Goal: Task Accomplishment & Management: Complete application form

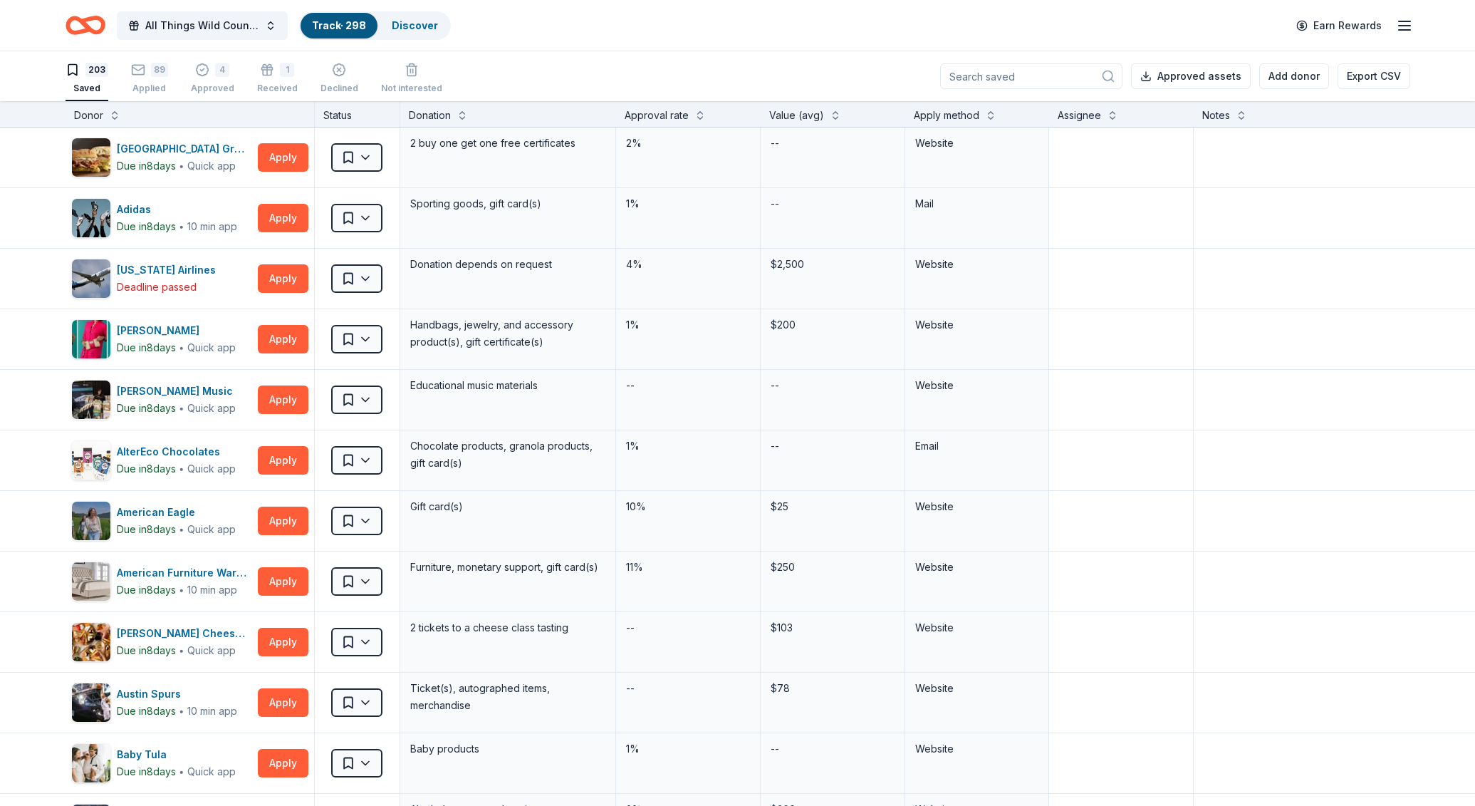
scroll to position [1556, 0]
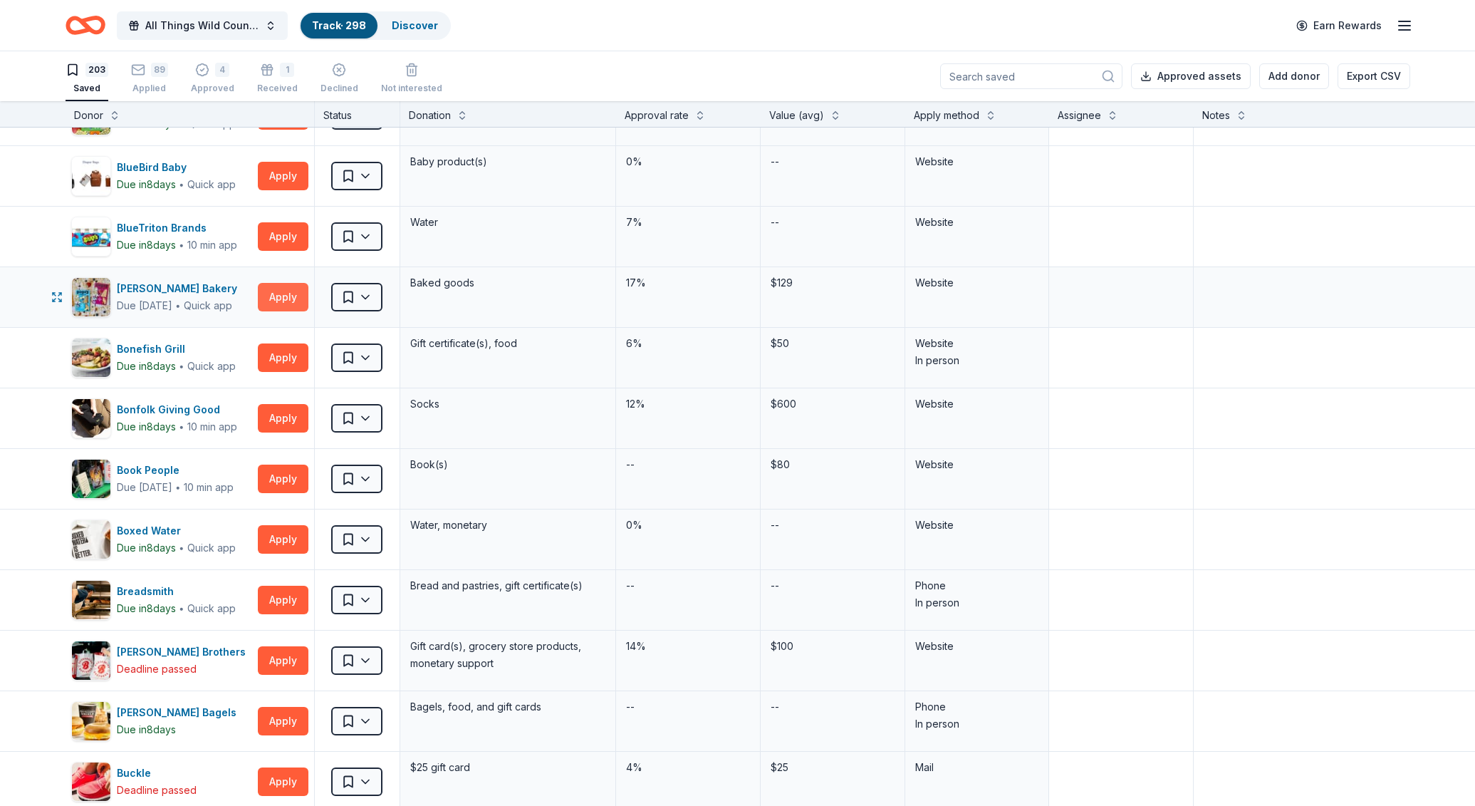
click at [289, 298] on button "Apply" at bounding box center [283, 297] width 51 height 28
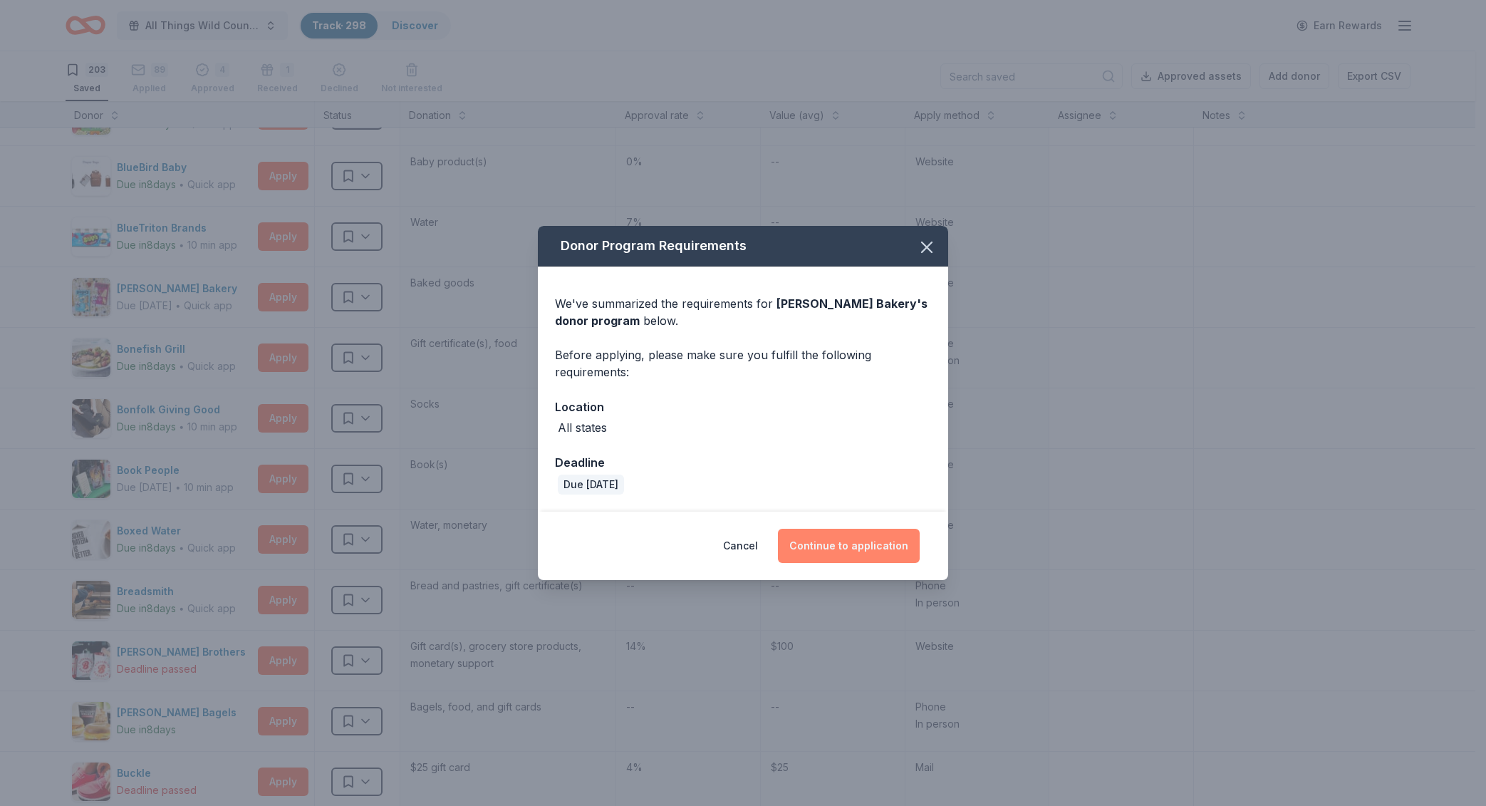
click at [825, 549] on button "Continue to application" at bounding box center [849, 546] width 142 height 34
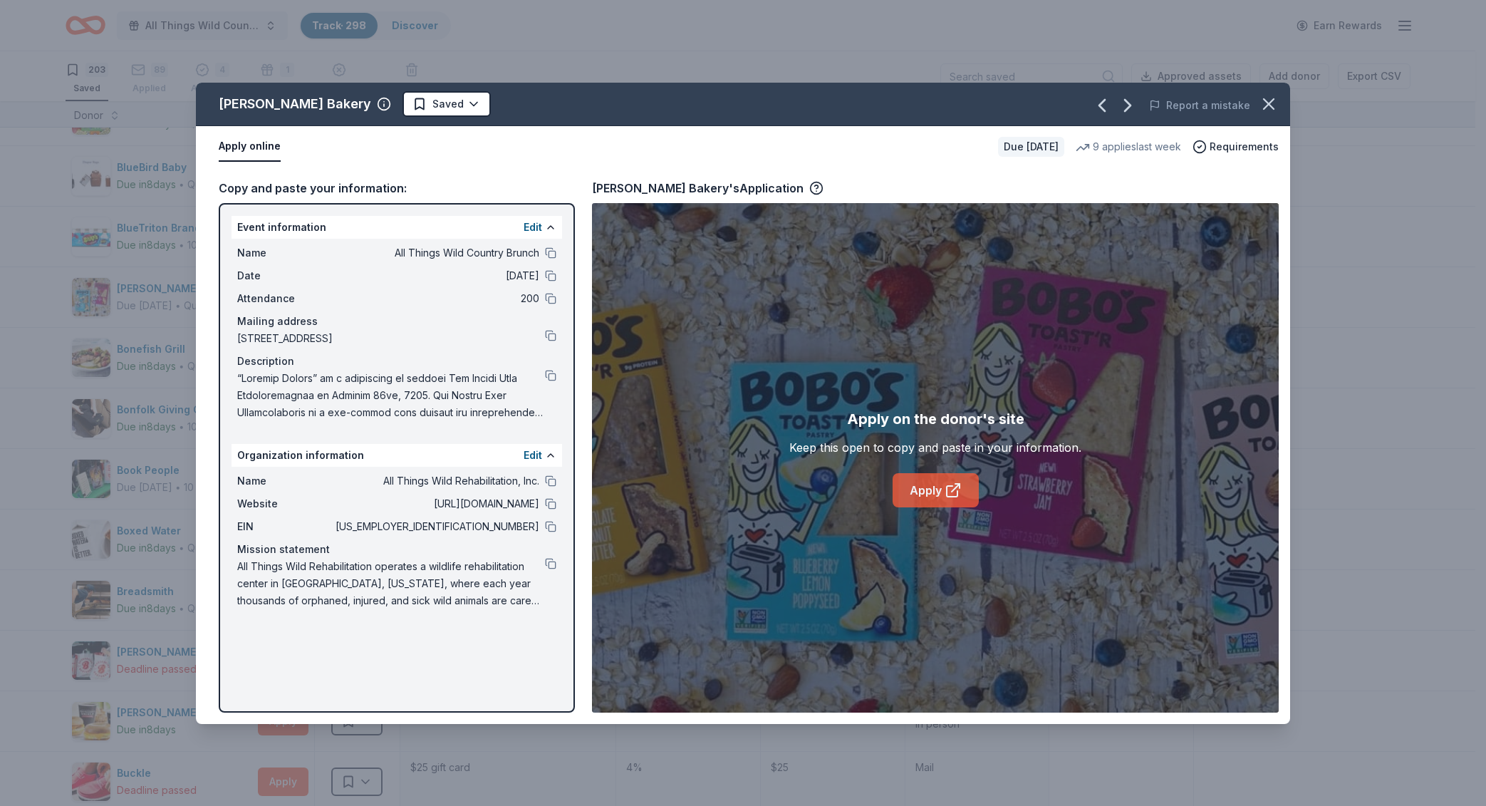
click at [937, 497] on link "Apply" at bounding box center [936, 490] width 86 height 34
click at [1277, 98] on icon "button" at bounding box center [1269, 104] width 20 height 20
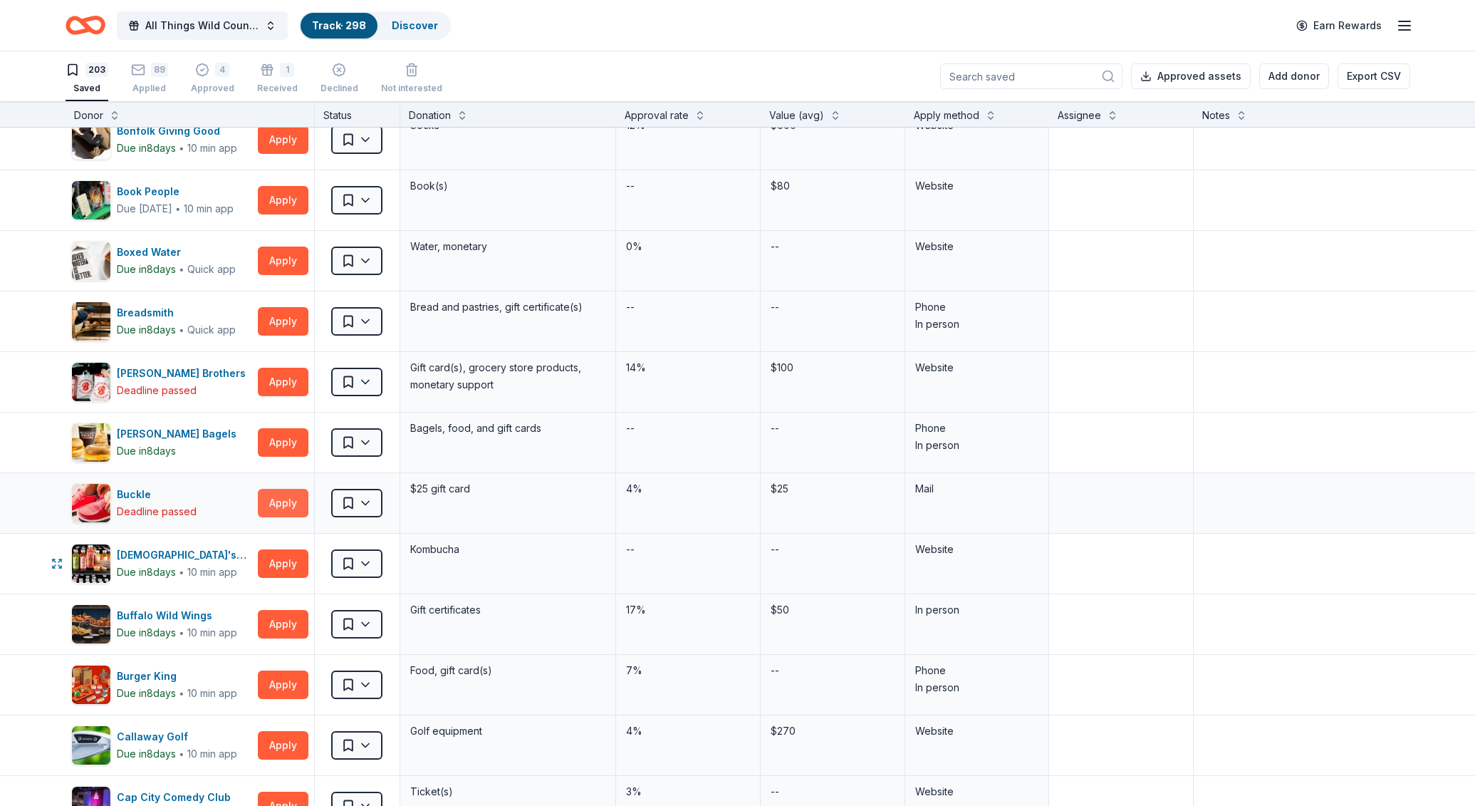
scroll to position [1841, 0]
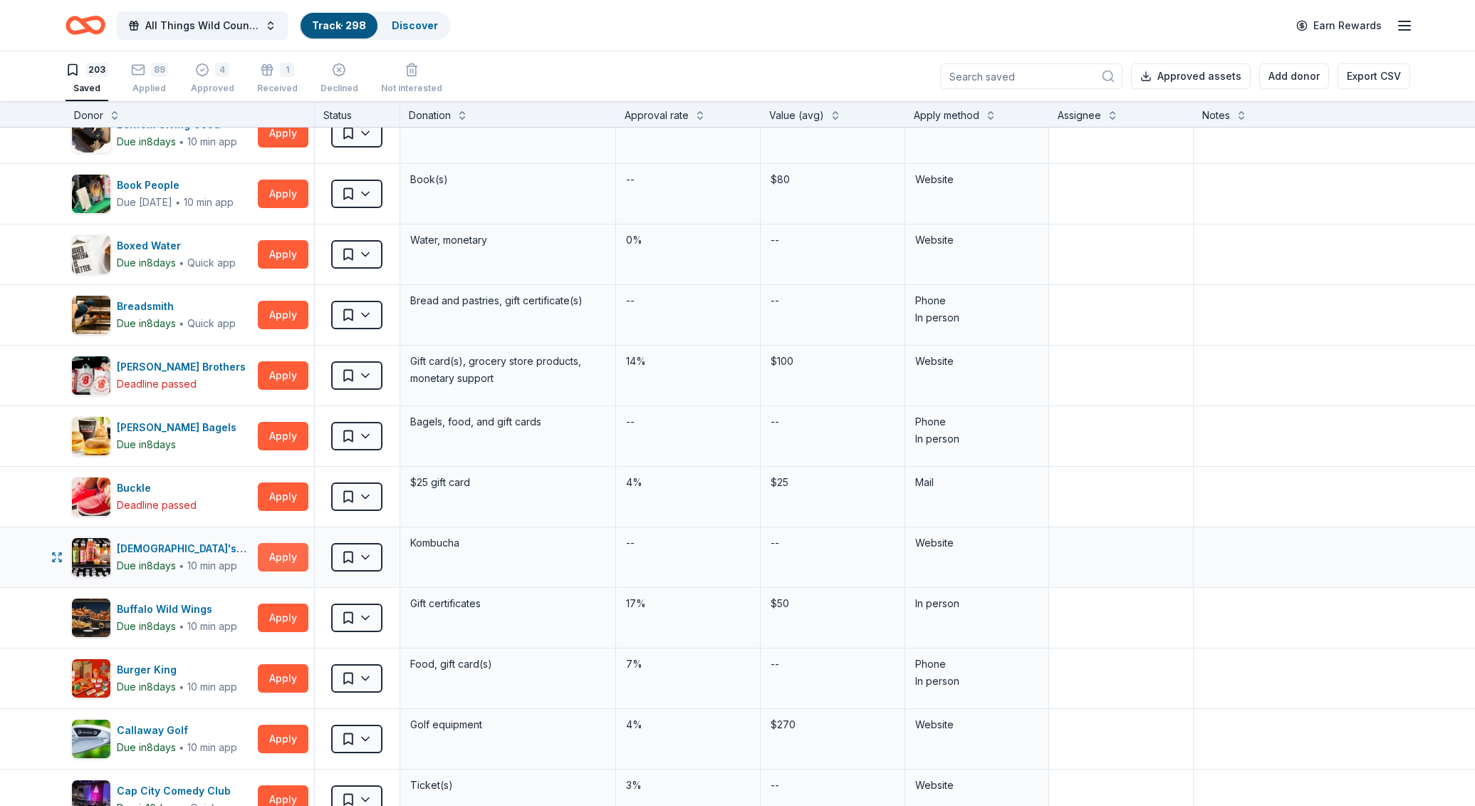
click at [264, 554] on button "Apply" at bounding box center [283, 557] width 51 height 28
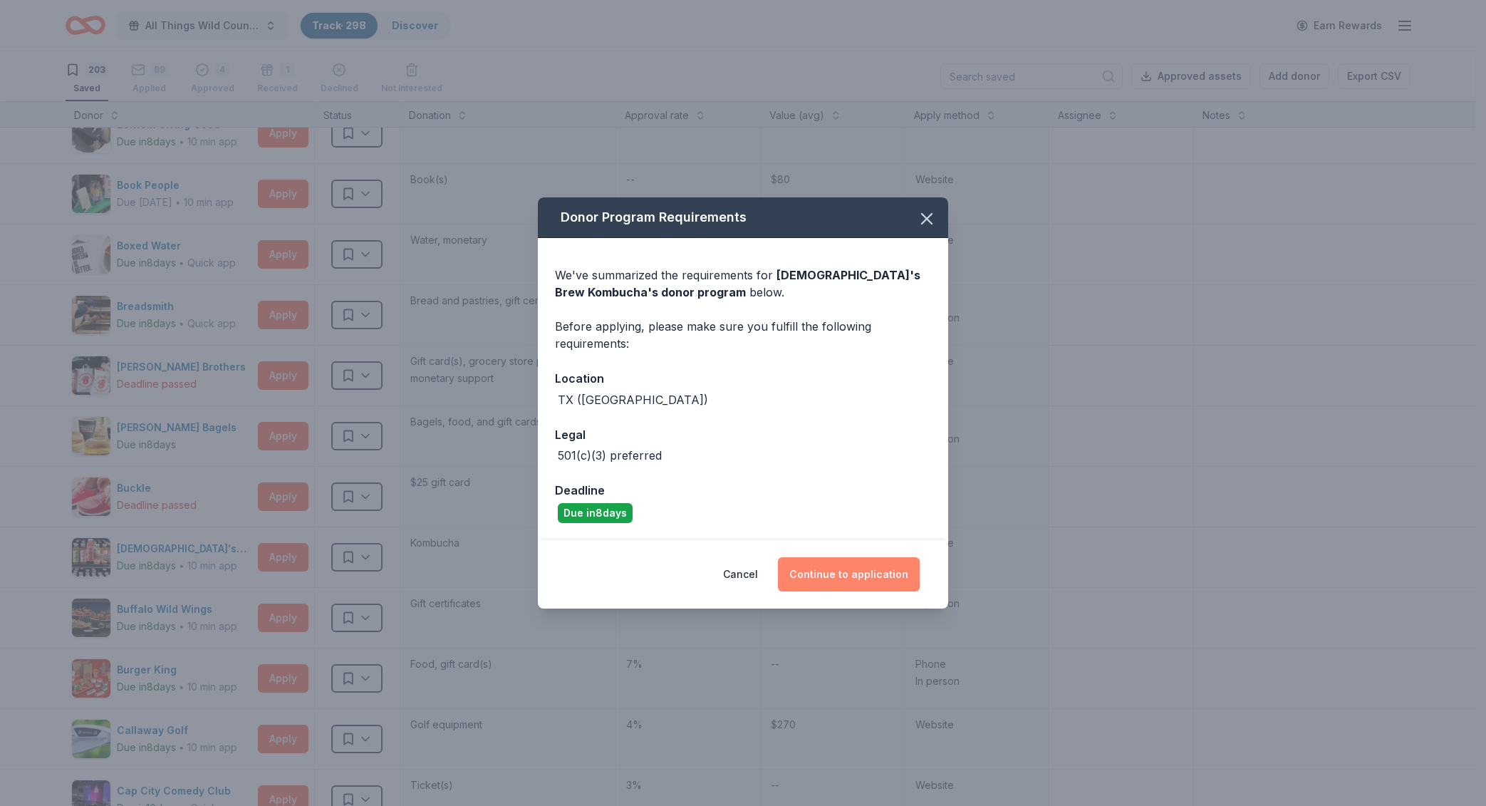
click at [826, 568] on button "Continue to application" at bounding box center [849, 574] width 142 height 34
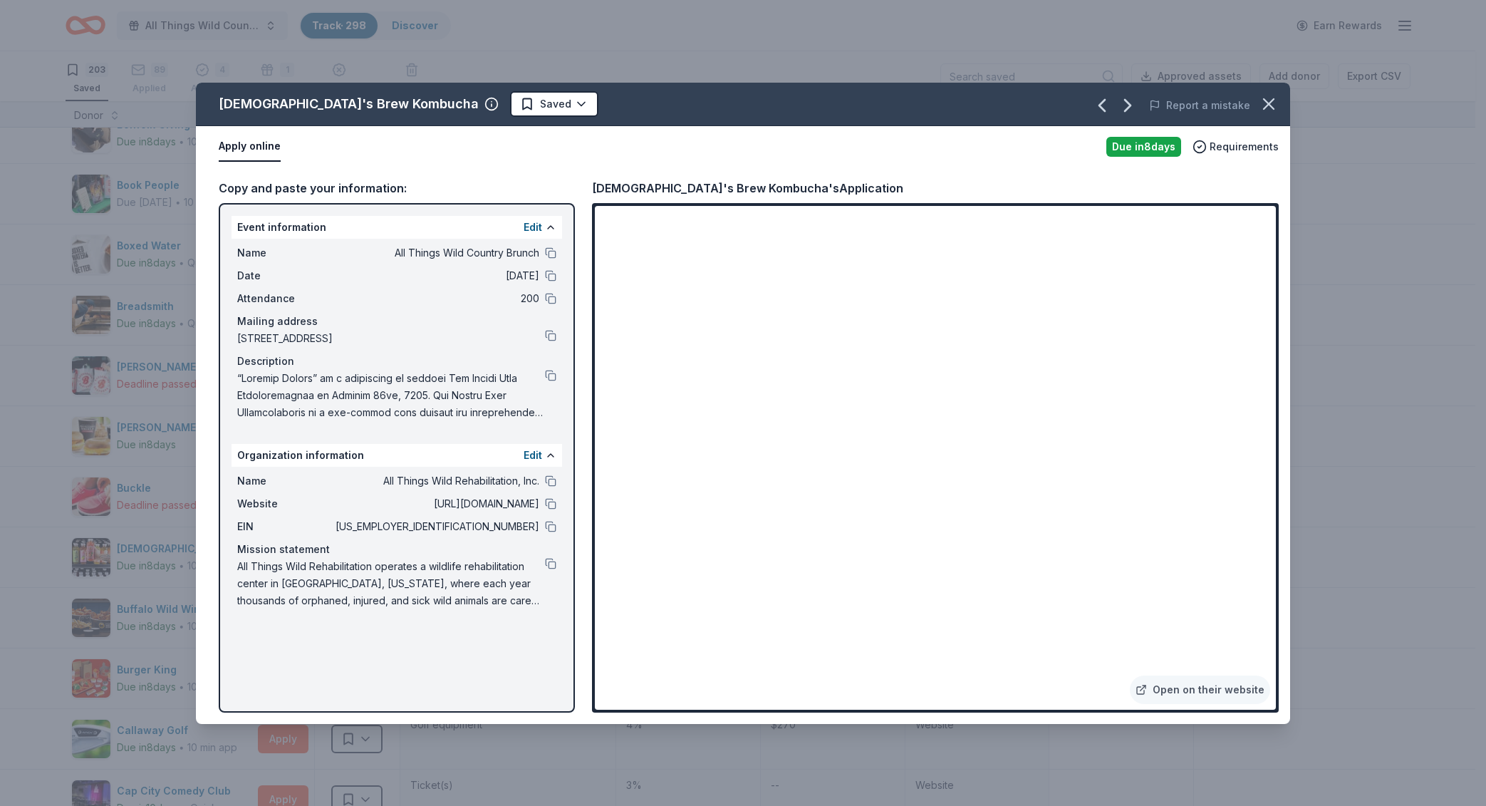
drag, startPoint x: 545, startPoint y: 477, endPoint x: 588, endPoint y: 491, distance: 45.5
click at [545, 477] on button at bounding box center [550, 480] width 11 height 11
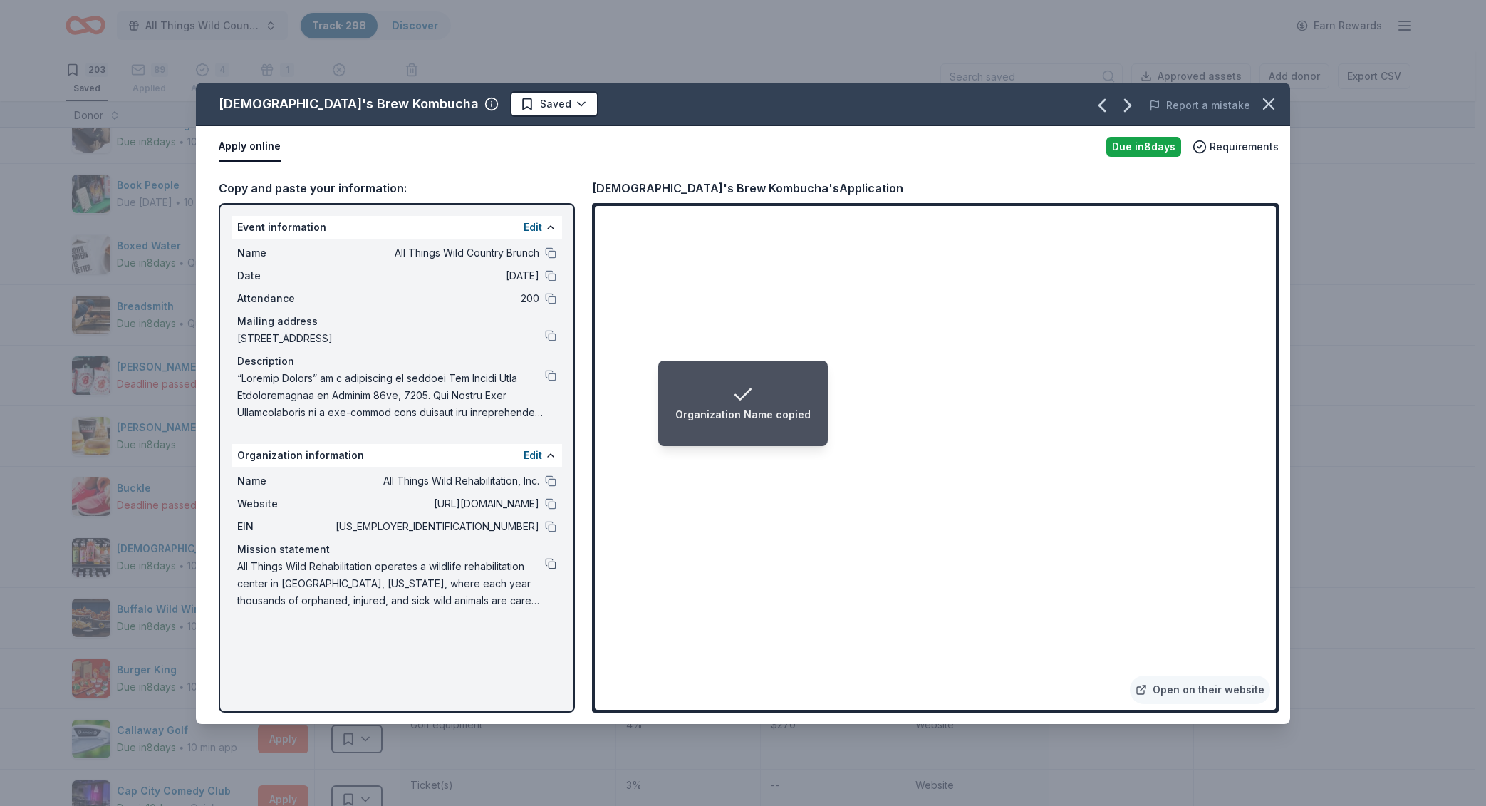
click at [551, 561] on button at bounding box center [550, 563] width 11 height 11
click at [549, 371] on button at bounding box center [550, 375] width 11 height 11
click at [1277, 100] on icon "button" at bounding box center [1269, 104] width 20 height 20
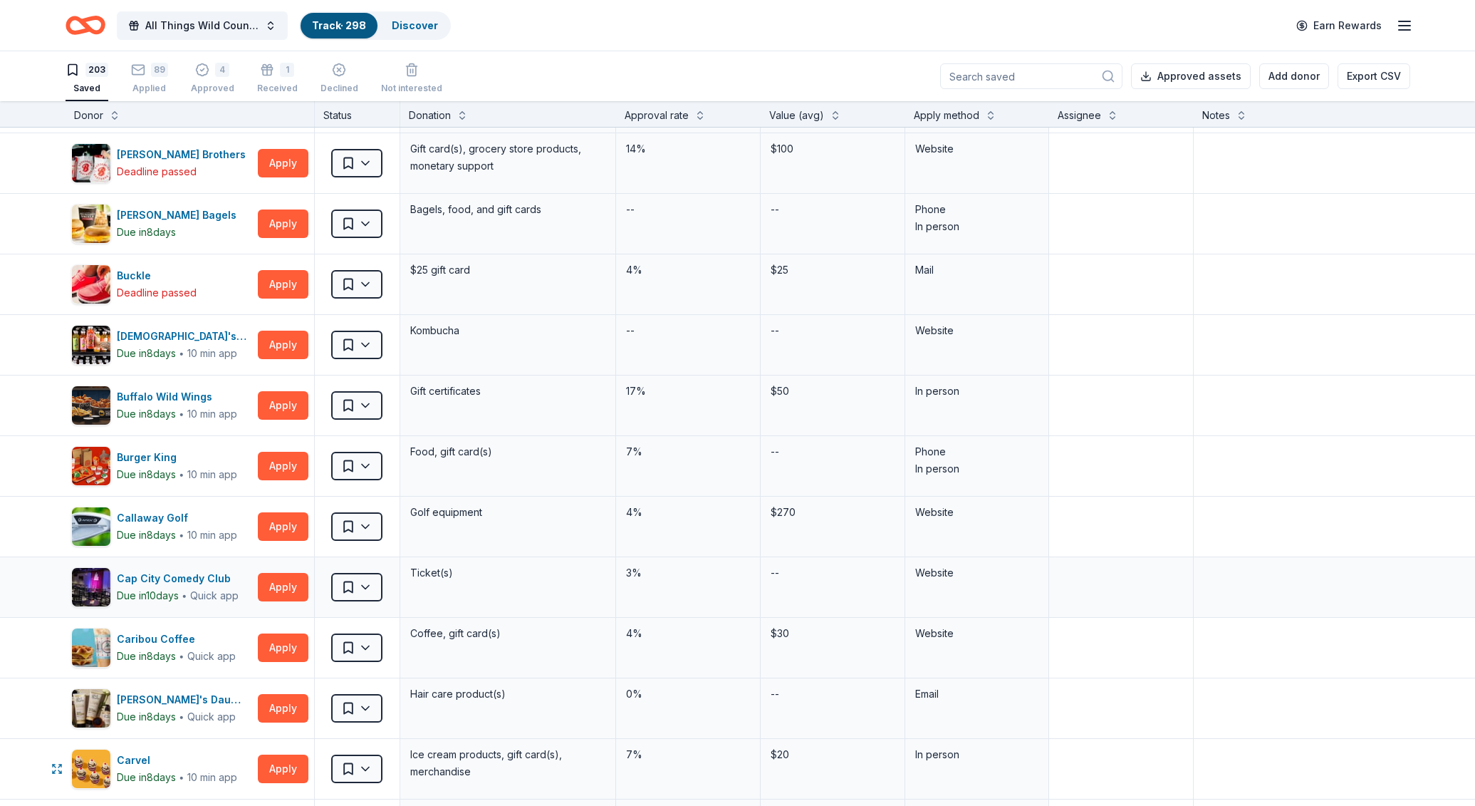
scroll to position [2054, 0]
click at [265, 586] on button "Apply" at bounding box center [283, 586] width 51 height 28
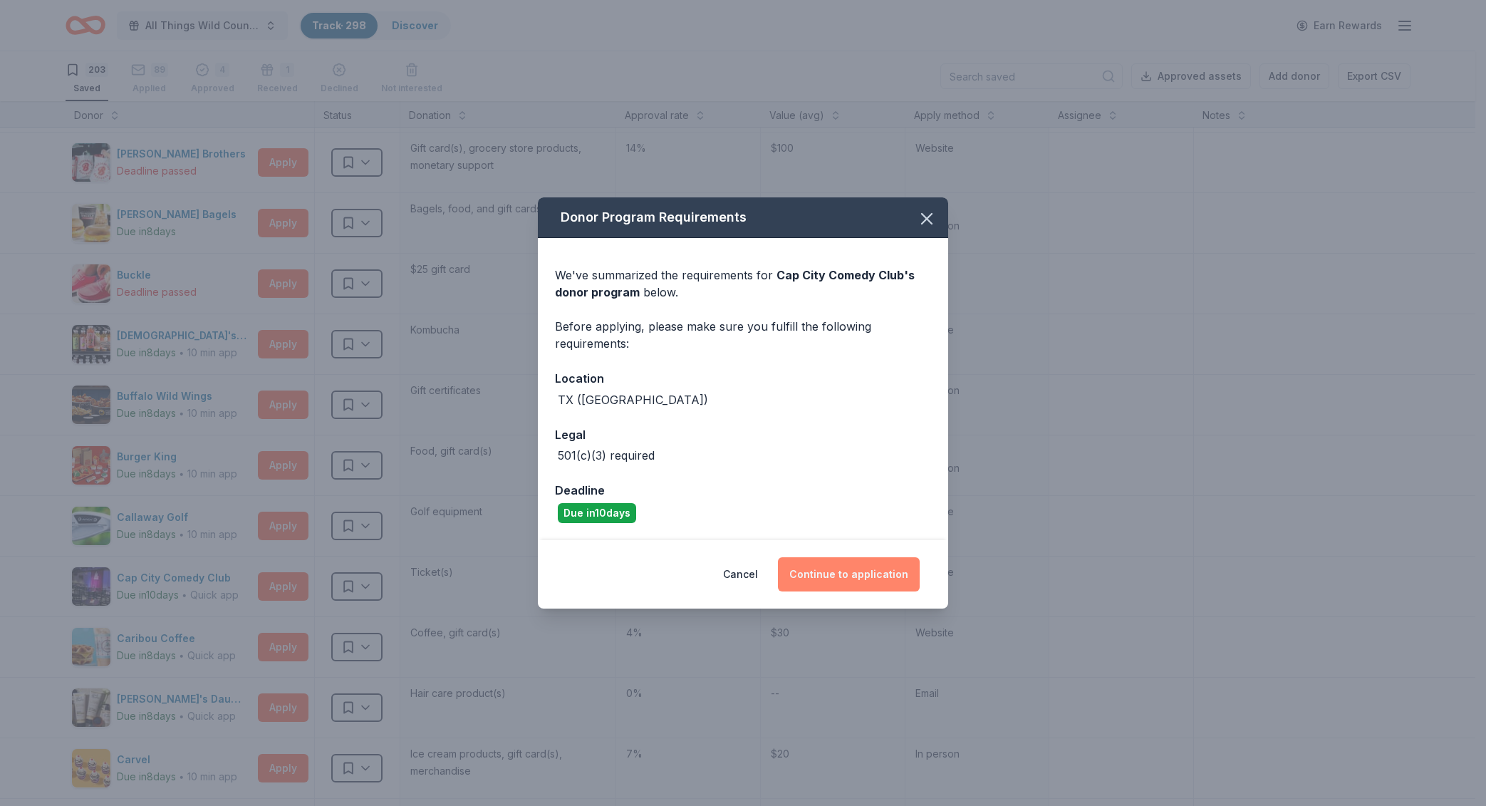
click at [861, 566] on button "Continue to application" at bounding box center [849, 574] width 142 height 34
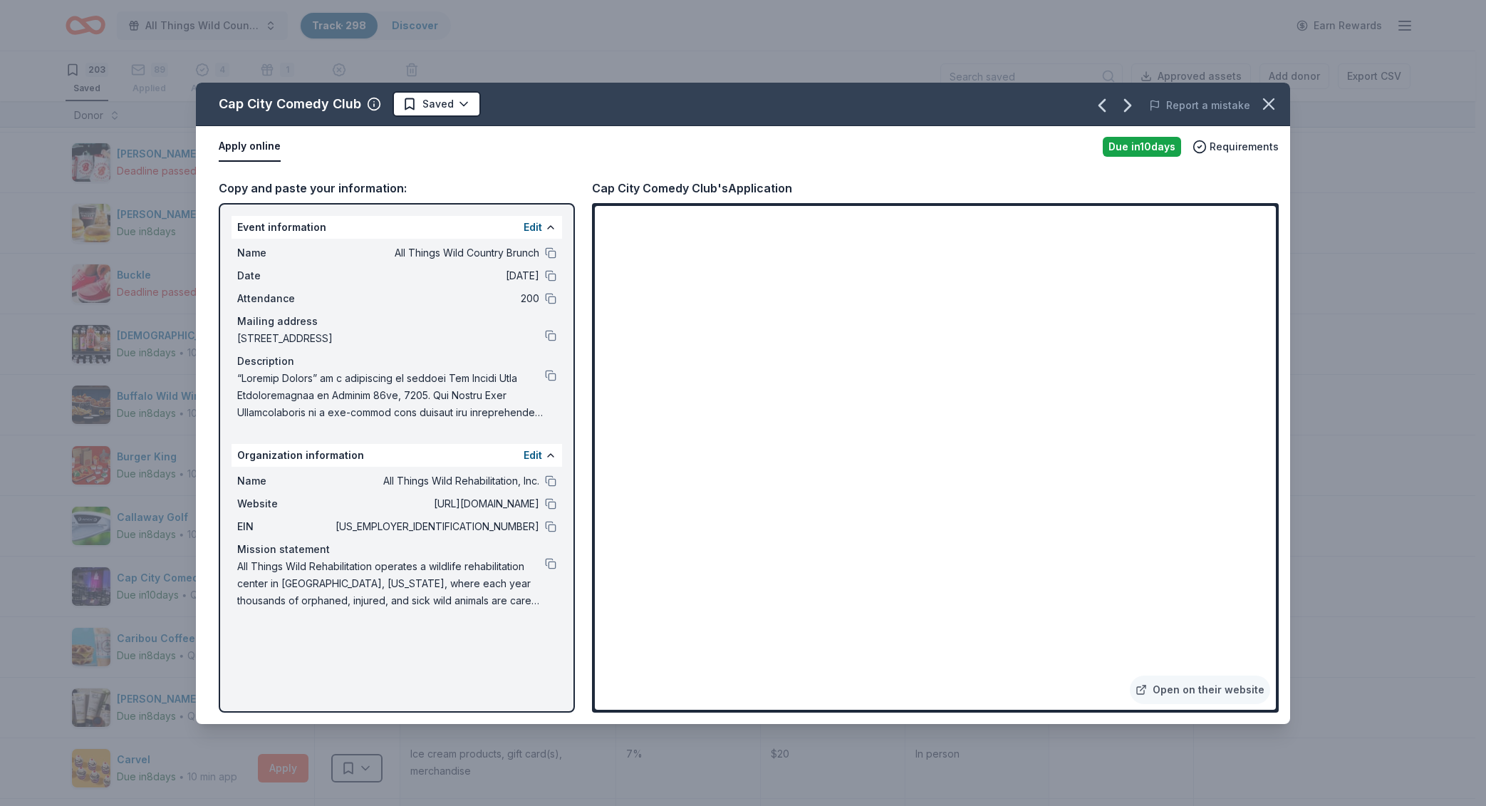
click at [553, 254] on button at bounding box center [550, 252] width 11 height 11
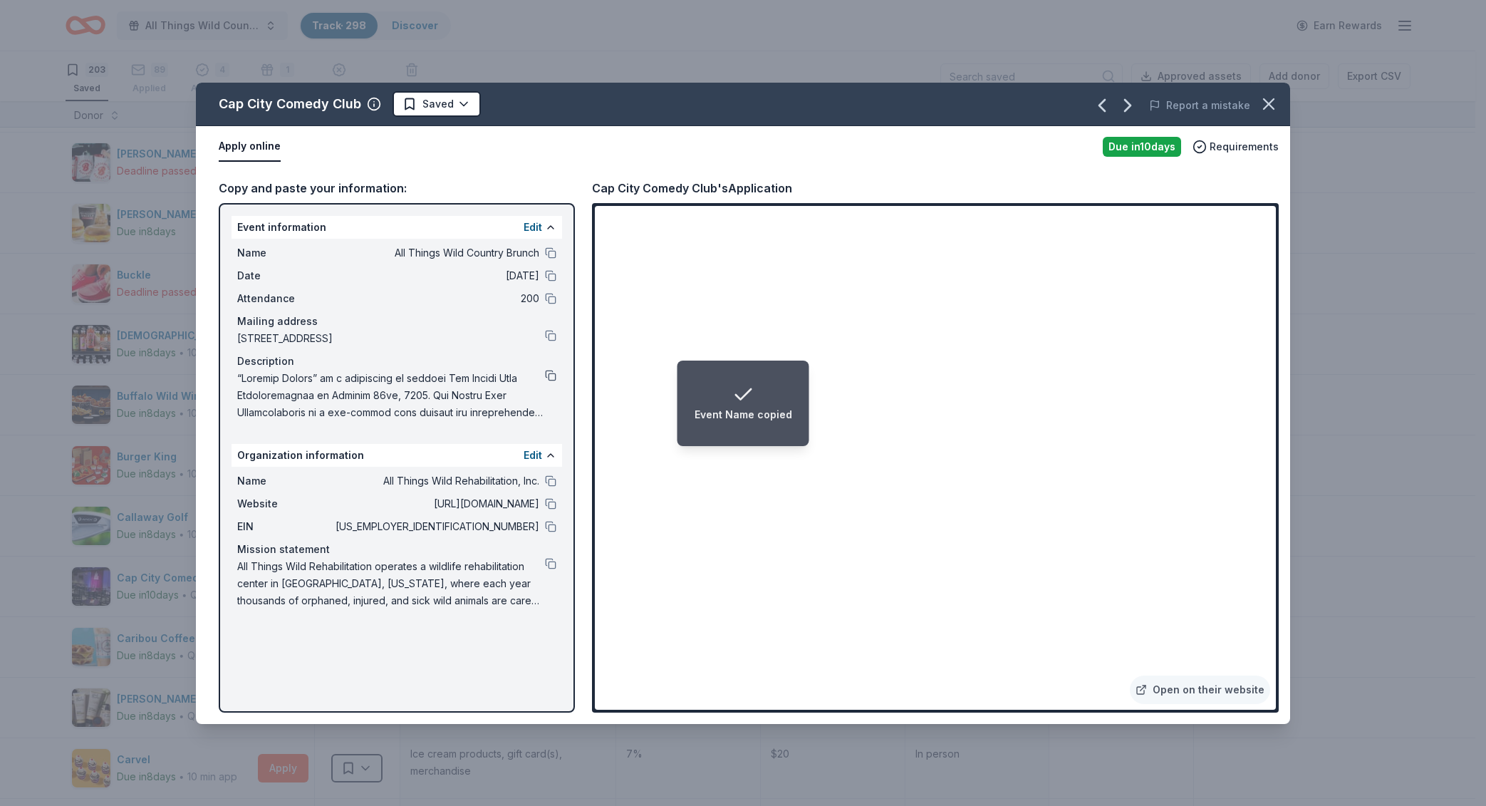
click at [554, 376] on button at bounding box center [550, 375] width 11 height 11
click at [440, 110] on html "Event Description copied All Things Wild Country Brunch Track · 298 Discover Ea…" at bounding box center [743, 403] width 1486 height 806
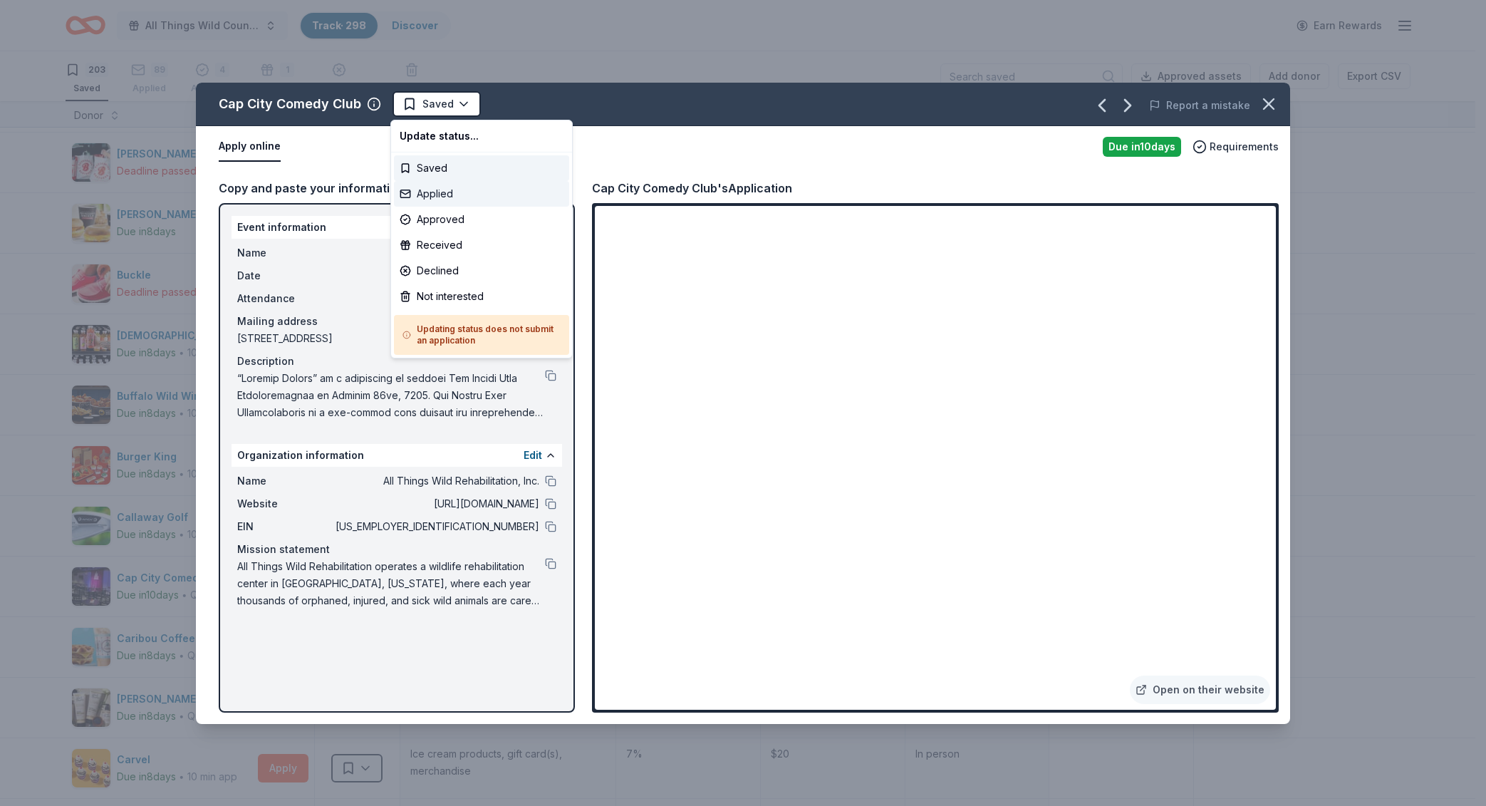
click at [459, 197] on div "Applied" at bounding box center [481, 194] width 175 height 26
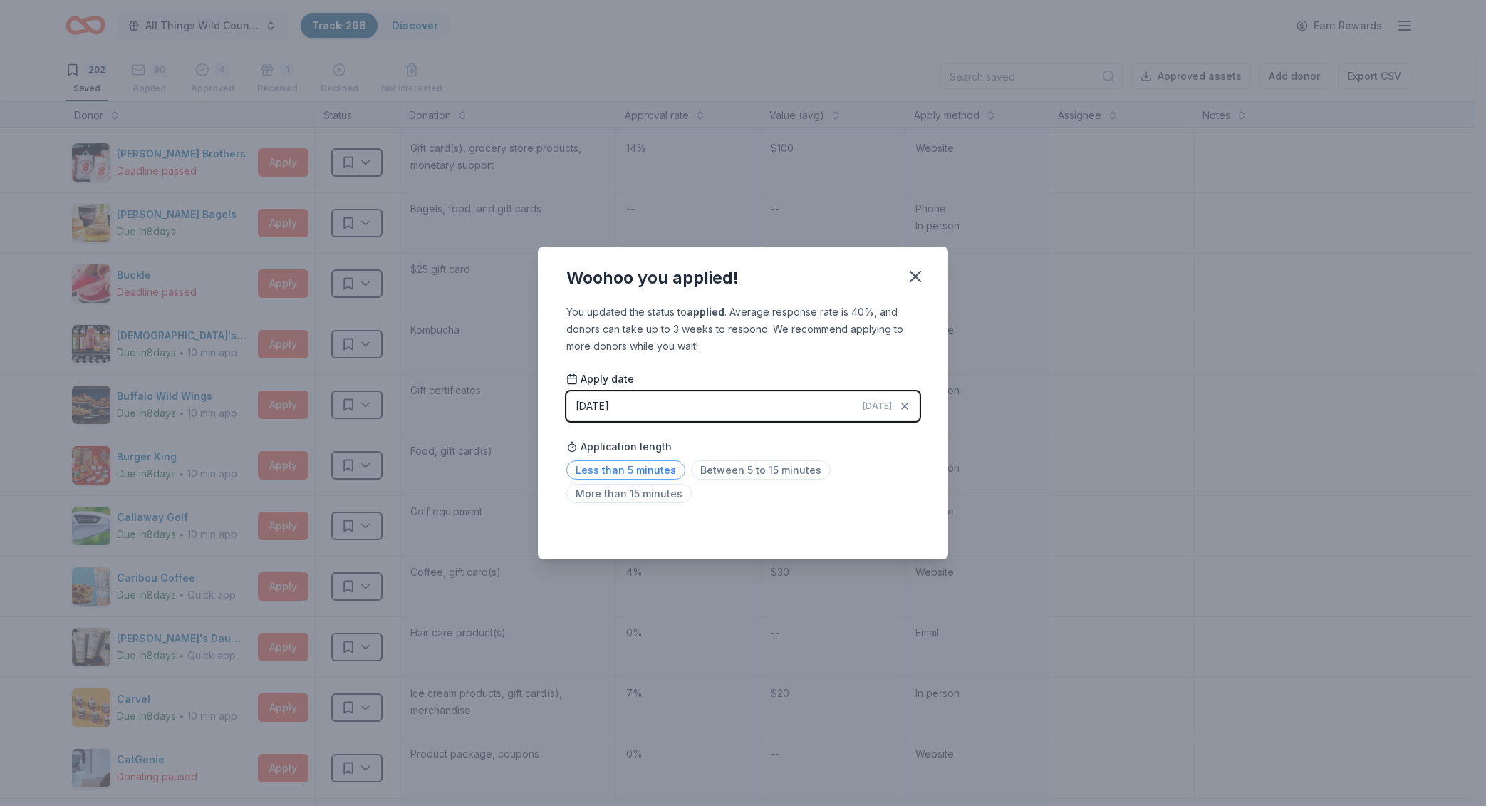
click at [641, 470] on span "Less than 5 minutes" at bounding box center [625, 469] width 119 height 19
click at [915, 277] on icon "button" at bounding box center [915, 276] width 10 height 10
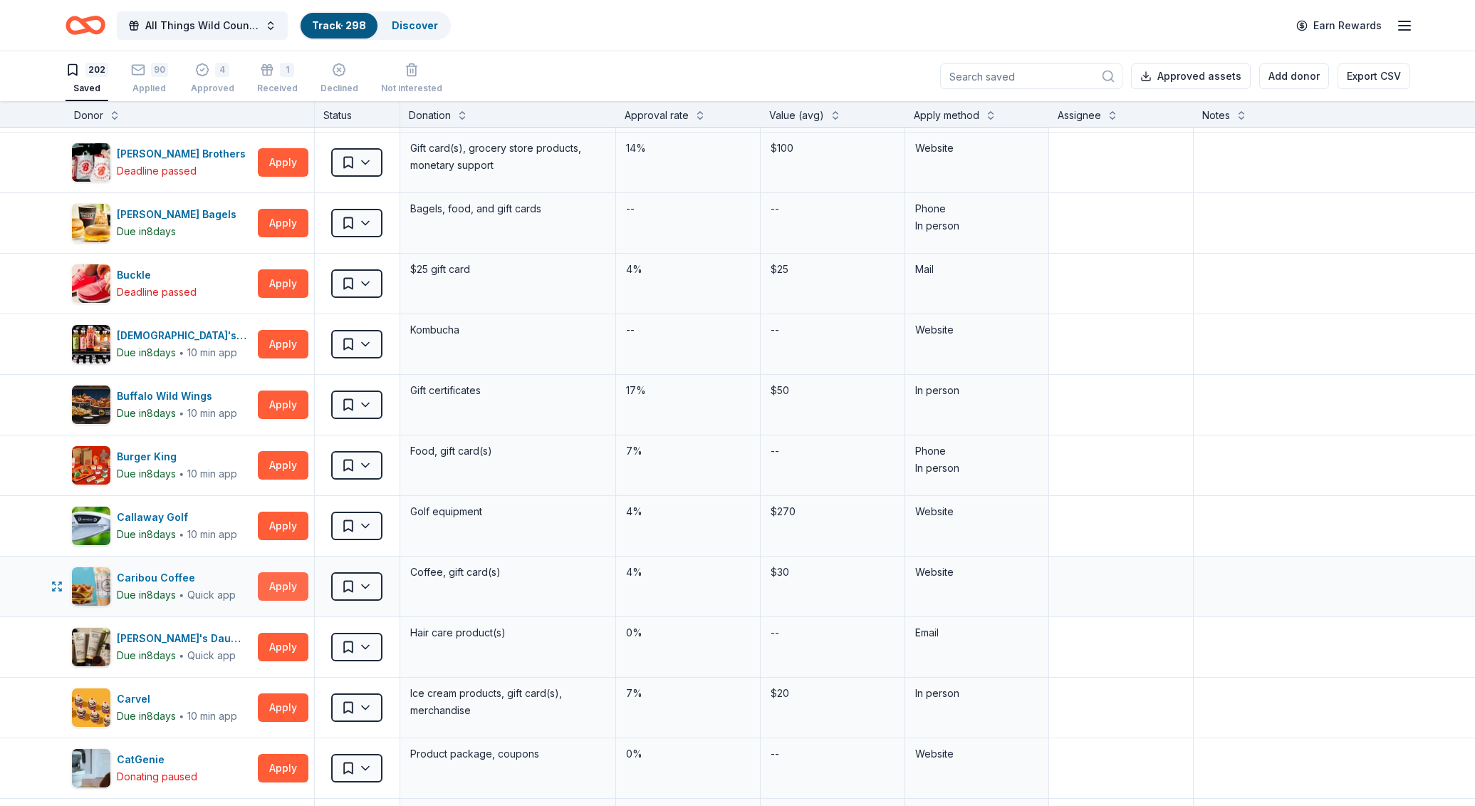
click at [286, 586] on button "Apply" at bounding box center [283, 586] width 51 height 28
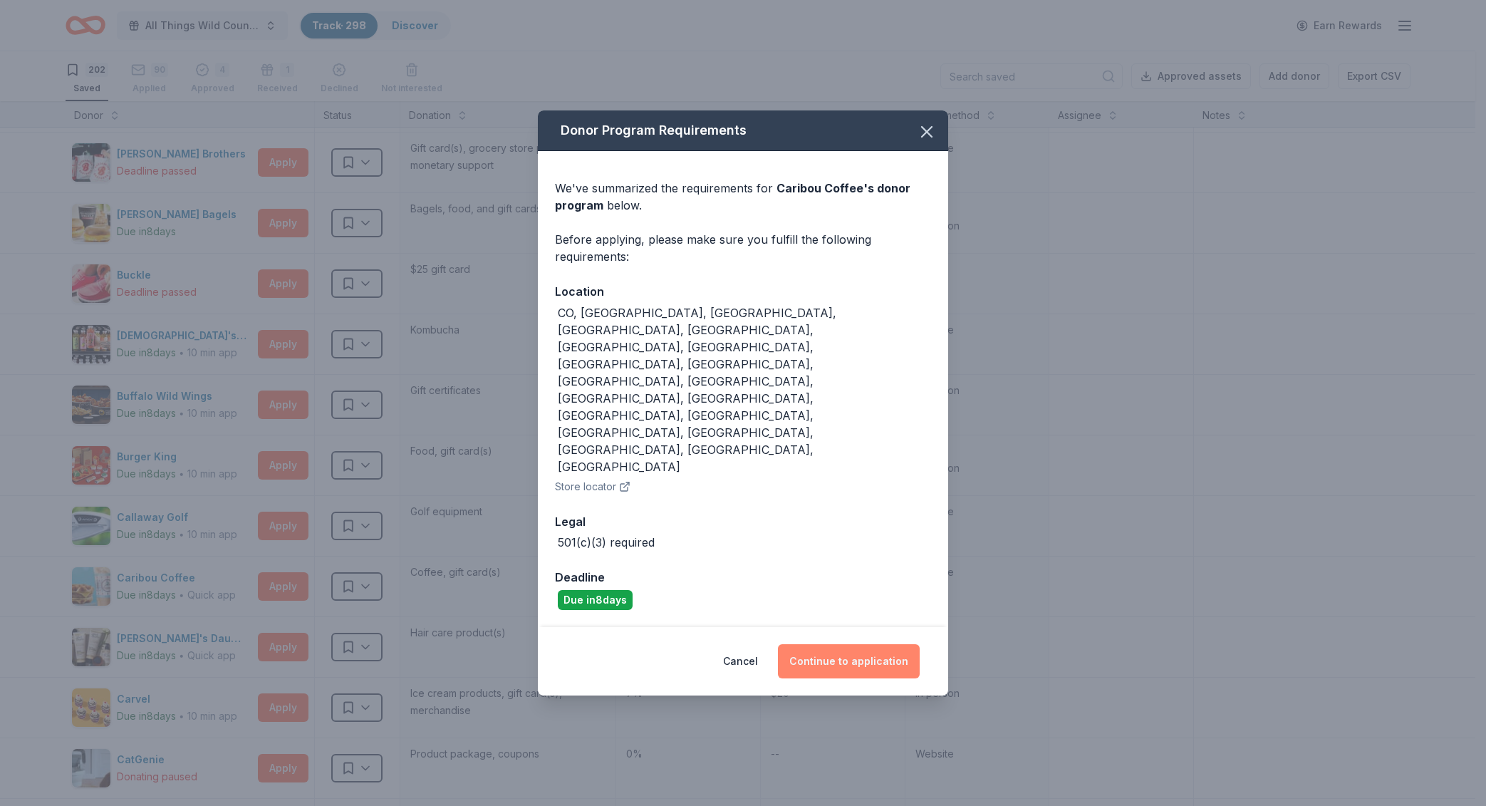
click at [818, 644] on button "Continue to application" at bounding box center [849, 661] width 142 height 34
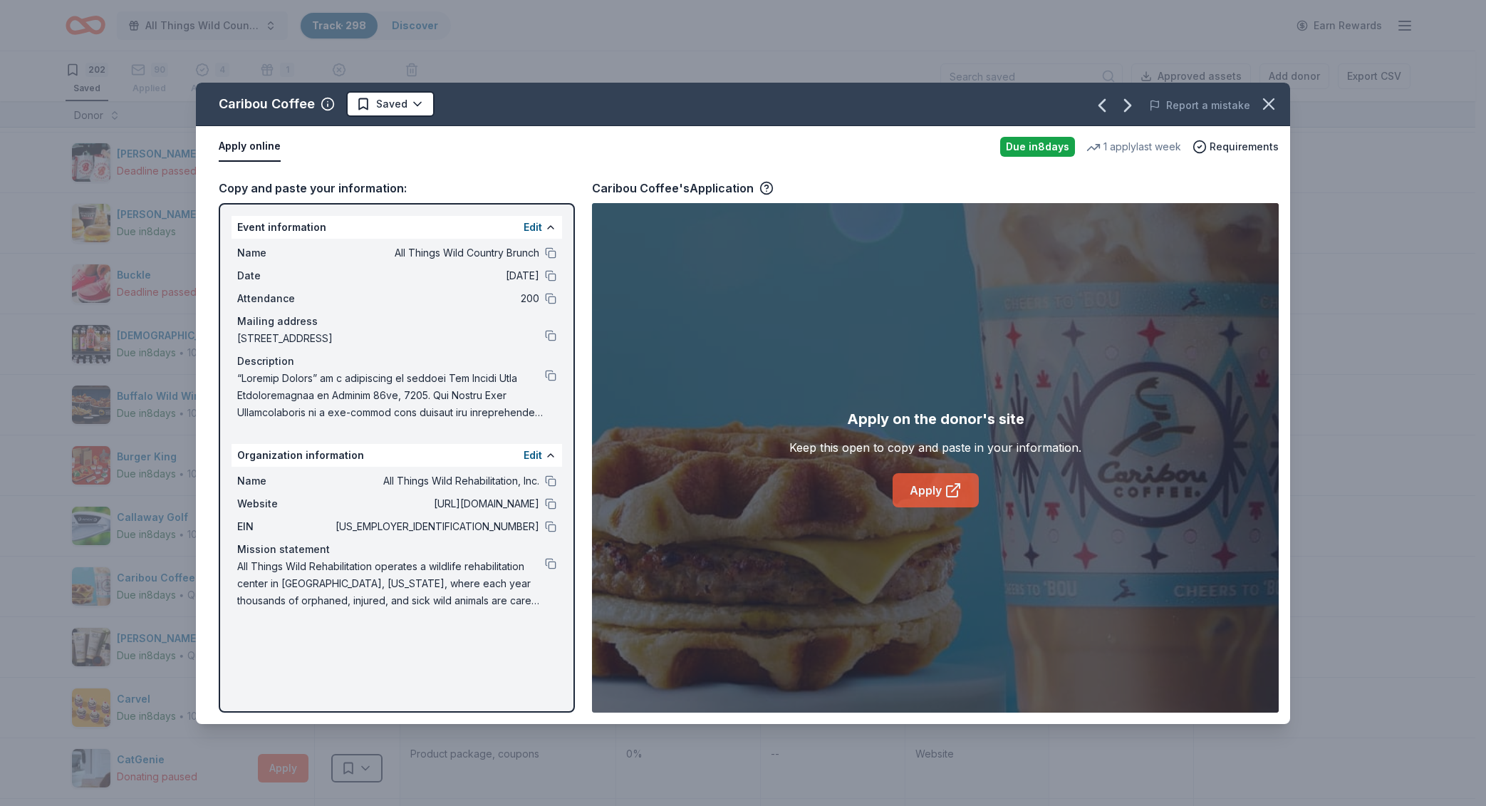
click at [940, 487] on link "Apply" at bounding box center [936, 490] width 86 height 34
click at [551, 333] on button at bounding box center [550, 335] width 11 height 11
click at [554, 564] on button at bounding box center [550, 563] width 11 height 11
click at [544, 376] on span at bounding box center [391, 395] width 308 height 51
click at [550, 371] on button at bounding box center [550, 375] width 11 height 11
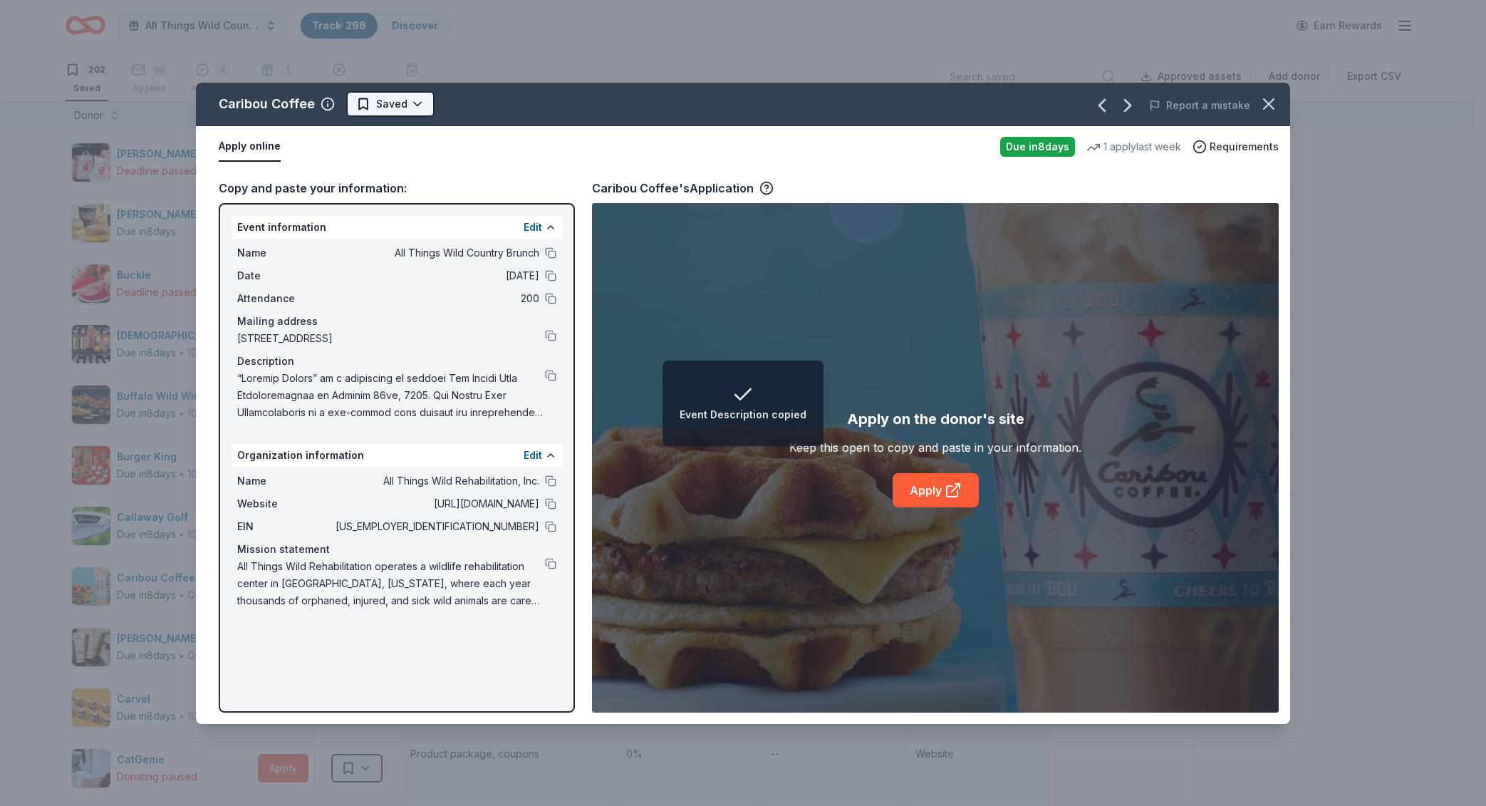
click at [385, 108] on html "Event Description copied All Things Wild Country Brunch Track · 298 Discover Ea…" at bounding box center [743, 403] width 1486 height 806
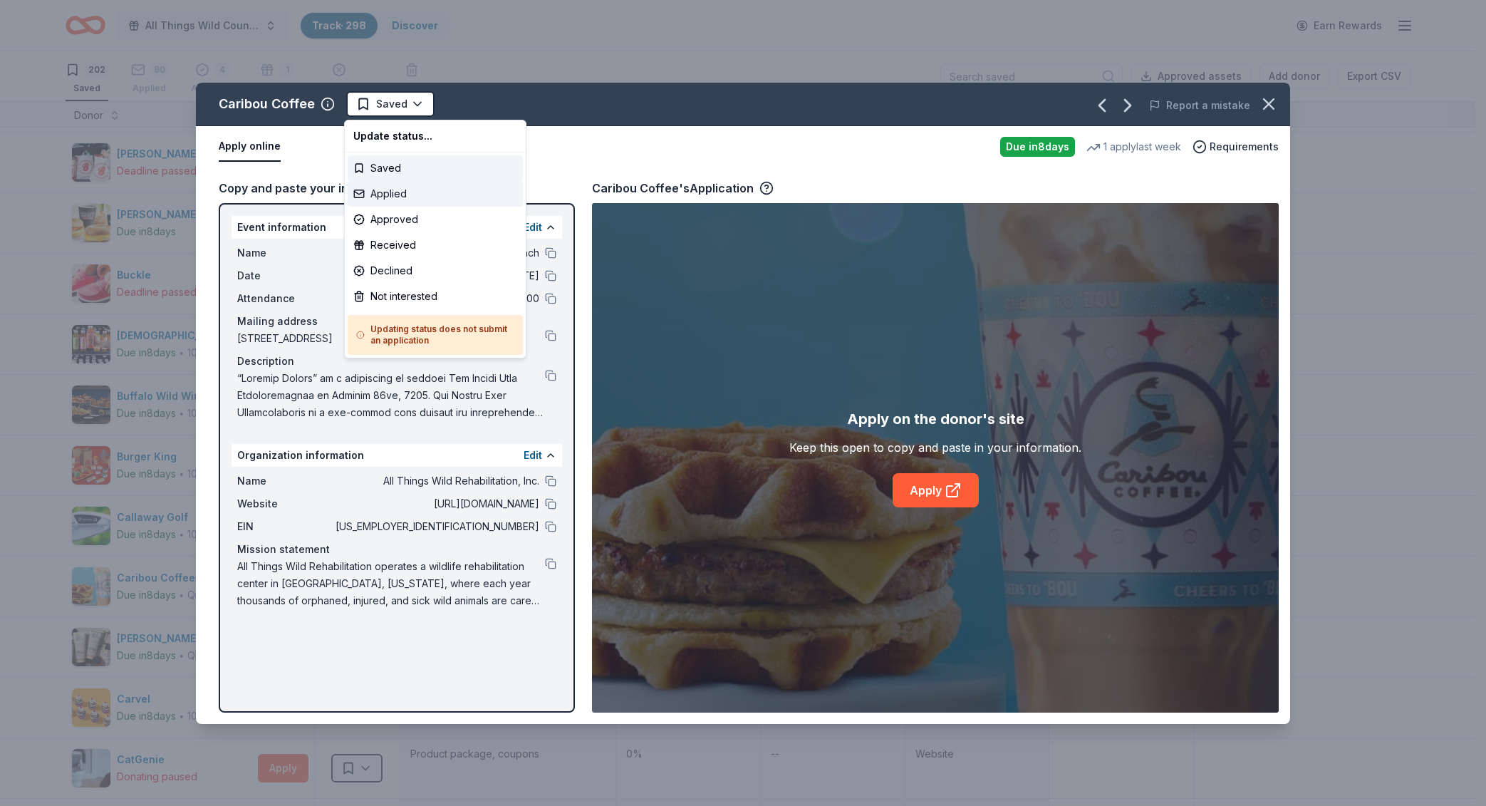
click at [411, 189] on div "Applied" at bounding box center [435, 194] width 175 height 26
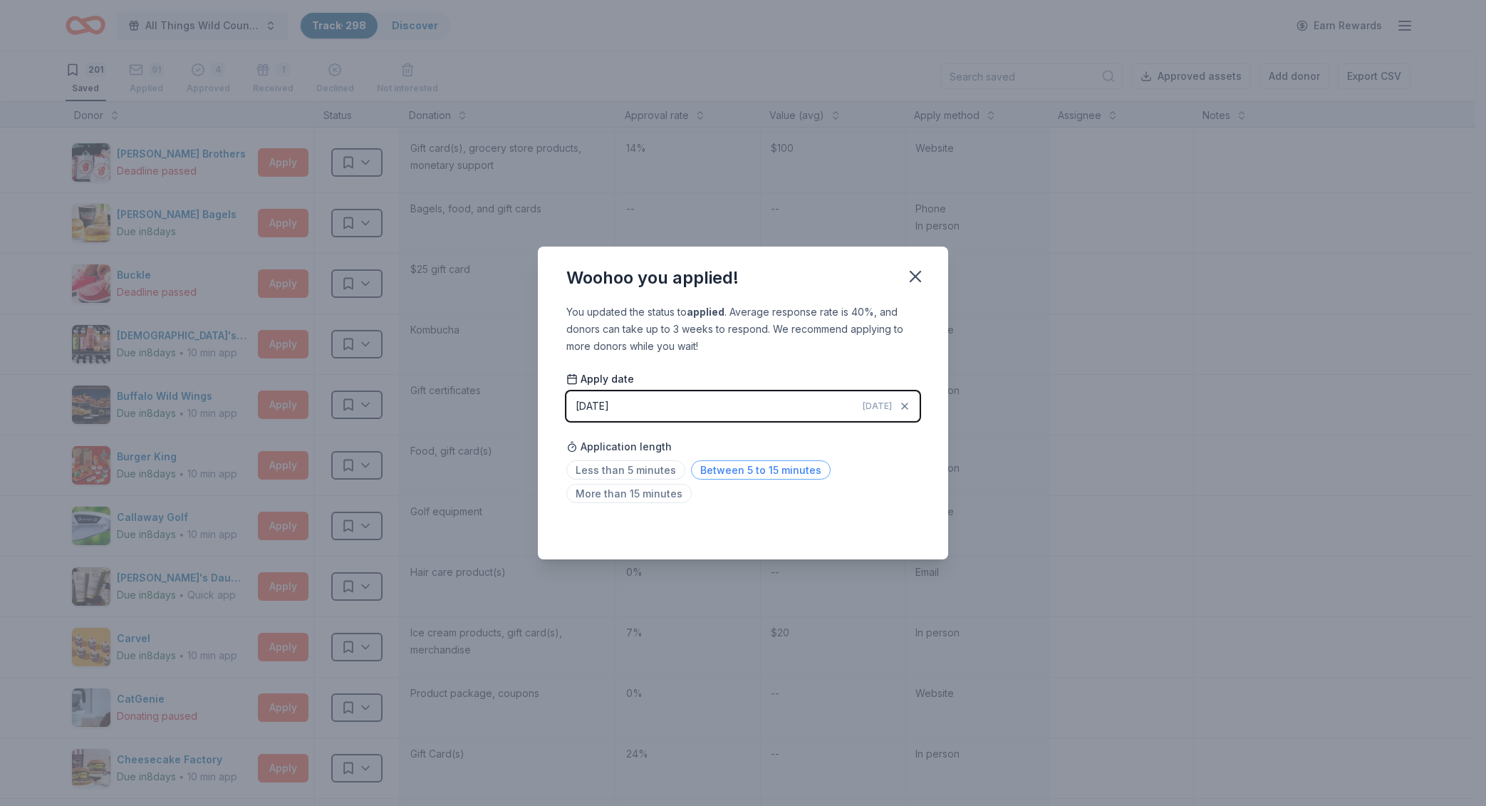
click at [733, 465] on span "Between 5 to 15 minutes" at bounding box center [761, 469] width 140 height 19
click at [917, 279] on icon "button" at bounding box center [915, 276] width 20 height 20
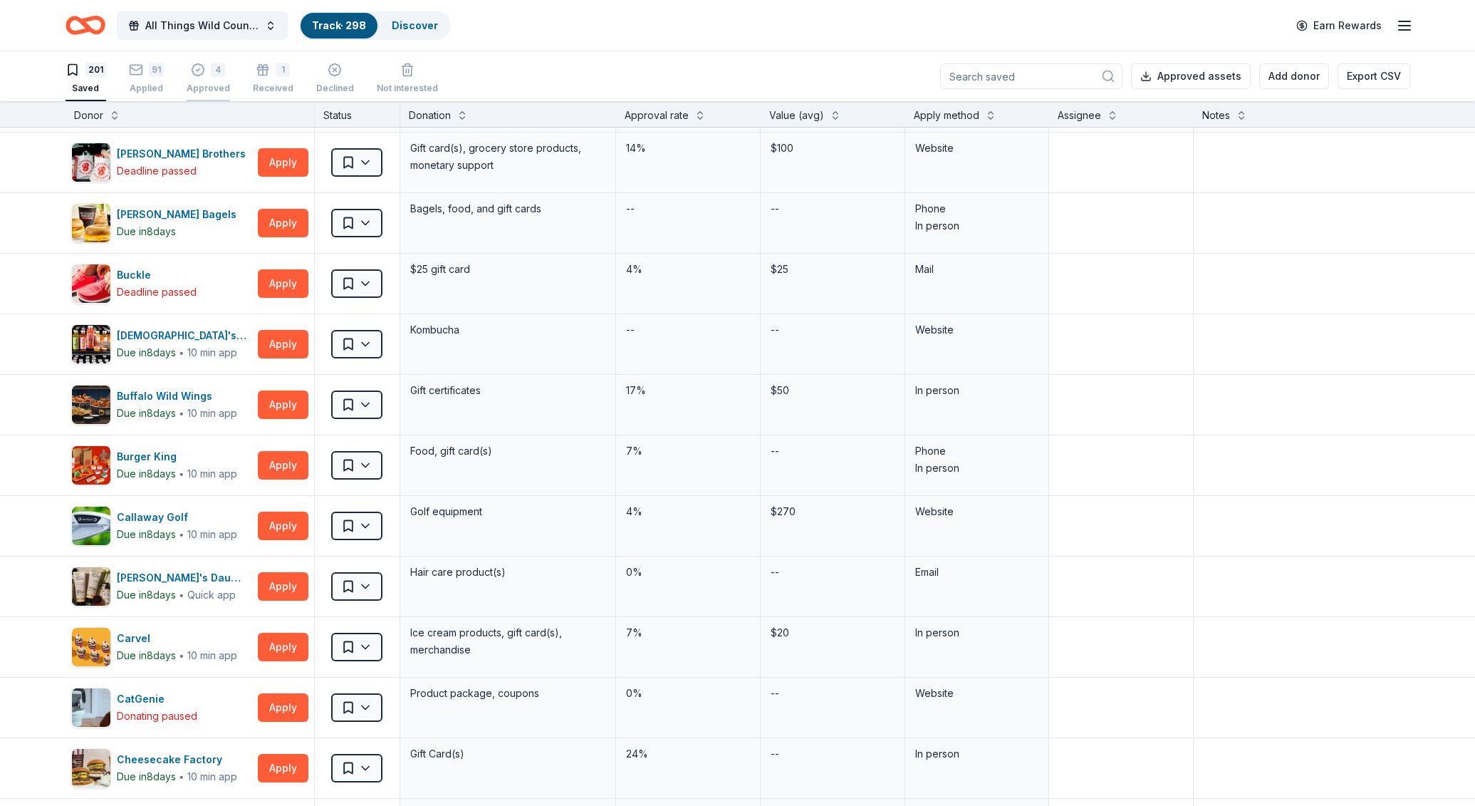
click at [219, 79] on div "4 Approved" at bounding box center [208, 78] width 43 height 31
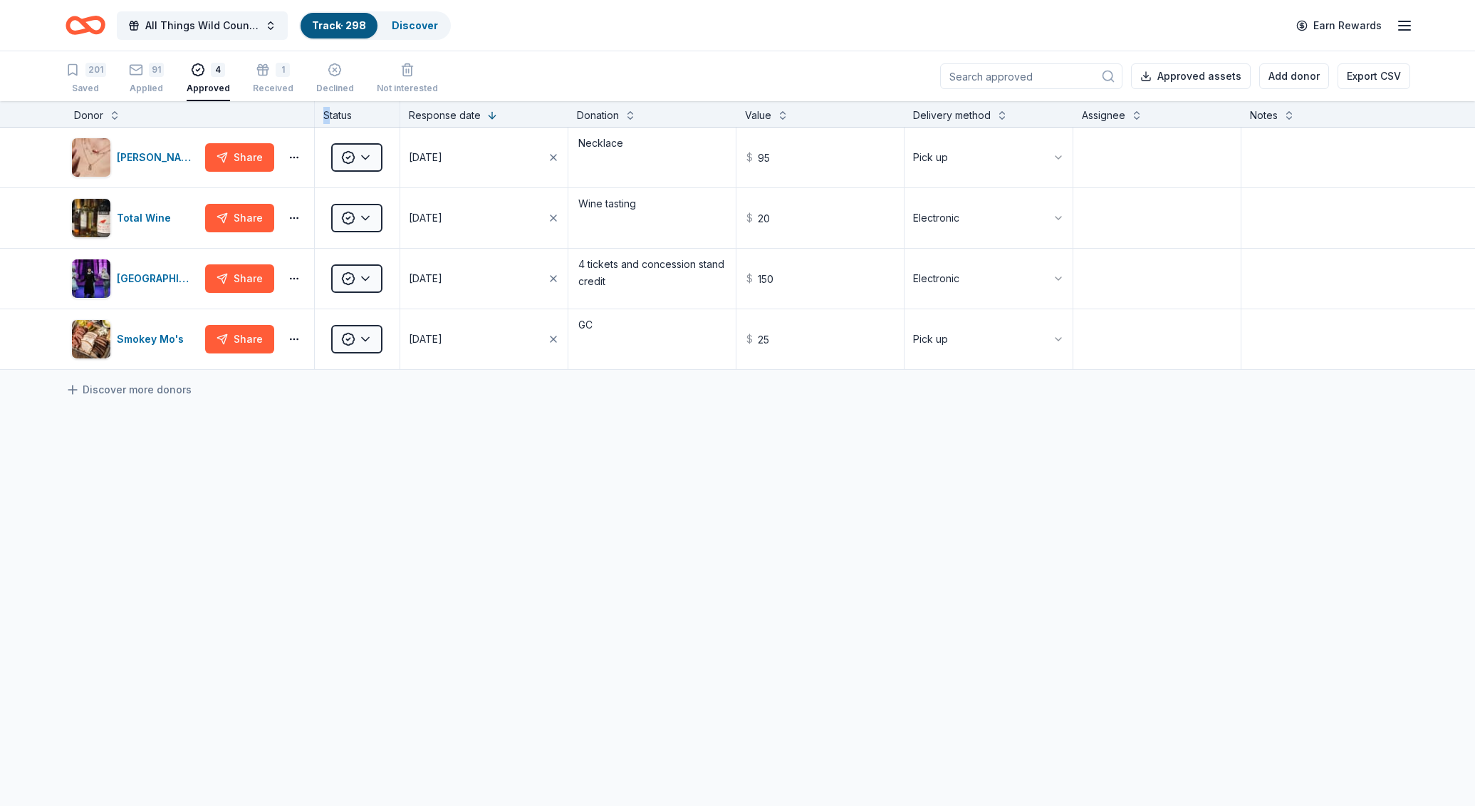
drag, startPoint x: 315, startPoint y: 121, endPoint x: 327, endPoint y: 123, distance: 12.2
click at [327, 123] on div "Status" at bounding box center [357, 114] width 85 height 26
click at [162, 283] on div "[GEOGRAPHIC_DATA]" at bounding box center [158, 278] width 83 height 17
click at [261, 70] on rect "button" at bounding box center [263, 69] width 11 height 2
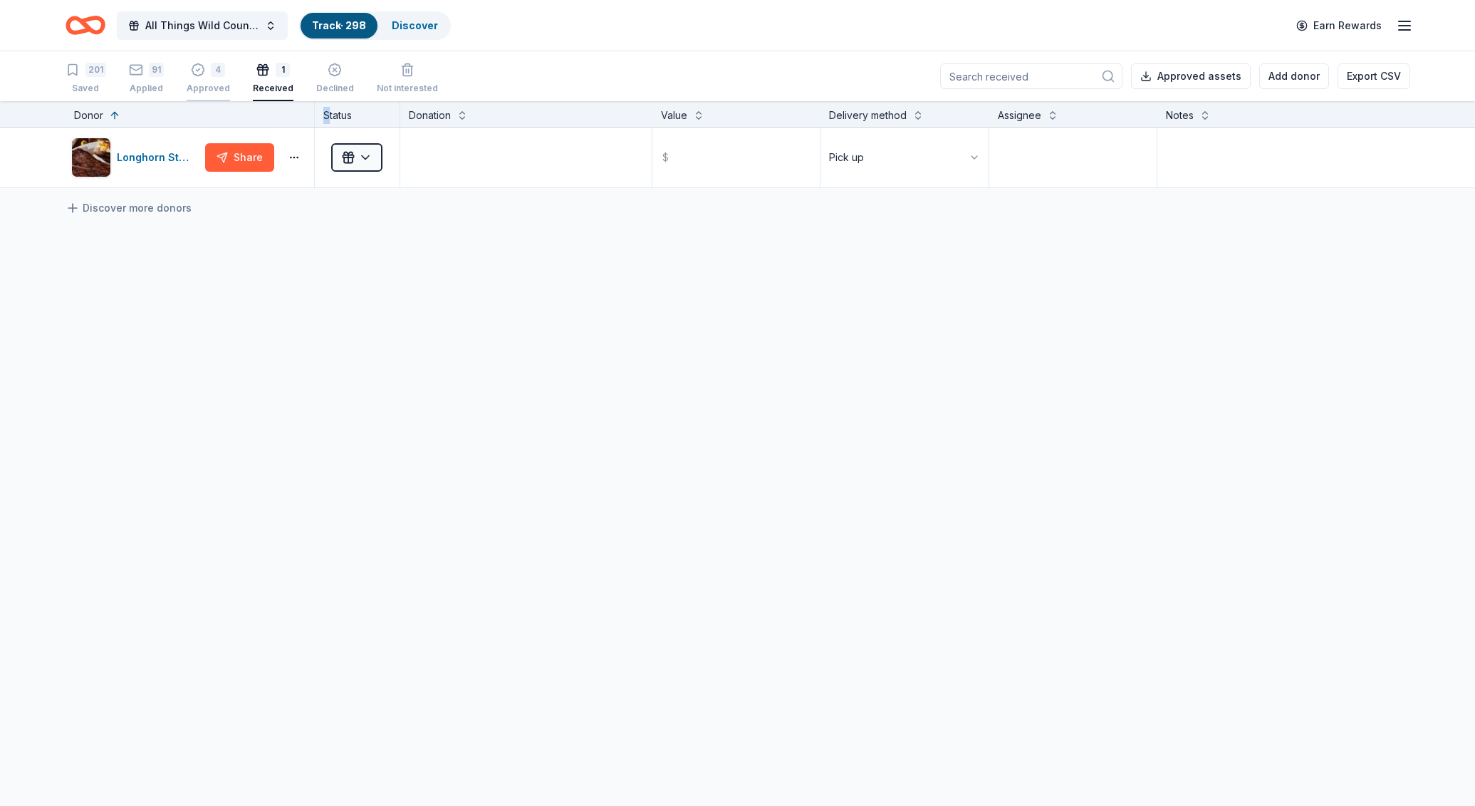
click at [205, 77] on div "4 Approved" at bounding box center [208, 78] width 43 height 31
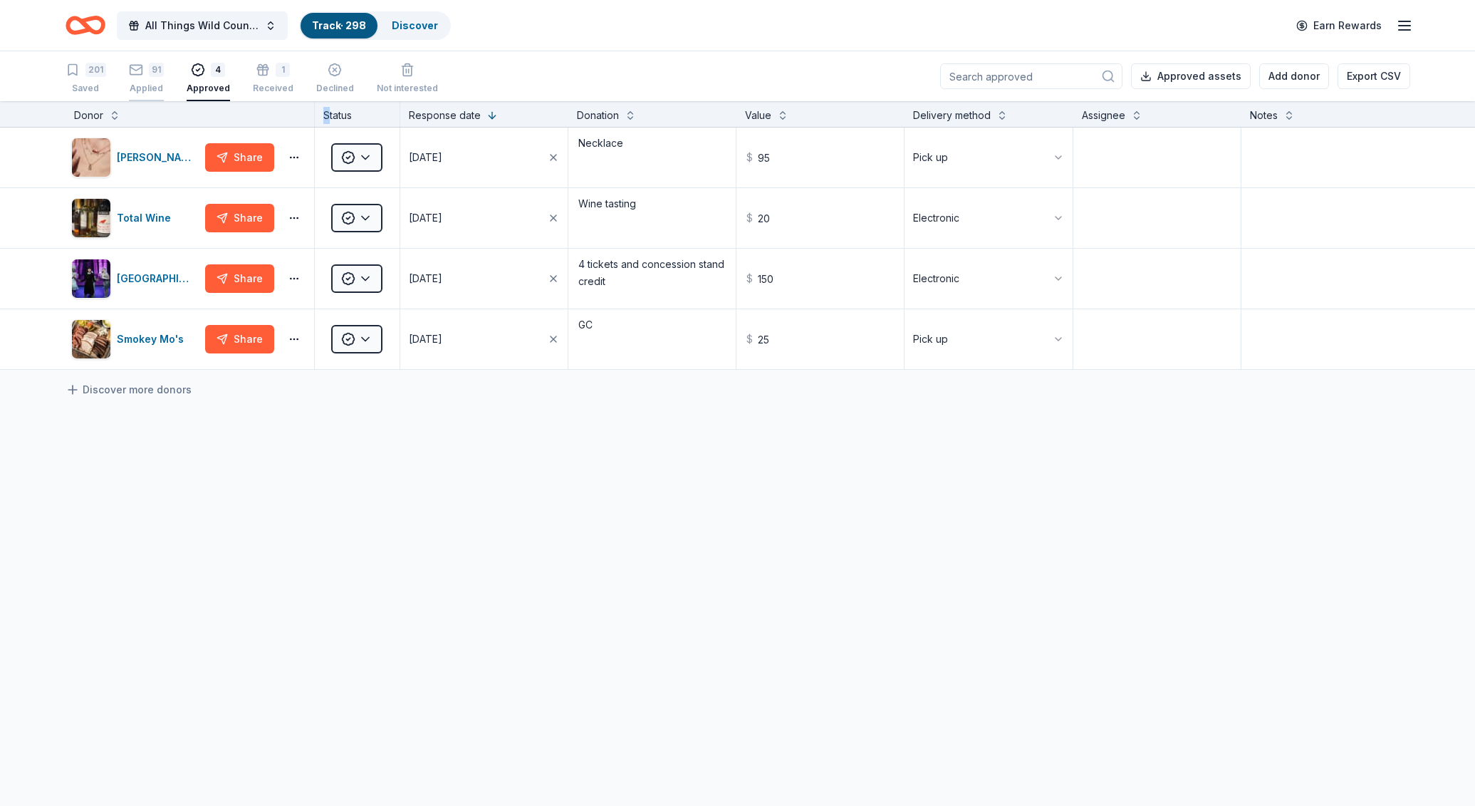
click at [146, 78] on div "91 Applied" at bounding box center [146, 78] width 35 height 31
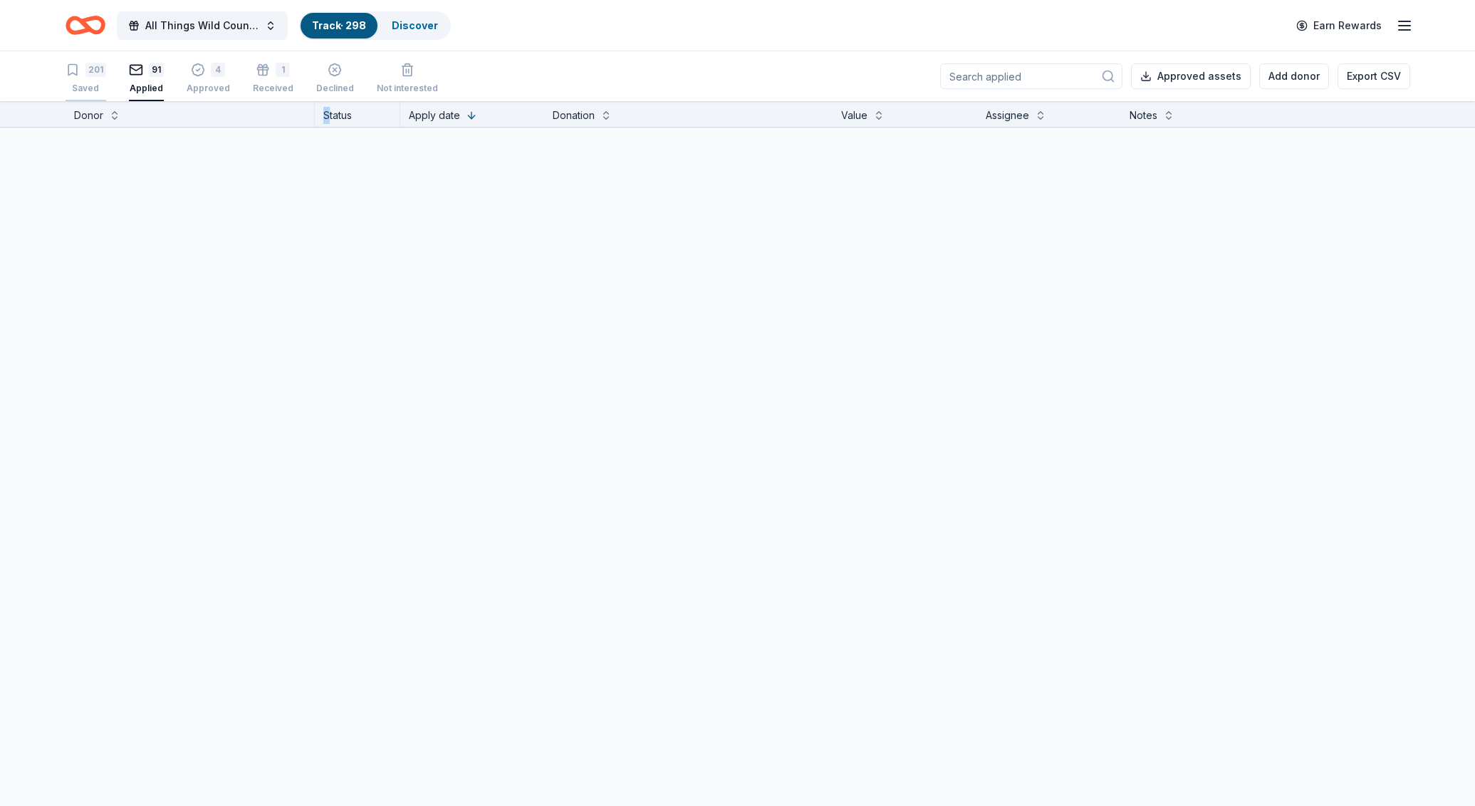
click at [94, 78] on div "201 Saved" at bounding box center [86, 78] width 41 height 31
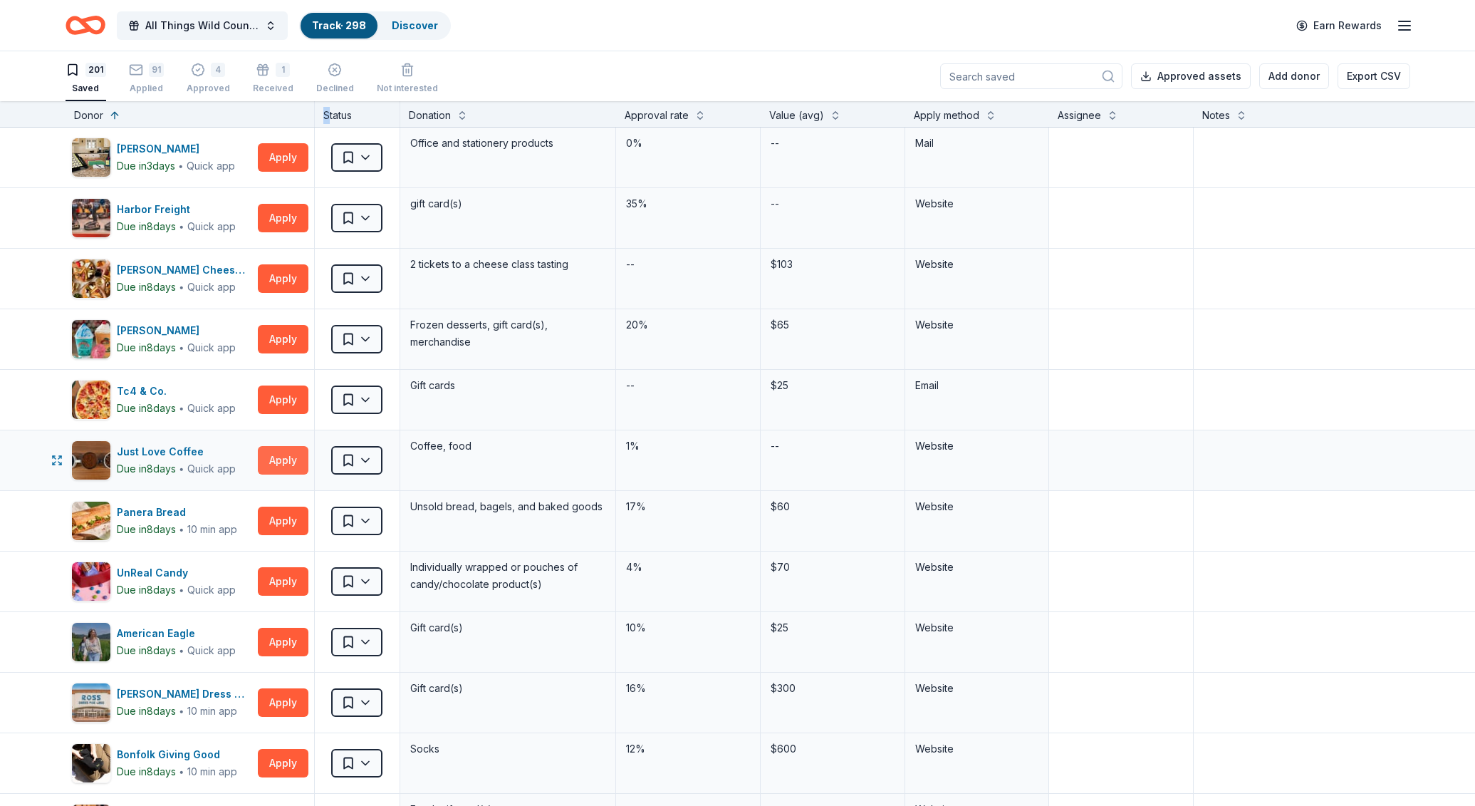
click at [259, 450] on button "Apply" at bounding box center [283, 460] width 51 height 28
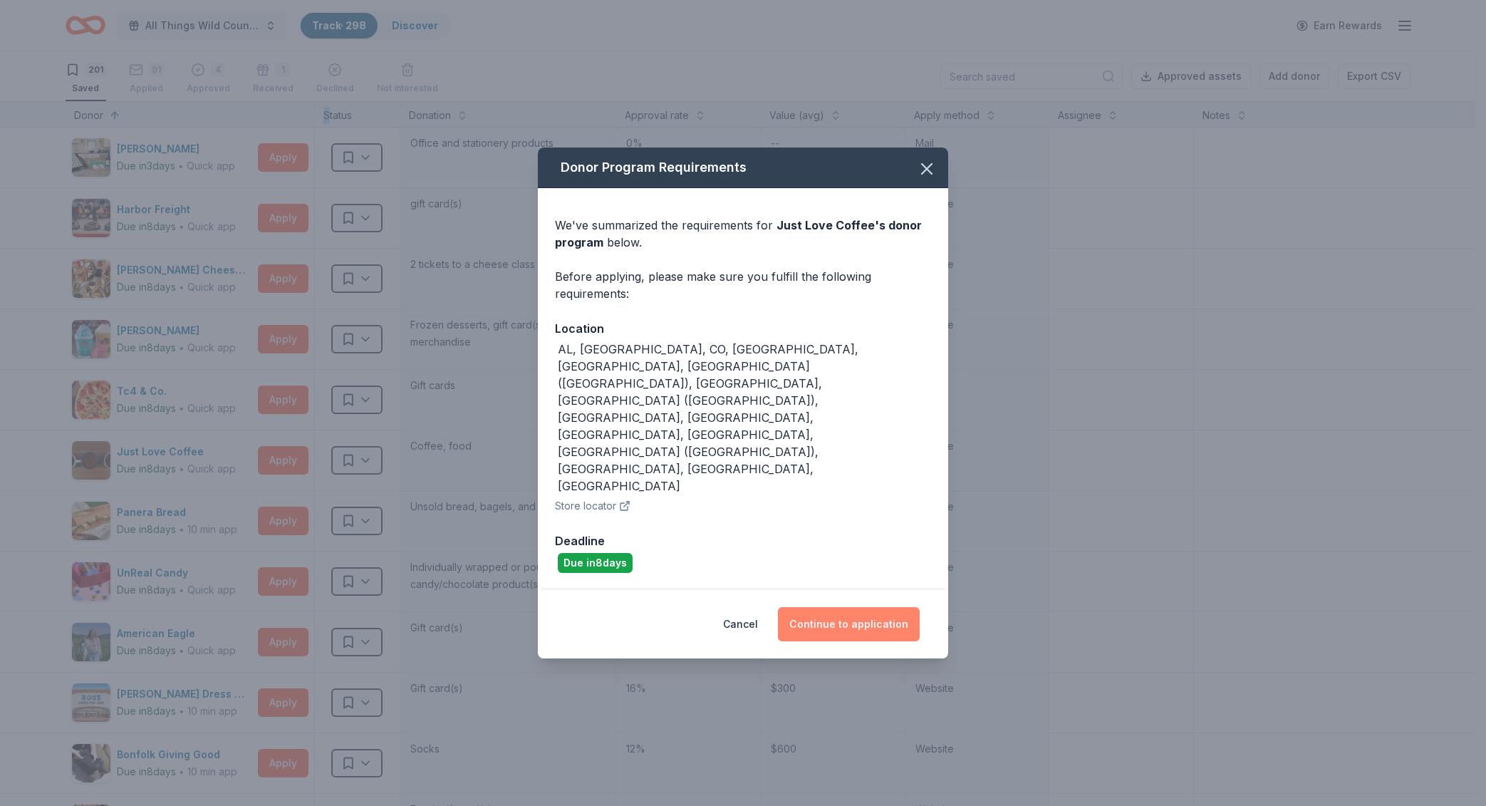
click at [838, 607] on button "Continue to application" at bounding box center [849, 624] width 142 height 34
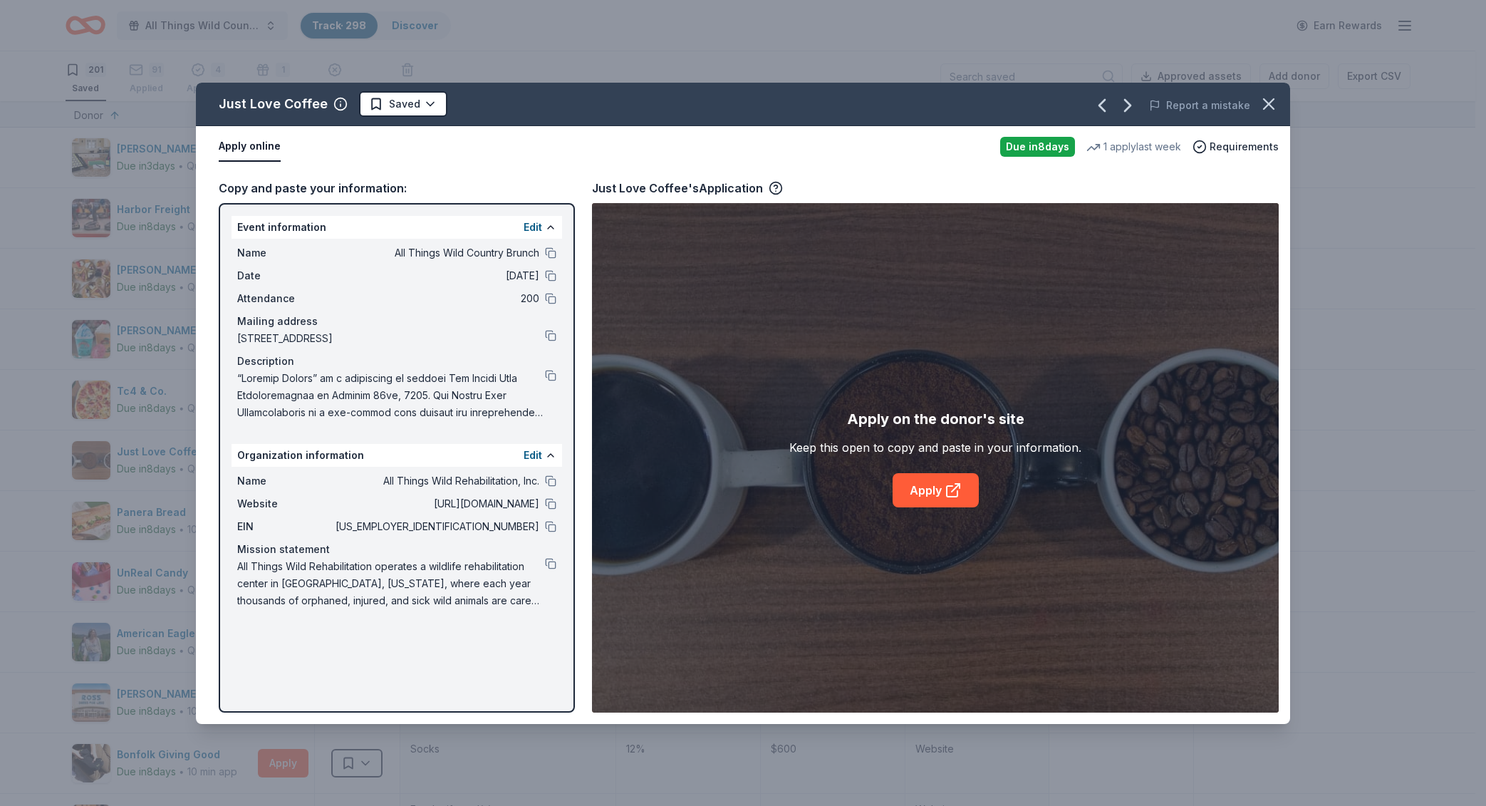
click at [916, 472] on div "Apply on the donor's site Keep this open to copy and paste in your information.…" at bounding box center [935, 457] width 292 height 100
click at [919, 486] on link "Apply" at bounding box center [936, 490] width 86 height 34
click at [1256, 96] on button "button" at bounding box center [1268, 103] width 31 height 31
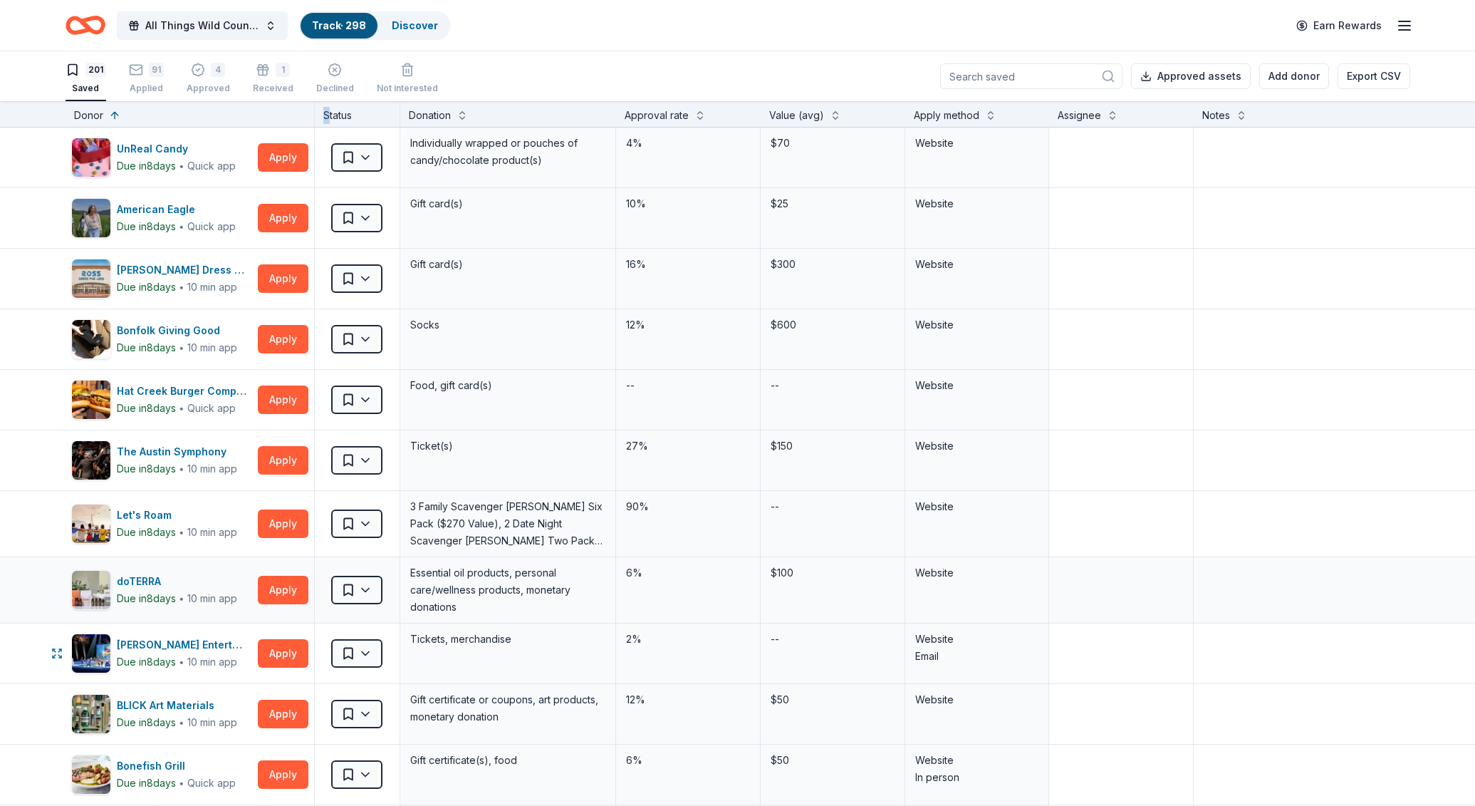
scroll to position [425, 0]
click at [282, 649] on button "Apply" at bounding box center [283, 652] width 51 height 28
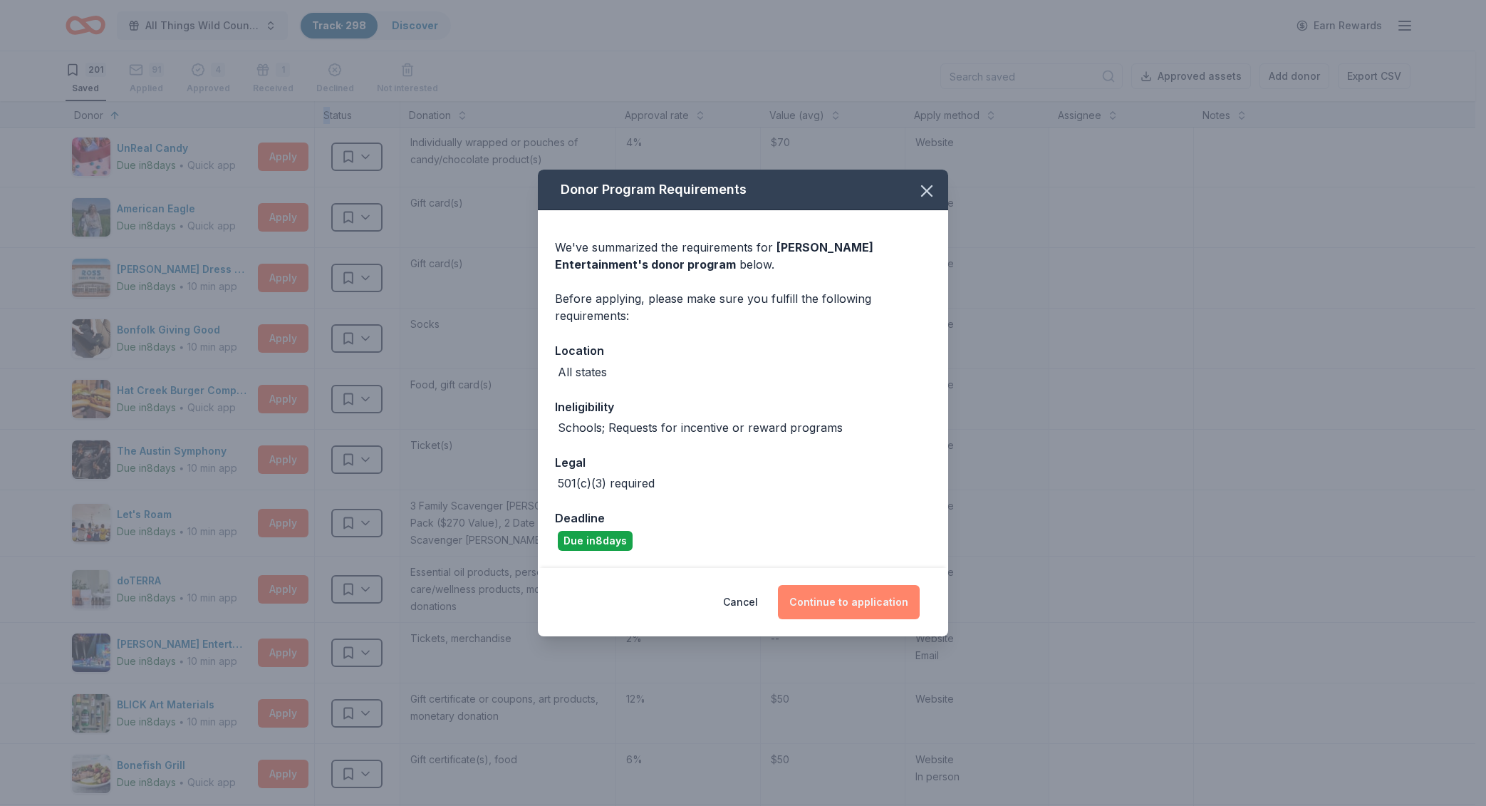
click at [866, 605] on button "Continue to application" at bounding box center [849, 602] width 142 height 34
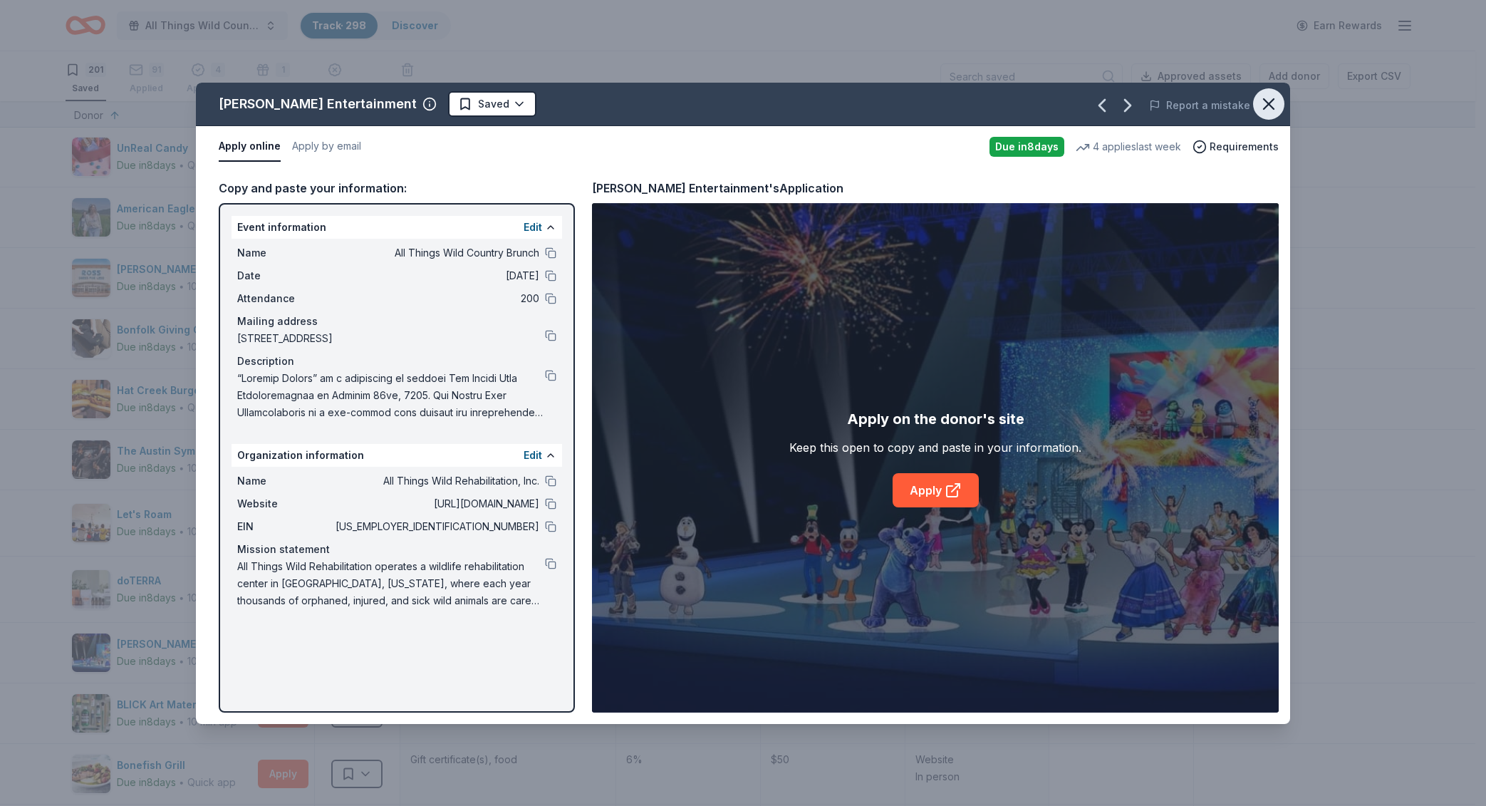
click at [1264, 98] on icon "button" at bounding box center [1269, 104] width 20 height 20
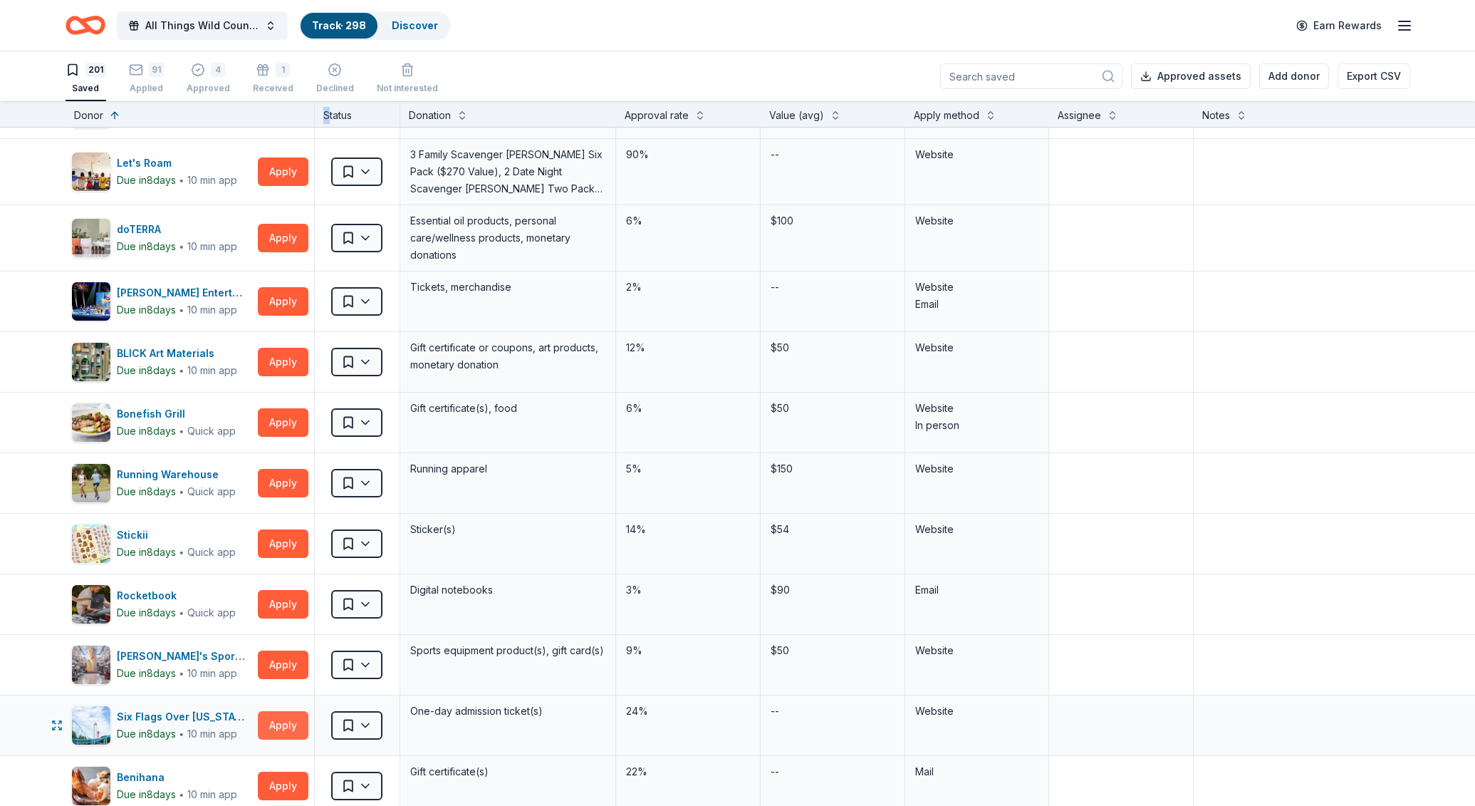
scroll to position [779, 0]
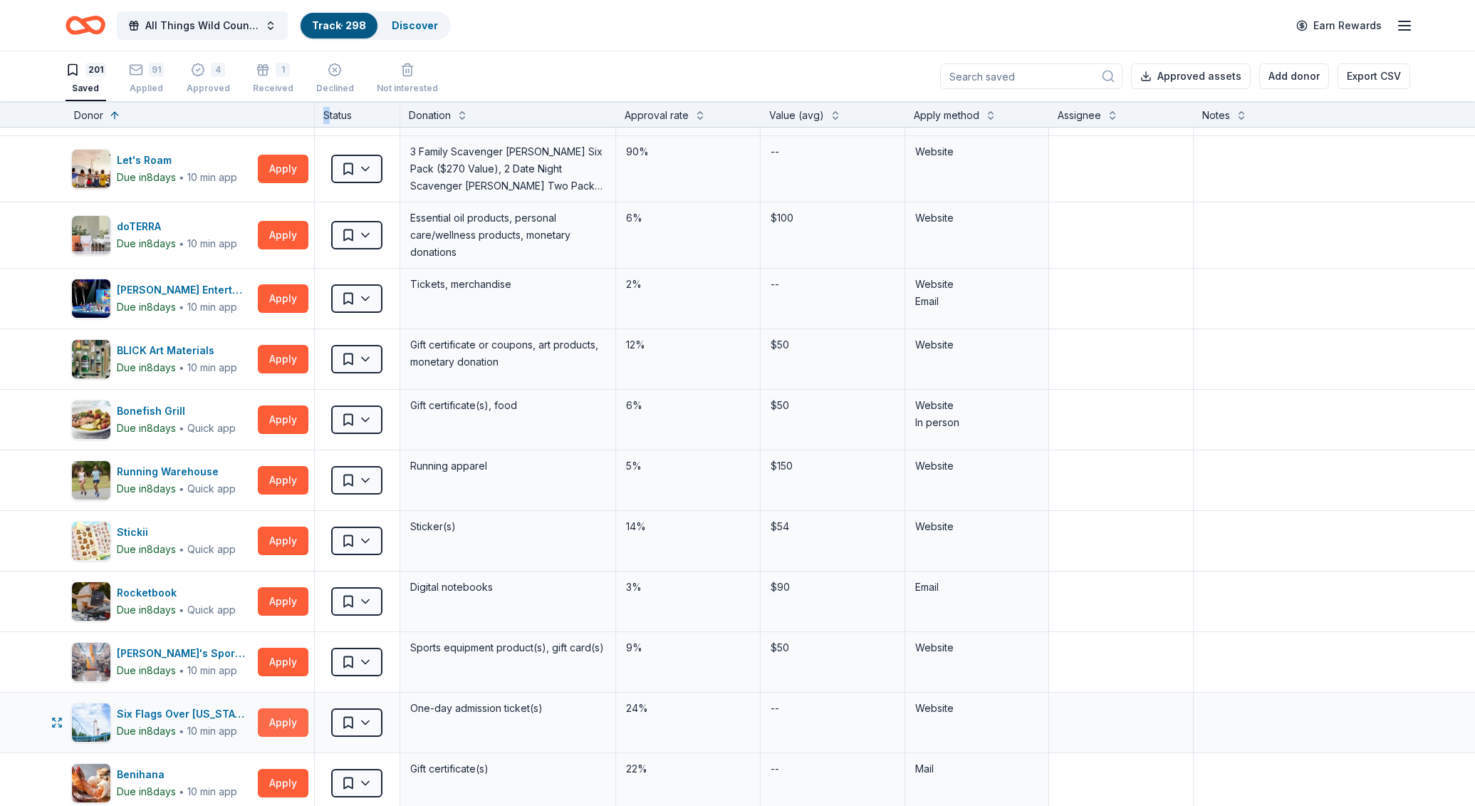
click at [266, 718] on button "Apply" at bounding box center [283, 722] width 51 height 28
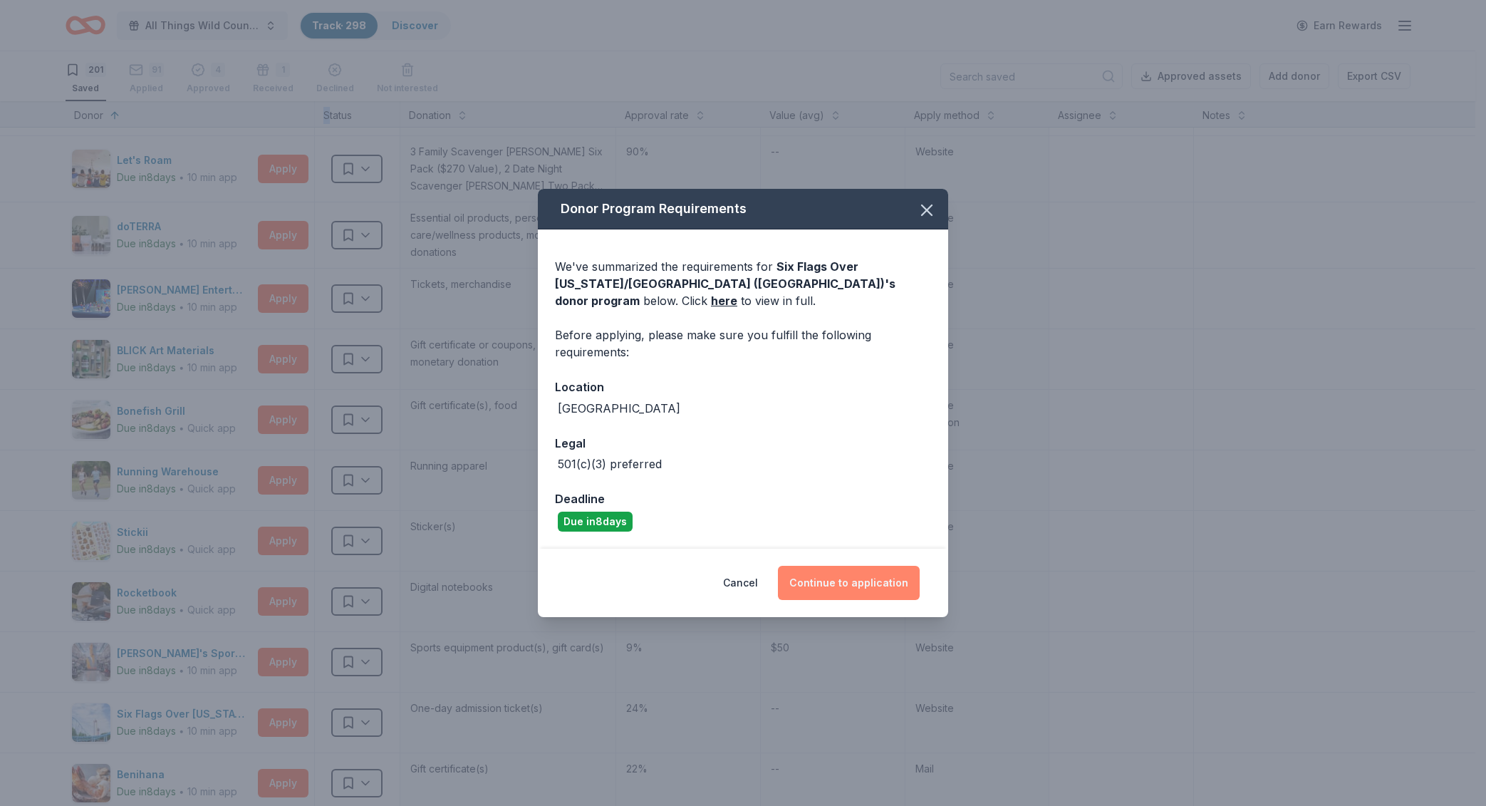
click at [824, 576] on button "Continue to application" at bounding box center [849, 583] width 142 height 34
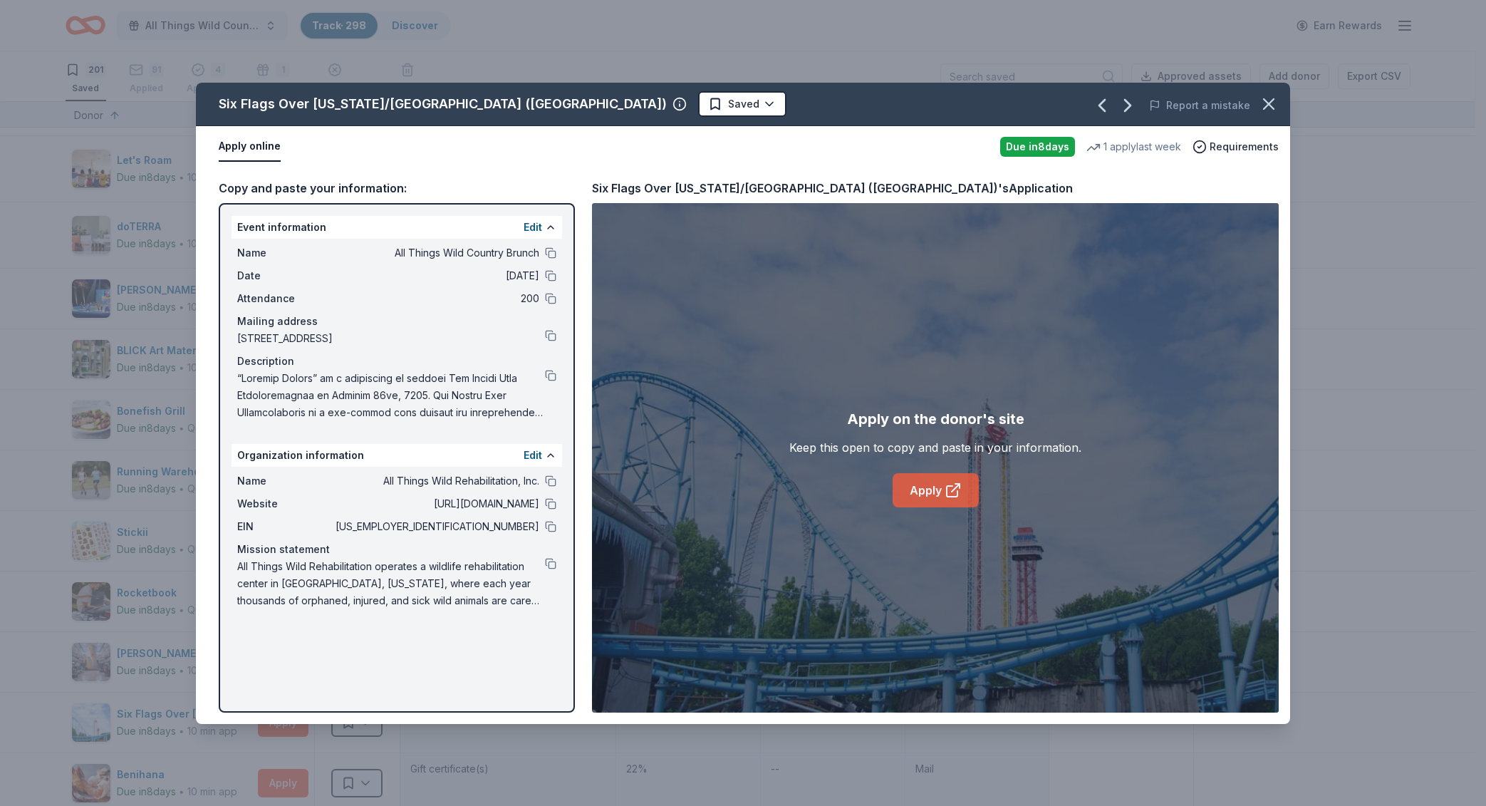
click at [937, 490] on link "Apply" at bounding box center [936, 490] width 86 height 34
click at [1270, 105] on icon "button" at bounding box center [1269, 104] width 10 height 10
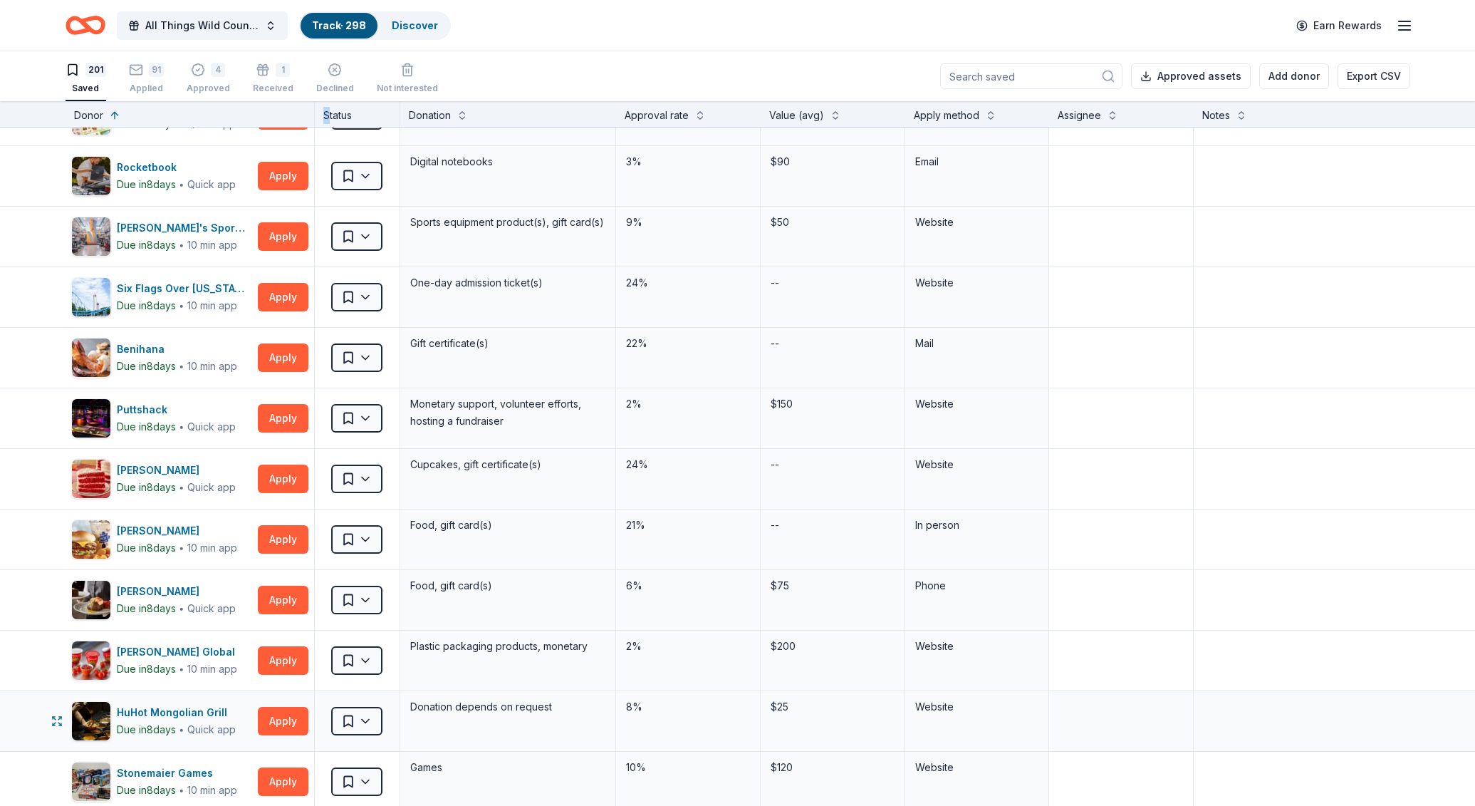
scroll to position [1205, 0]
click at [266, 724] on button "Apply" at bounding box center [283, 720] width 51 height 28
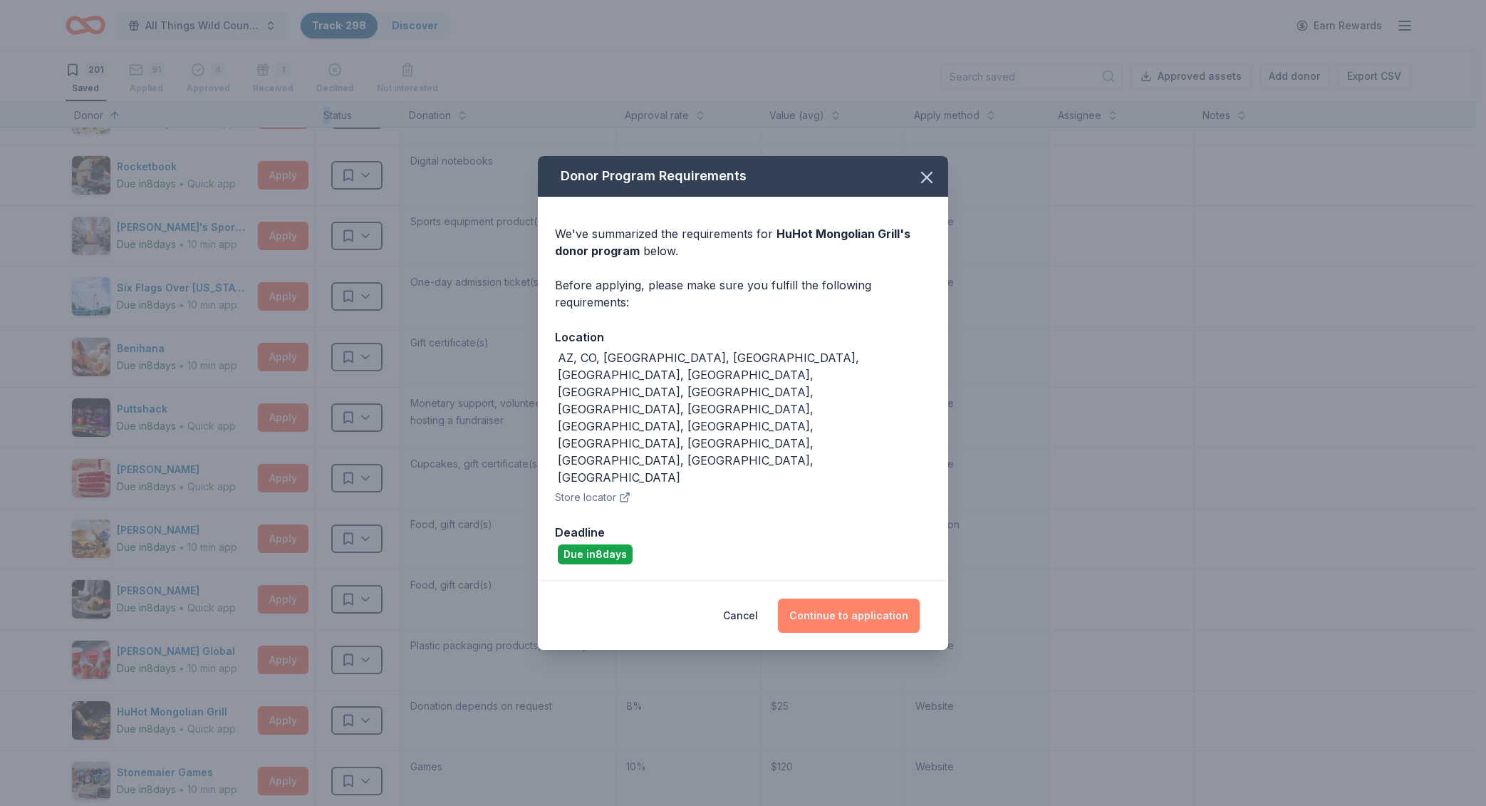
click at [846, 598] on button "Continue to application" at bounding box center [849, 615] width 142 height 34
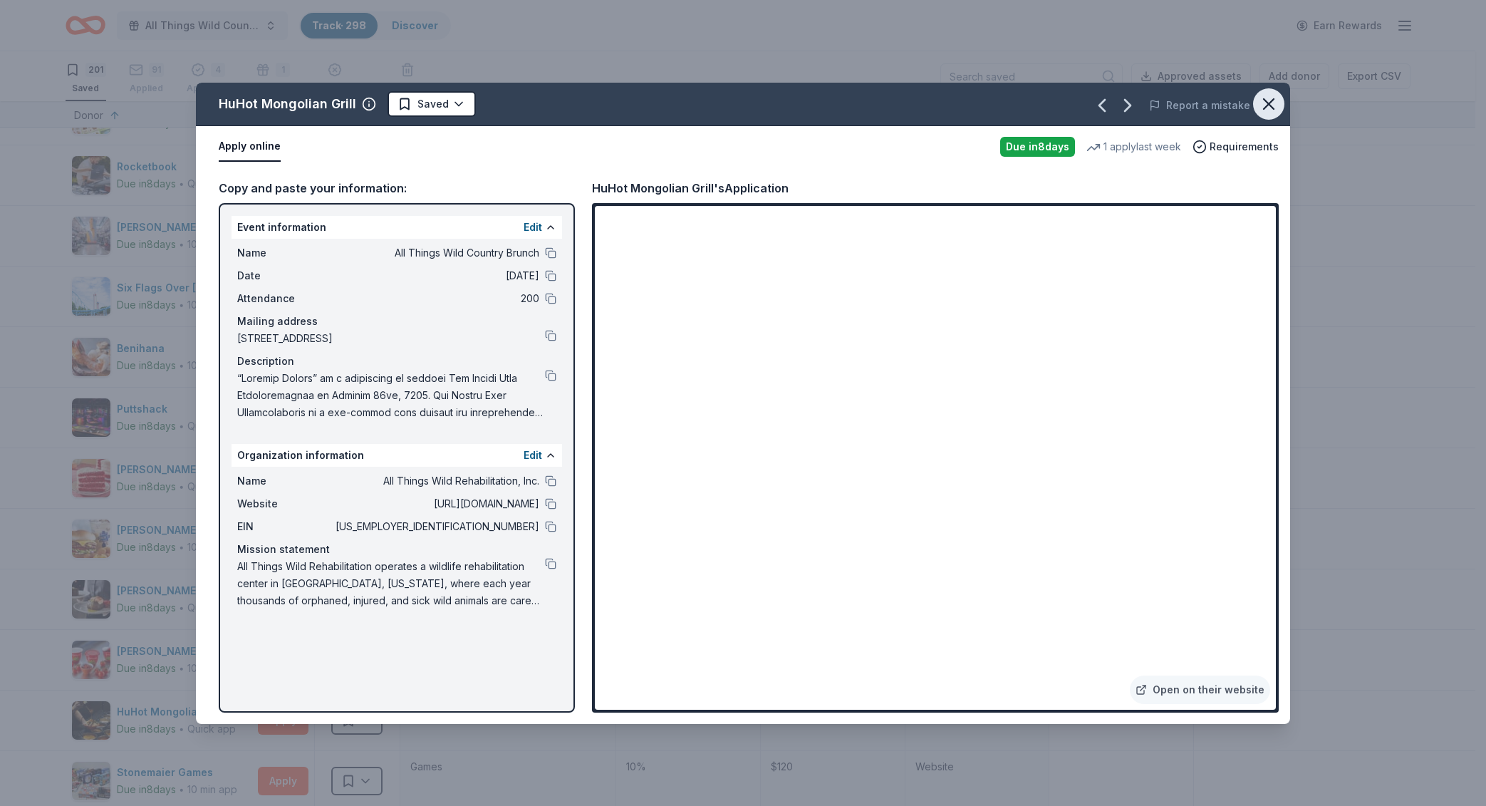
click at [1266, 108] on icon "button" at bounding box center [1269, 104] width 20 height 20
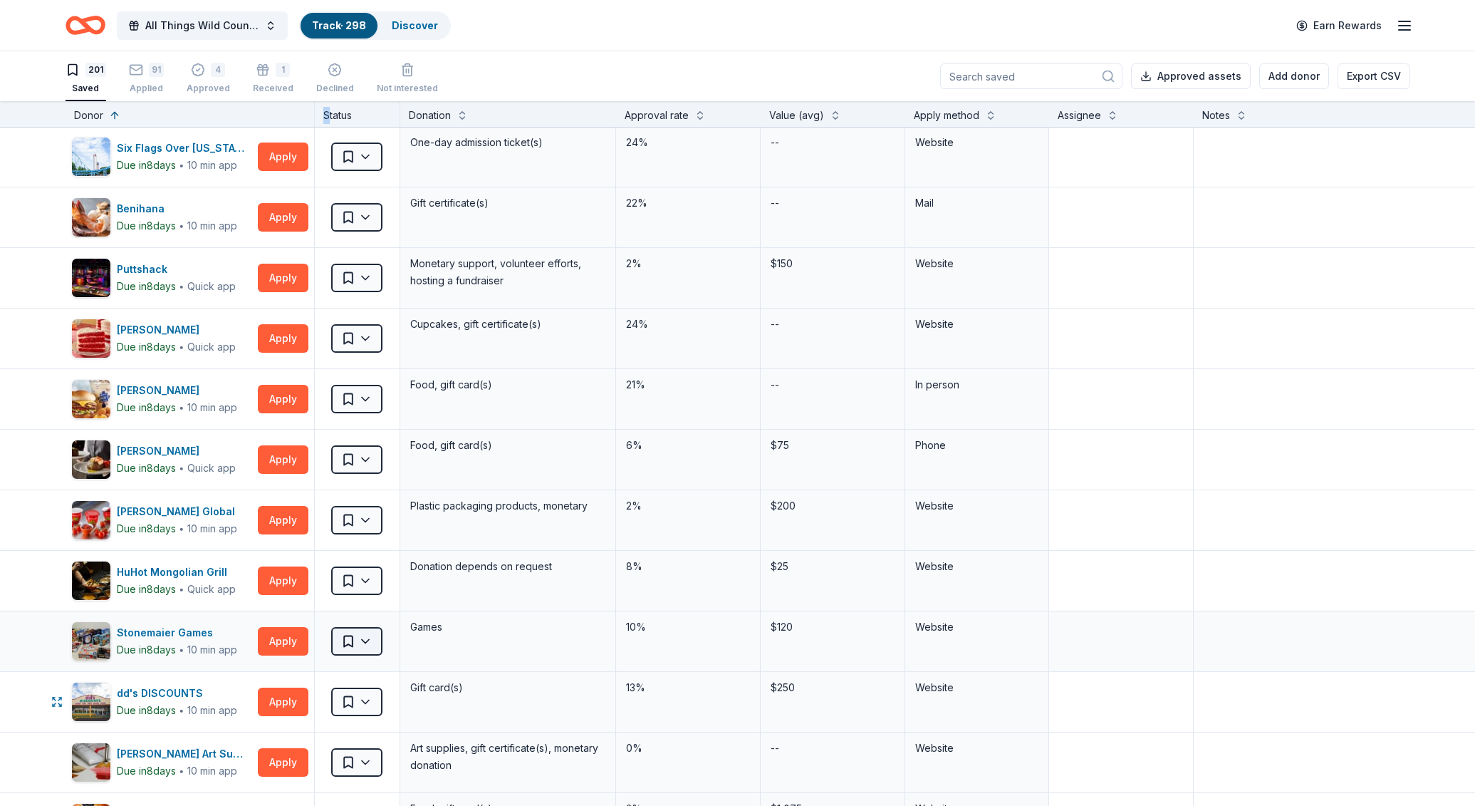
scroll to position [1346, 0]
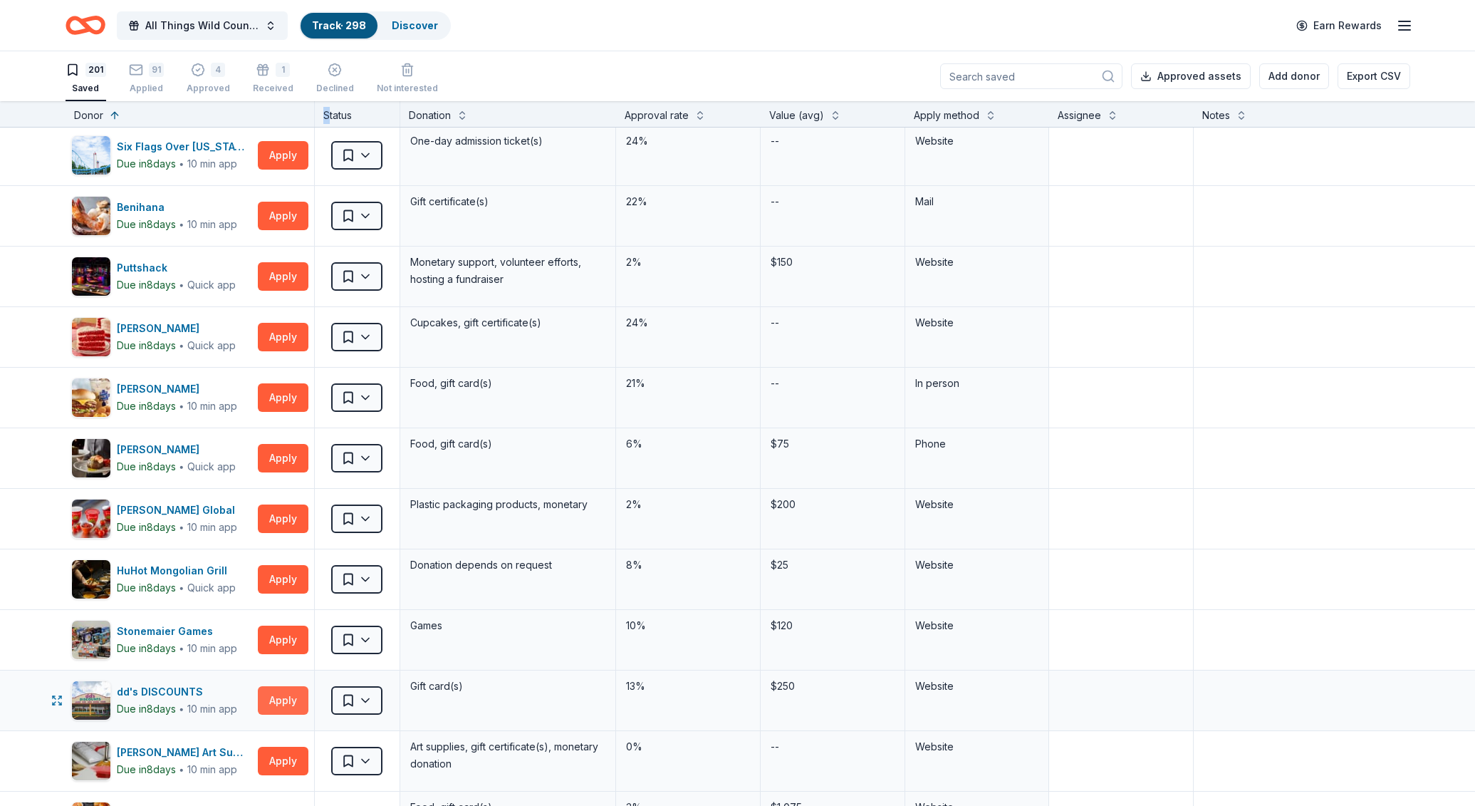
click at [281, 688] on button "Apply" at bounding box center [283, 700] width 51 height 28
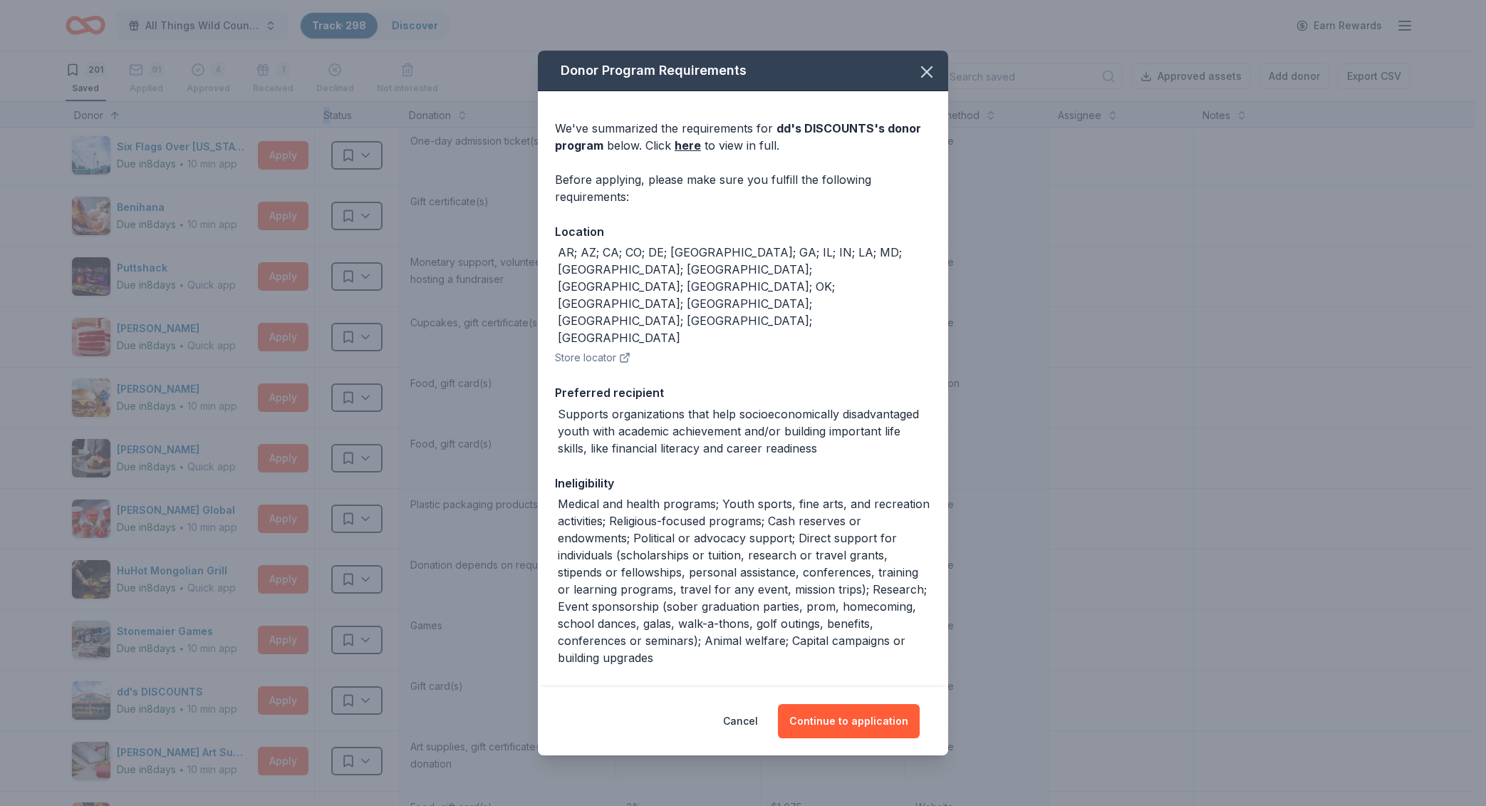
drag, startPoint x: 920, startPoint y: 76, endPoint x: 860, endPoint y: 147, distance: 93.0
click at [922, 76] on icon "button" at bounding box center [927, 72] width 10 height 10
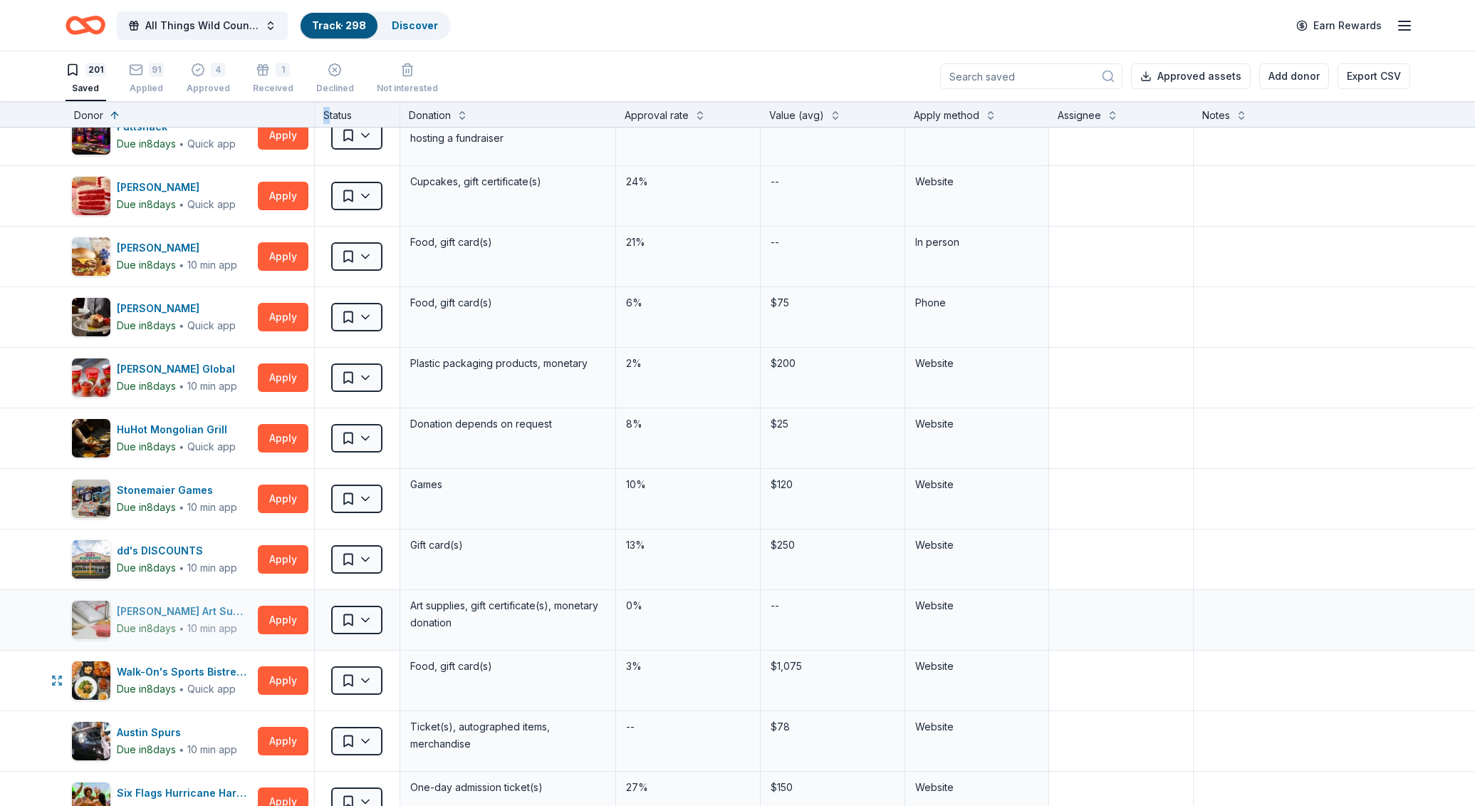
scroll to position [1487, 0]
click at [266, 680] on button "Apply" at bounding box center [283, 679] width 51 height 28
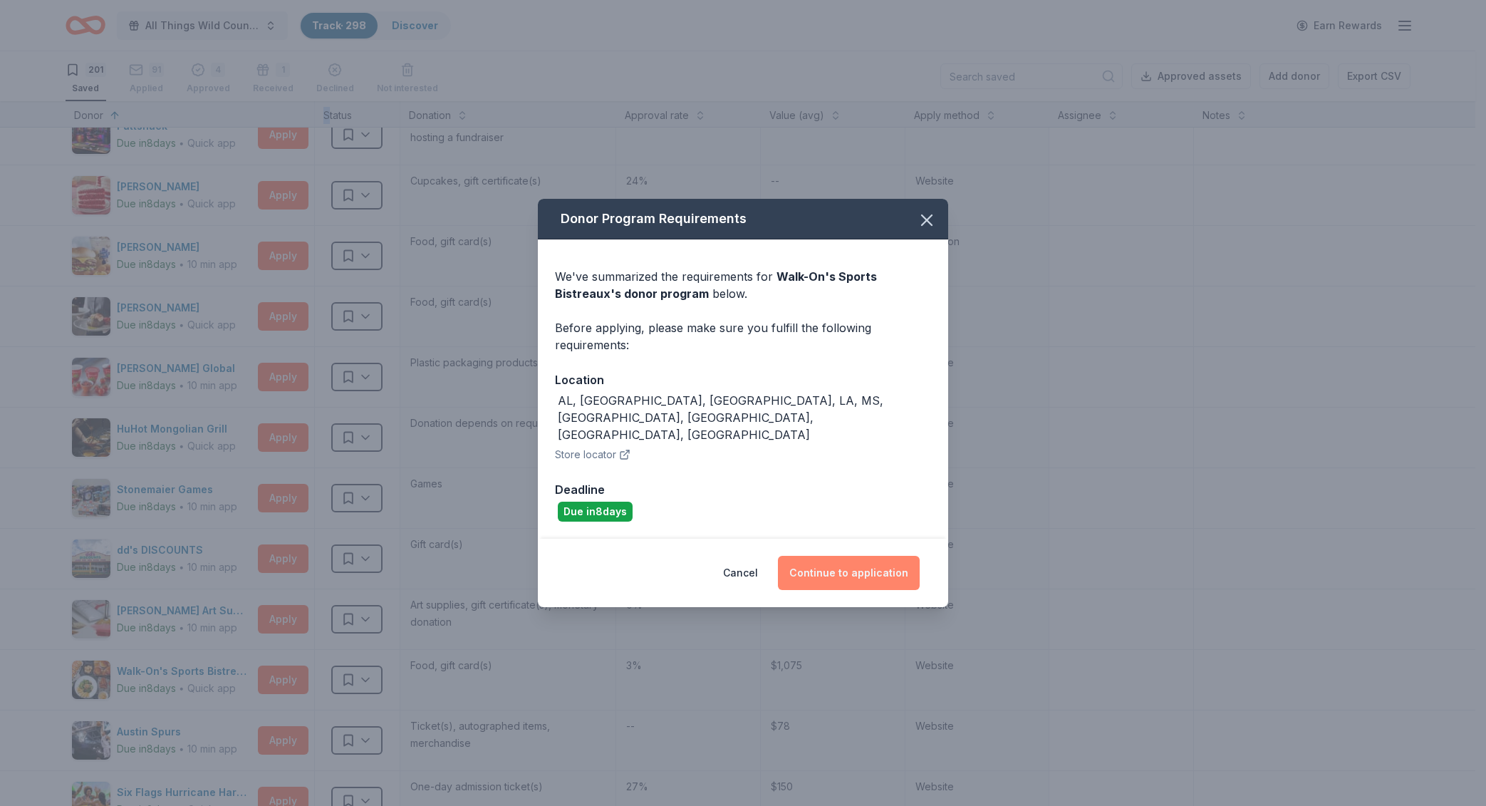
click at [889, 556] on button "Continue to application" at bounding box center [849, 573] width 142 height 34
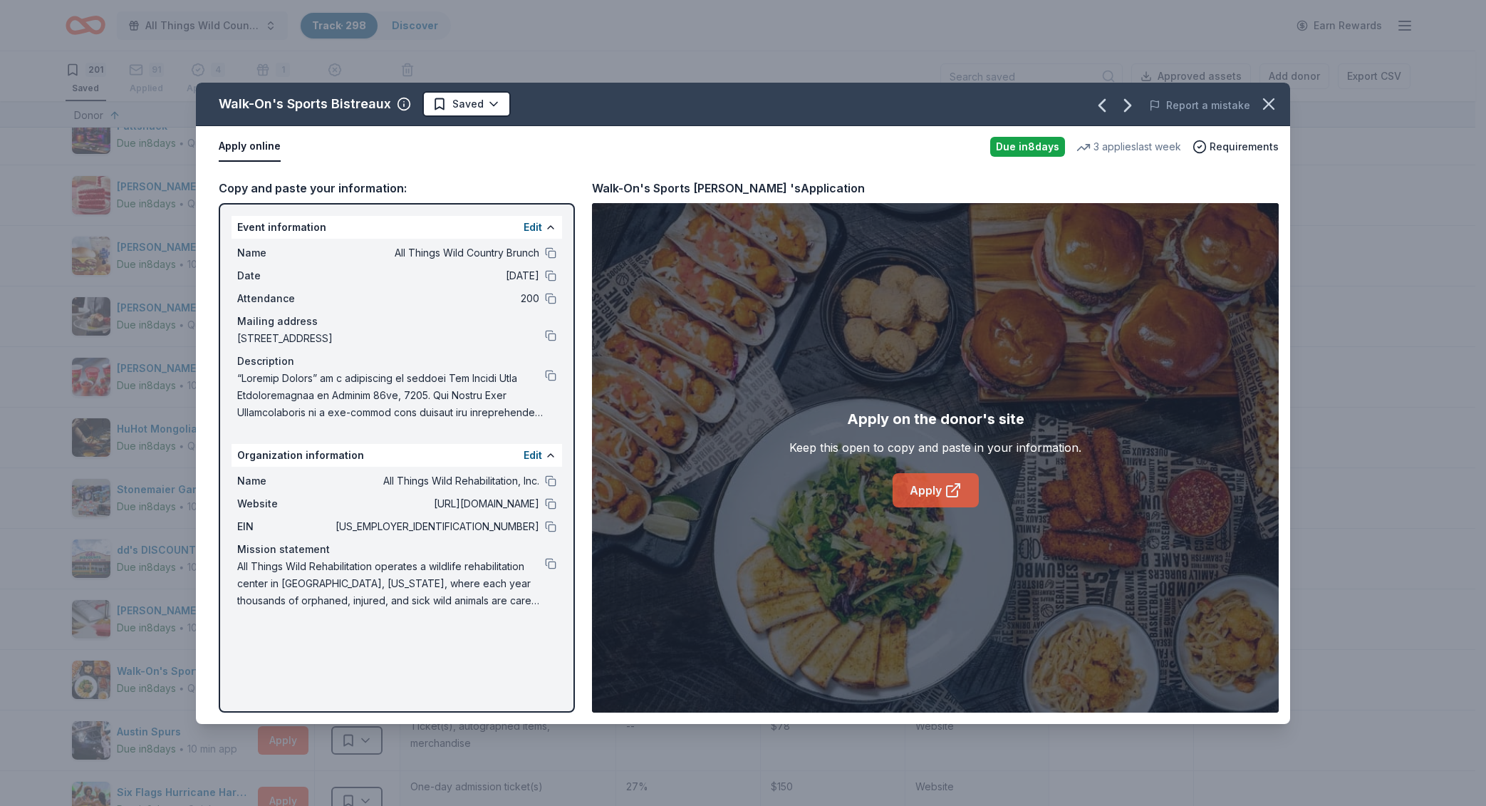
click at [930, 497] on link "Apply" at bounding box center [936, 490] width 86 height 34
click at [548, 378] on button at bounding box center [550, 375] width 11 height 11
click at [1261, 100] on icon "button" at bounding box center [1269, 104] width 20 height 20
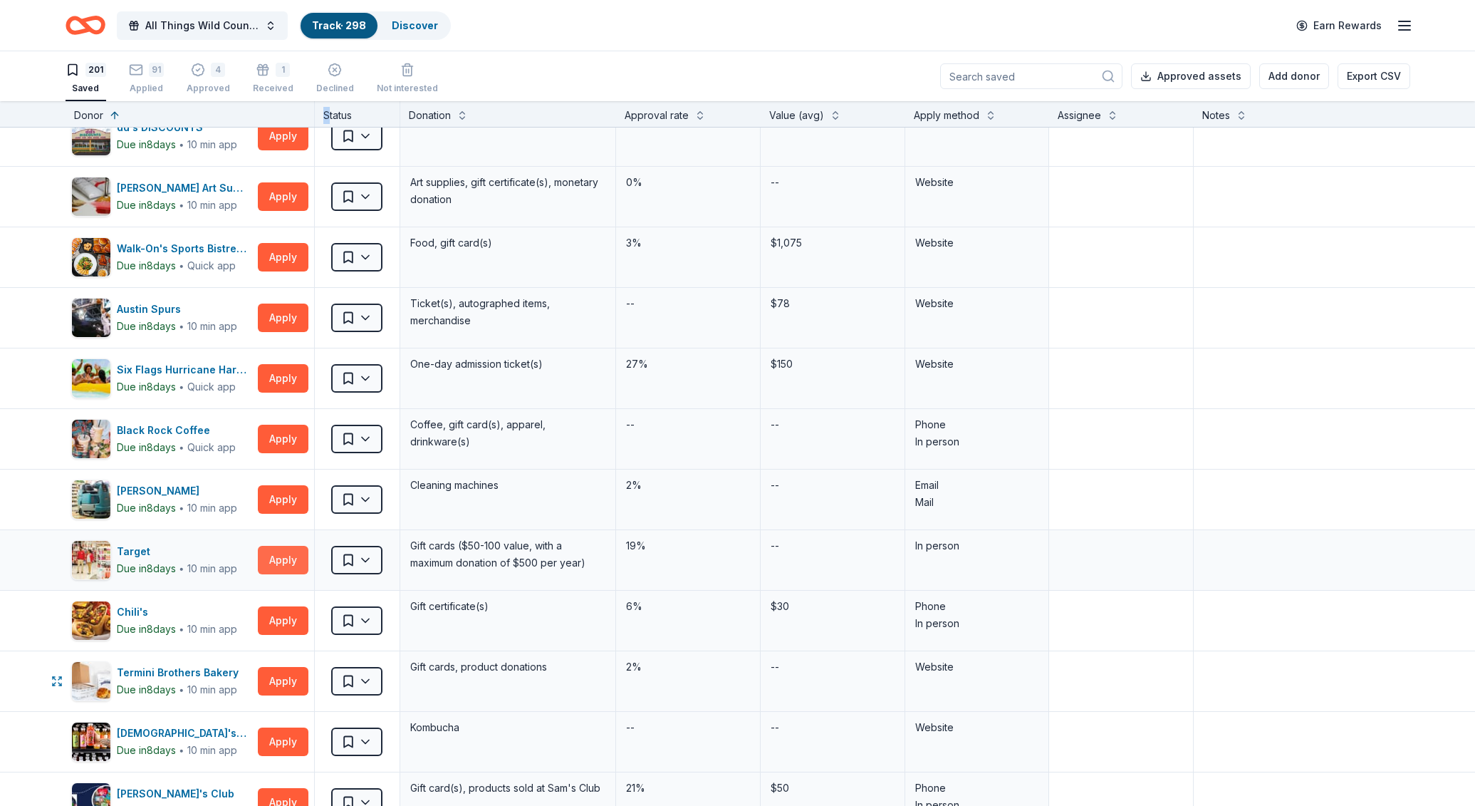
scroll to position [1911, 0]
click at [281, 679] on button "Apply" at bounding box center [283, 680] width 51 height 28
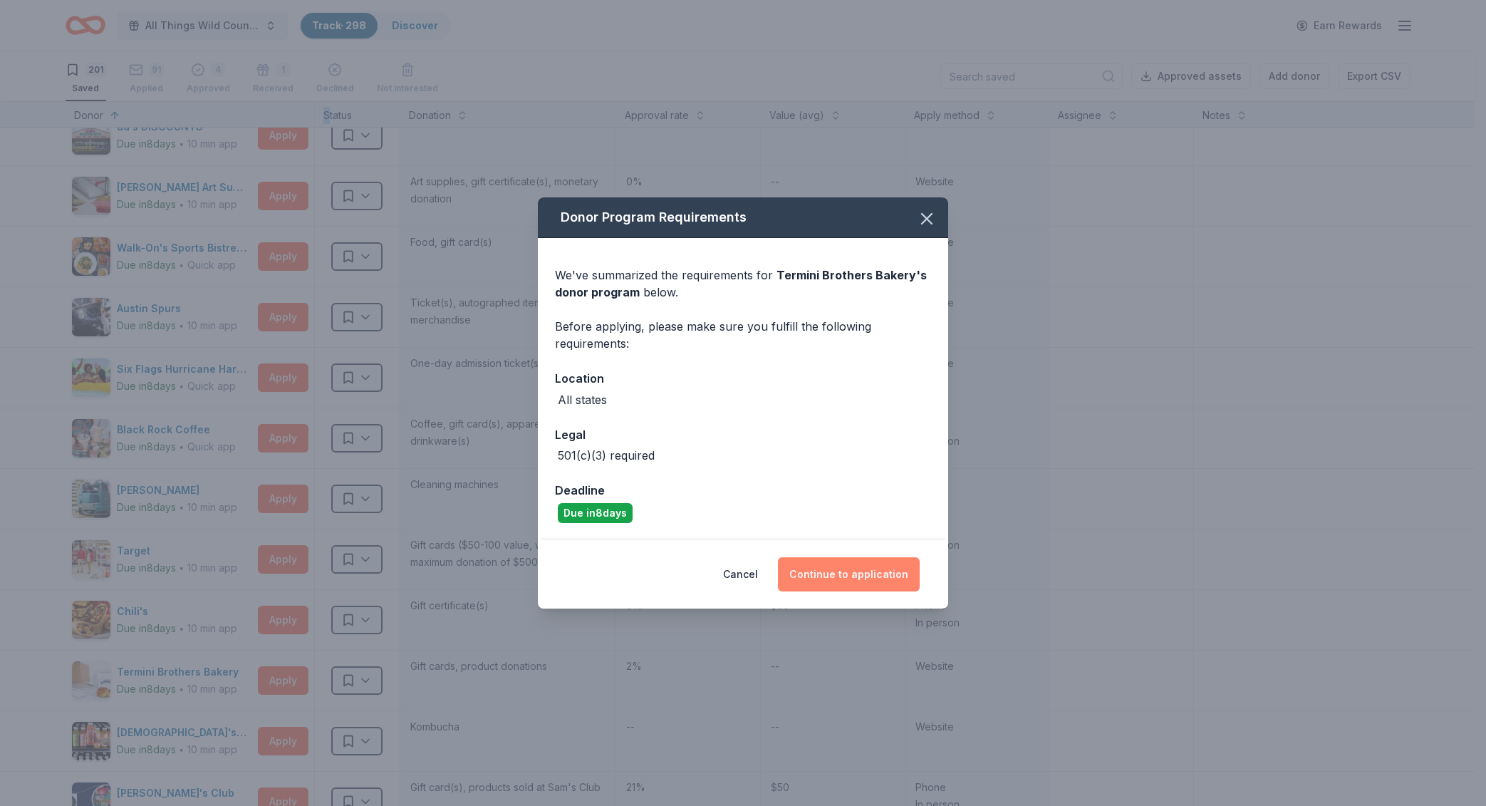
click at [864, 561] on button "Continue to application" at bounding box center [849, 574] width 142 height 34
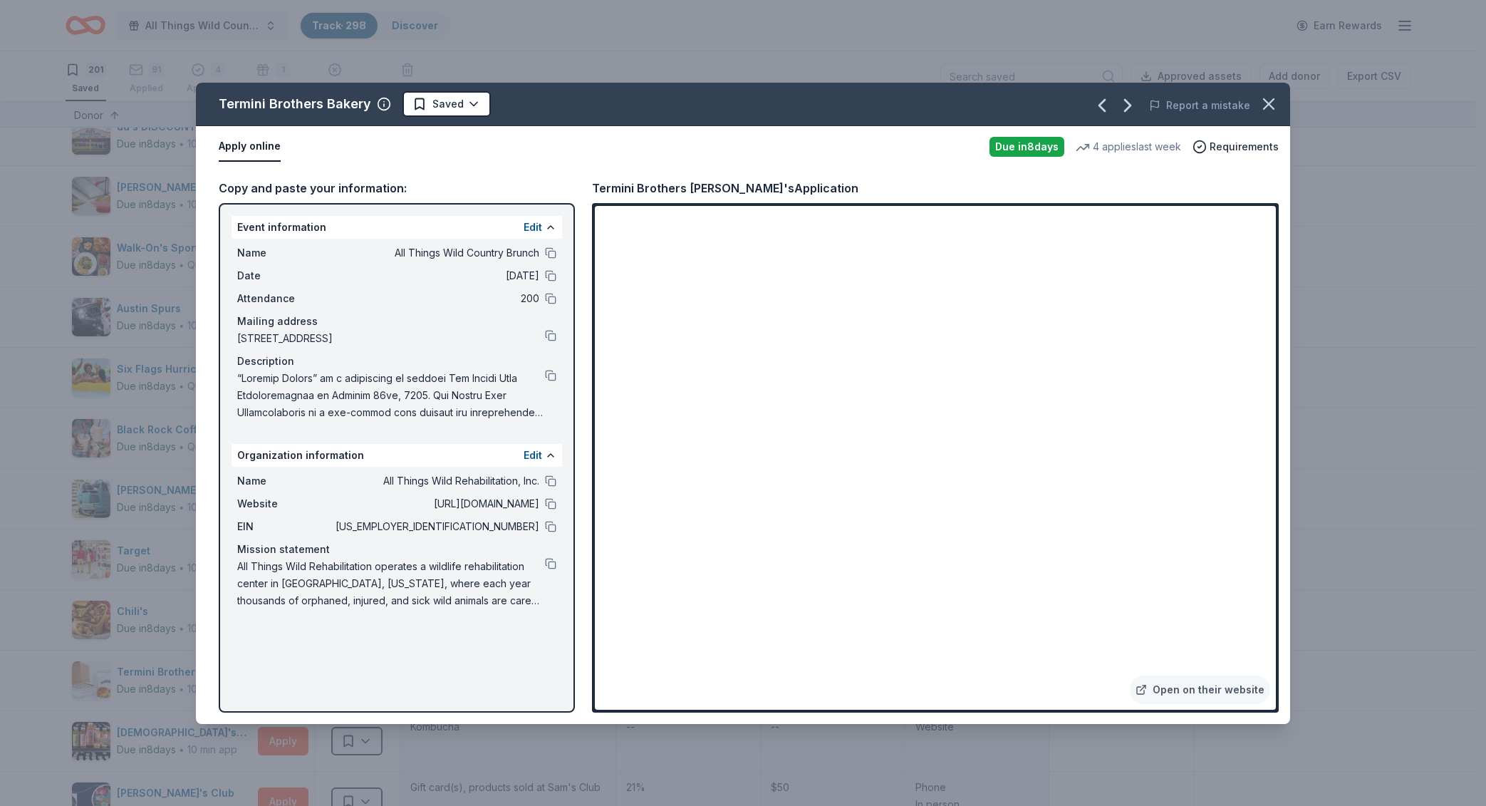
click at [556, 503] on button at bounding box center [550, 503] width 11 height 11
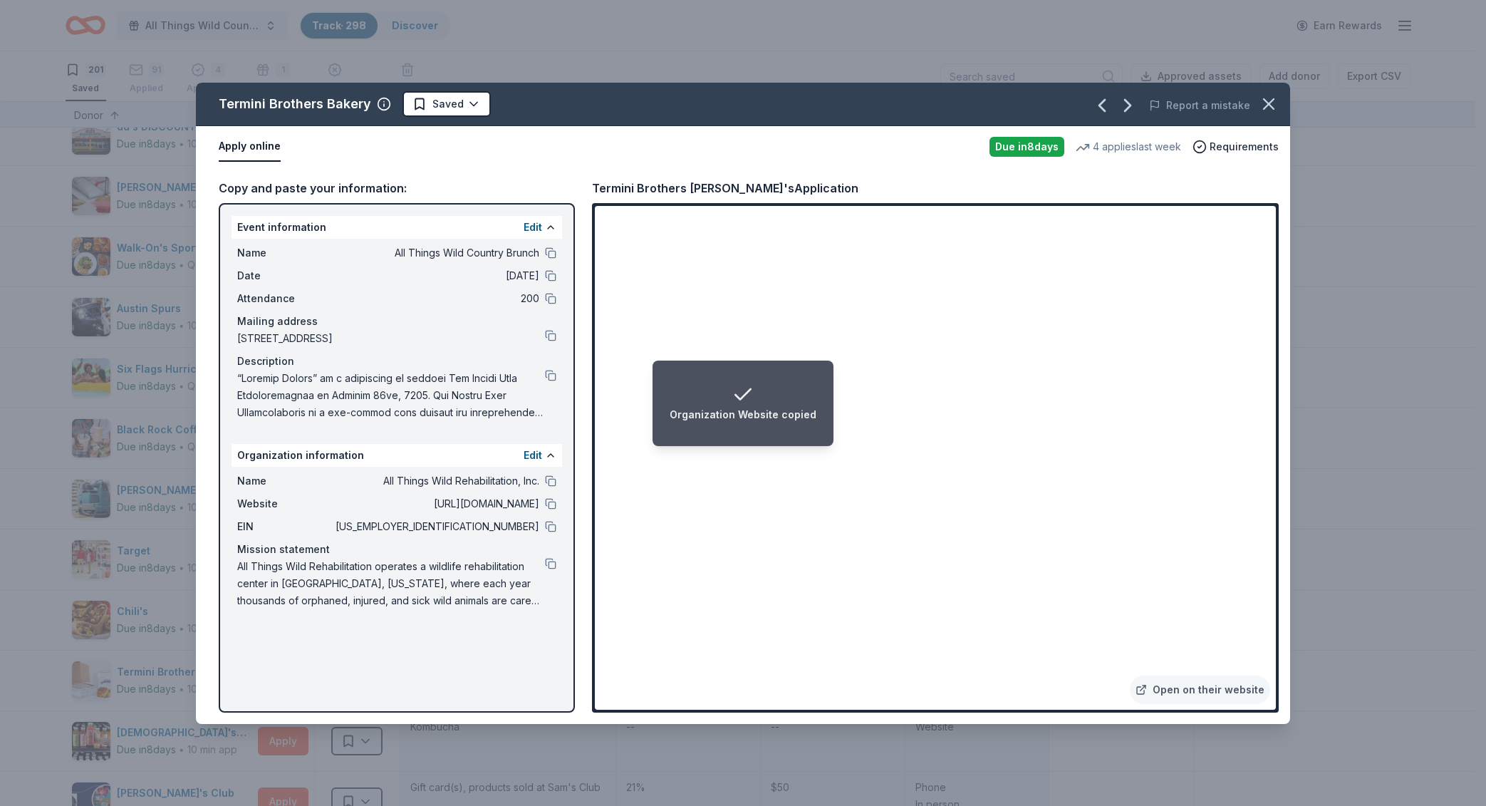
click at [544, 563] on span "All Things Wild Rehabilitation operates a wildlife rehabilitation center in [GE…" at bounding box center [391, 583] width 308 height 51
click at [551, 565] on button at bounding box center [550, 563] width 11 height 11
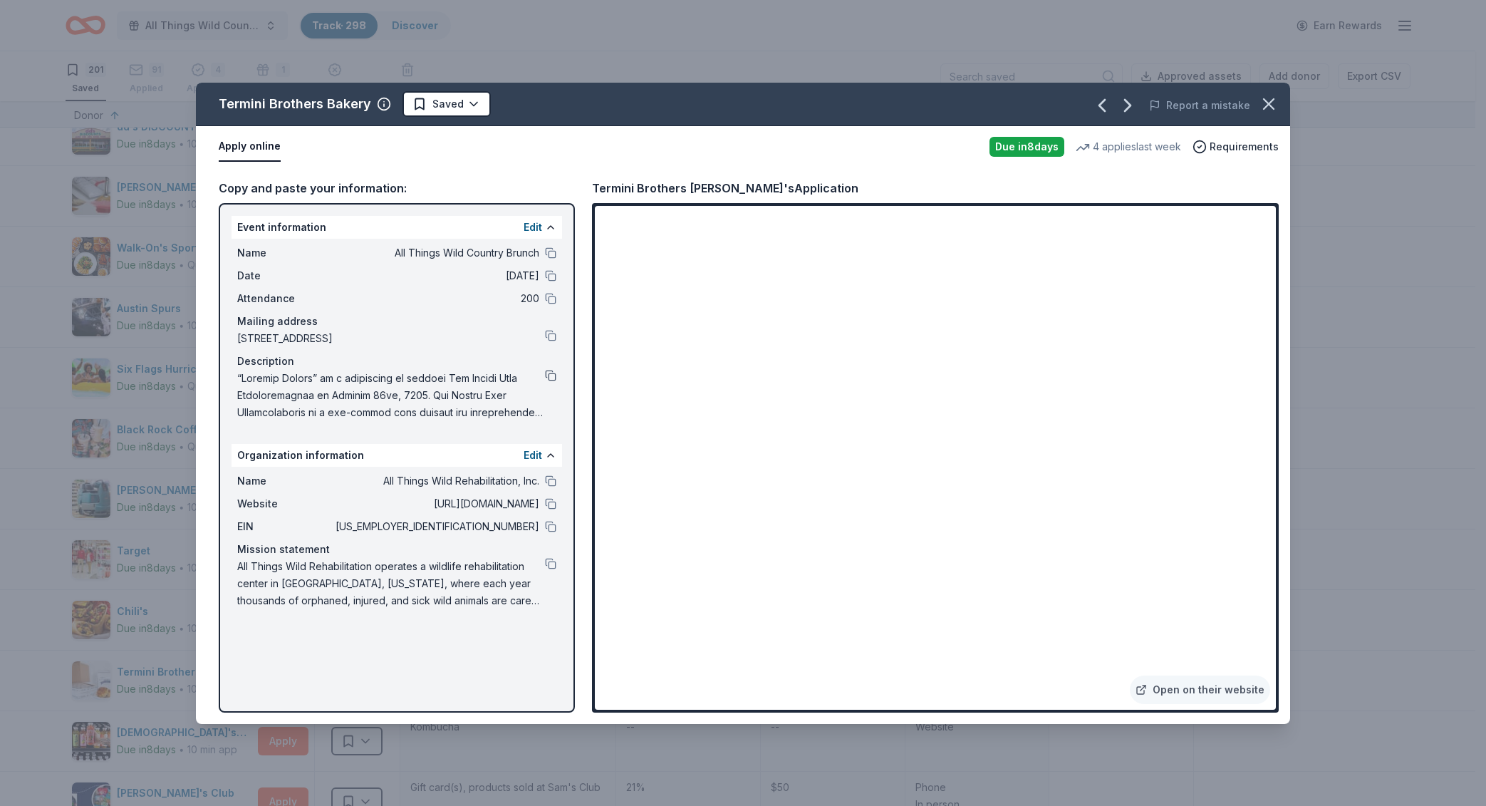
click at [554, 378] on button at bounding box center [550, 375] width 11 height 11
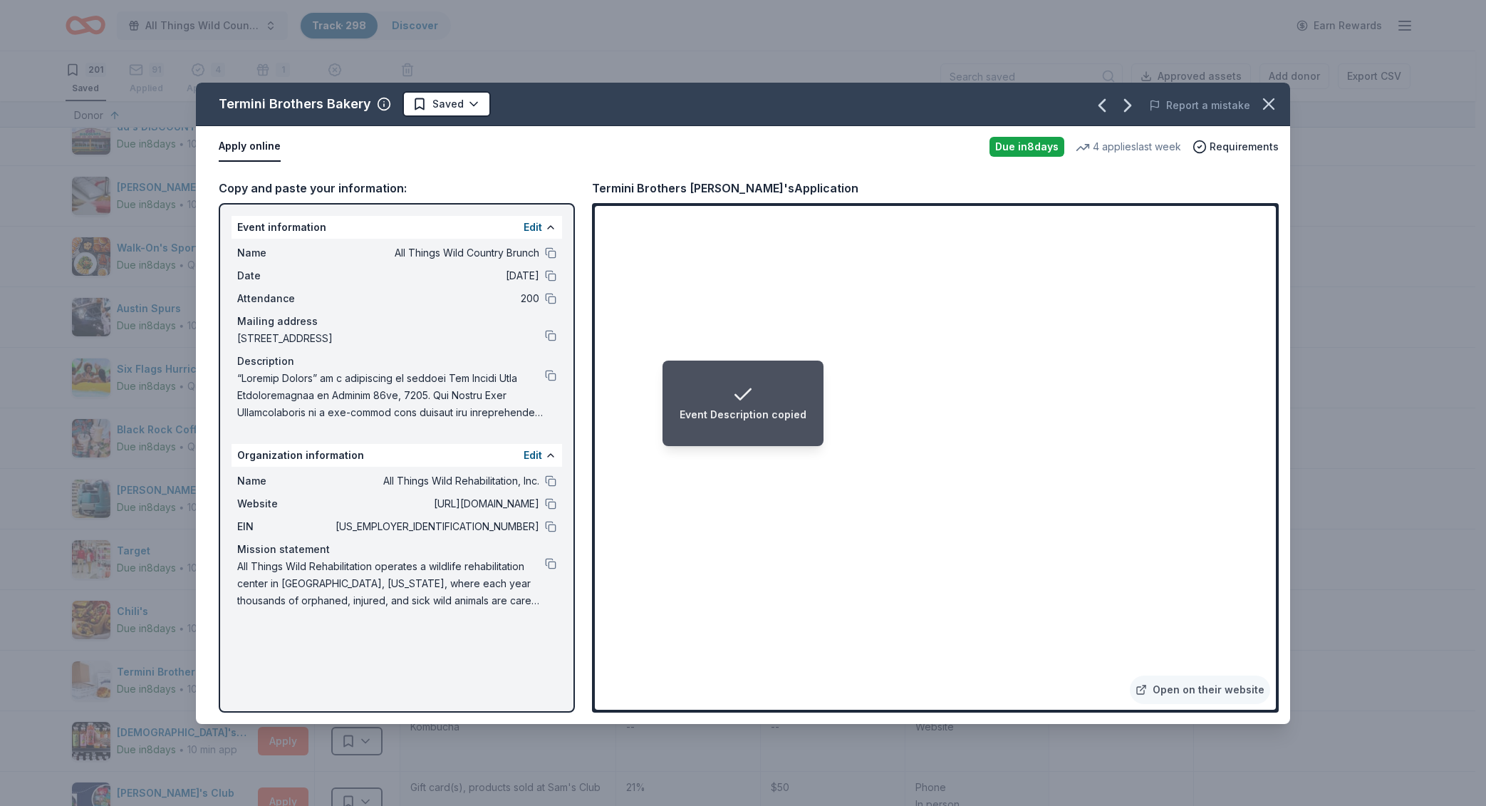
drag, startPoint x: 462, startPoint y: 130, endPoint x: 457, endPoint y: 111, distance: 19.9
click at [461, 127] on div "Apply online Due [DATE] 4 applies last week Requirements" at bounding box center [743, 146] width 1094 height 41
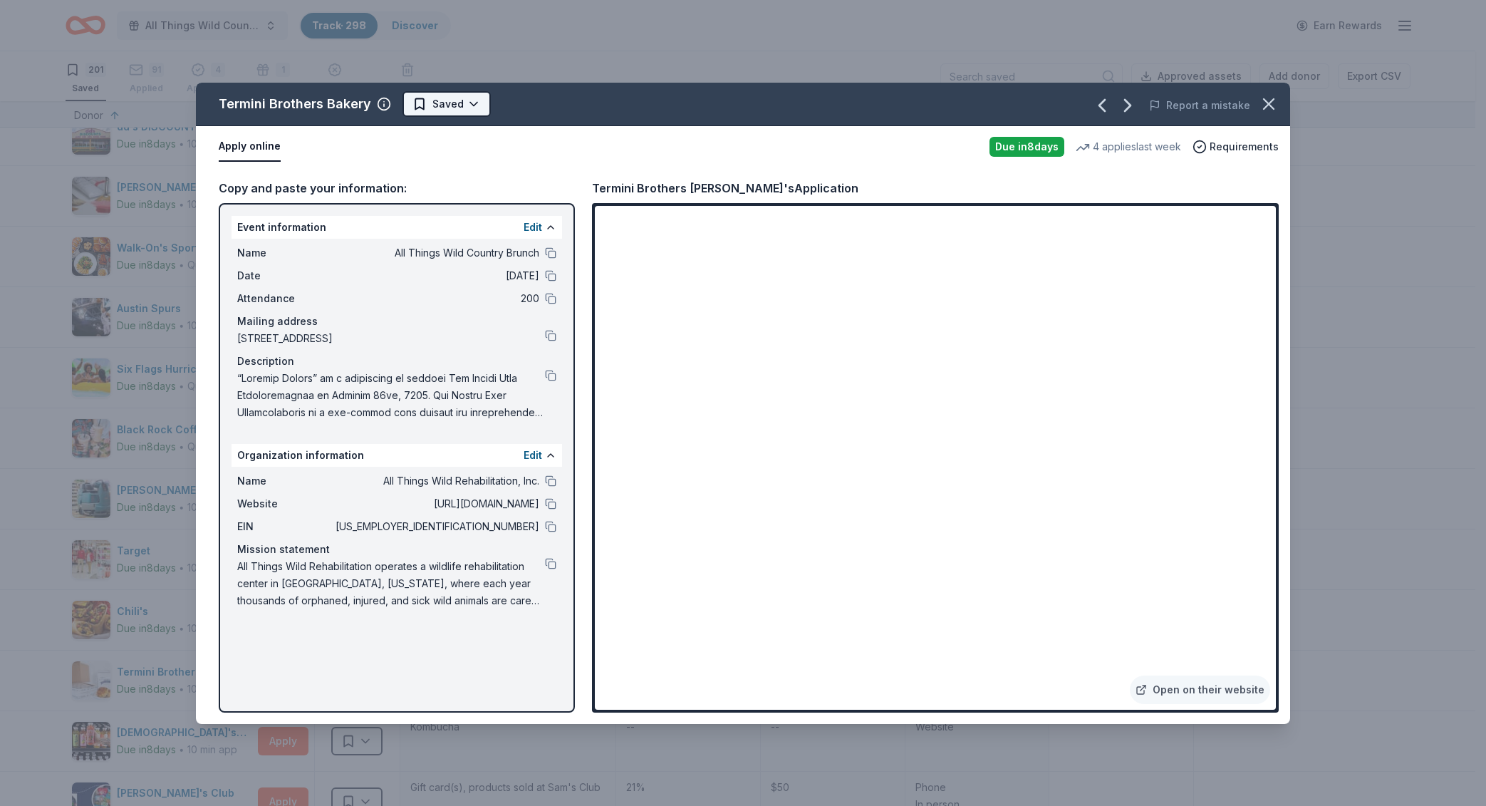
click at [457, 111] on html "All Things Wild Country Brunch Track · 298 Discover Earn Rewards 201 Saved 91 A…" at bounding box center [743, 403] width 1486 height 806
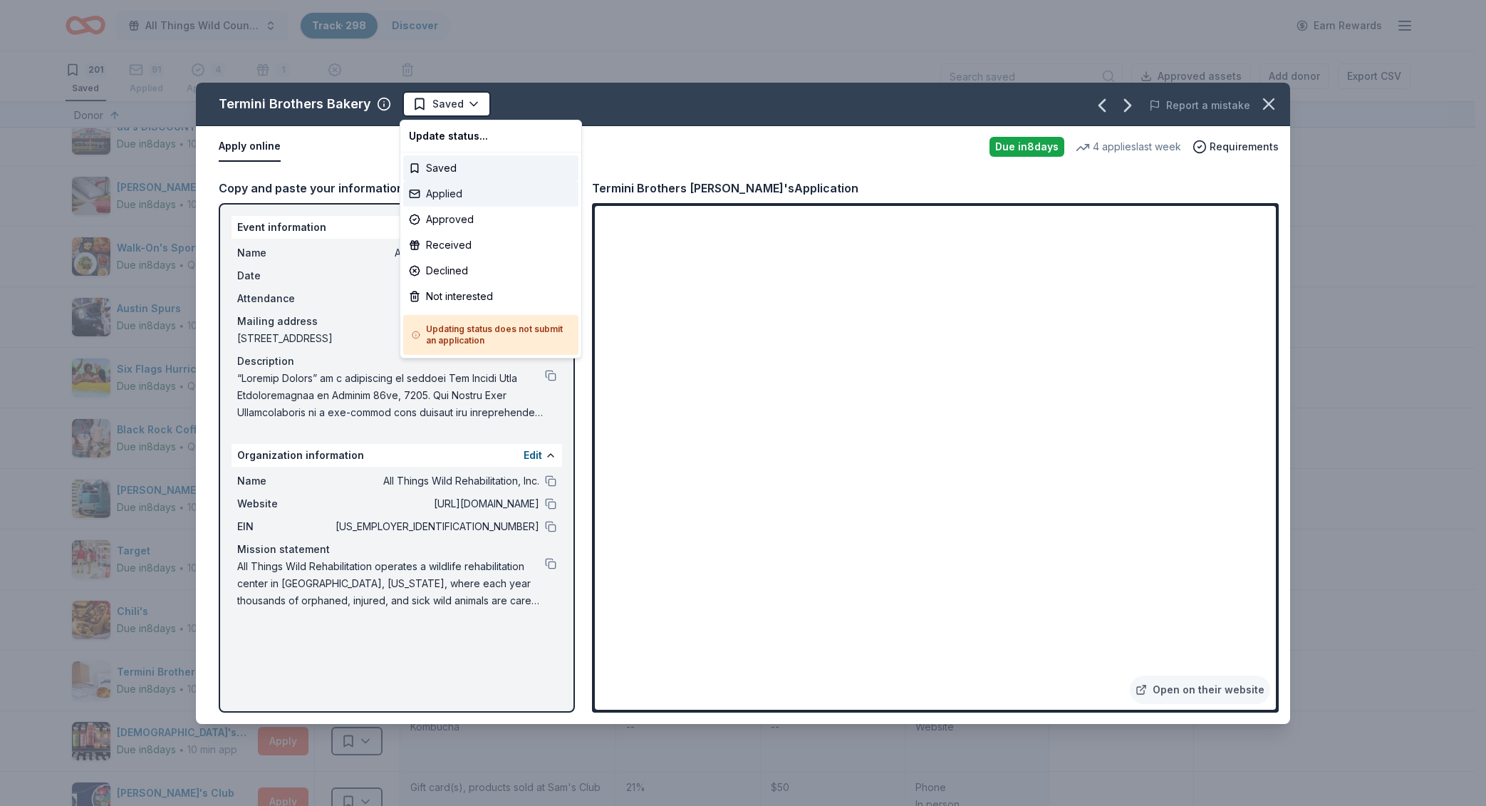
click at [467, 194] on div "Applied" at bounding box center [490, 194] width 175 height 26
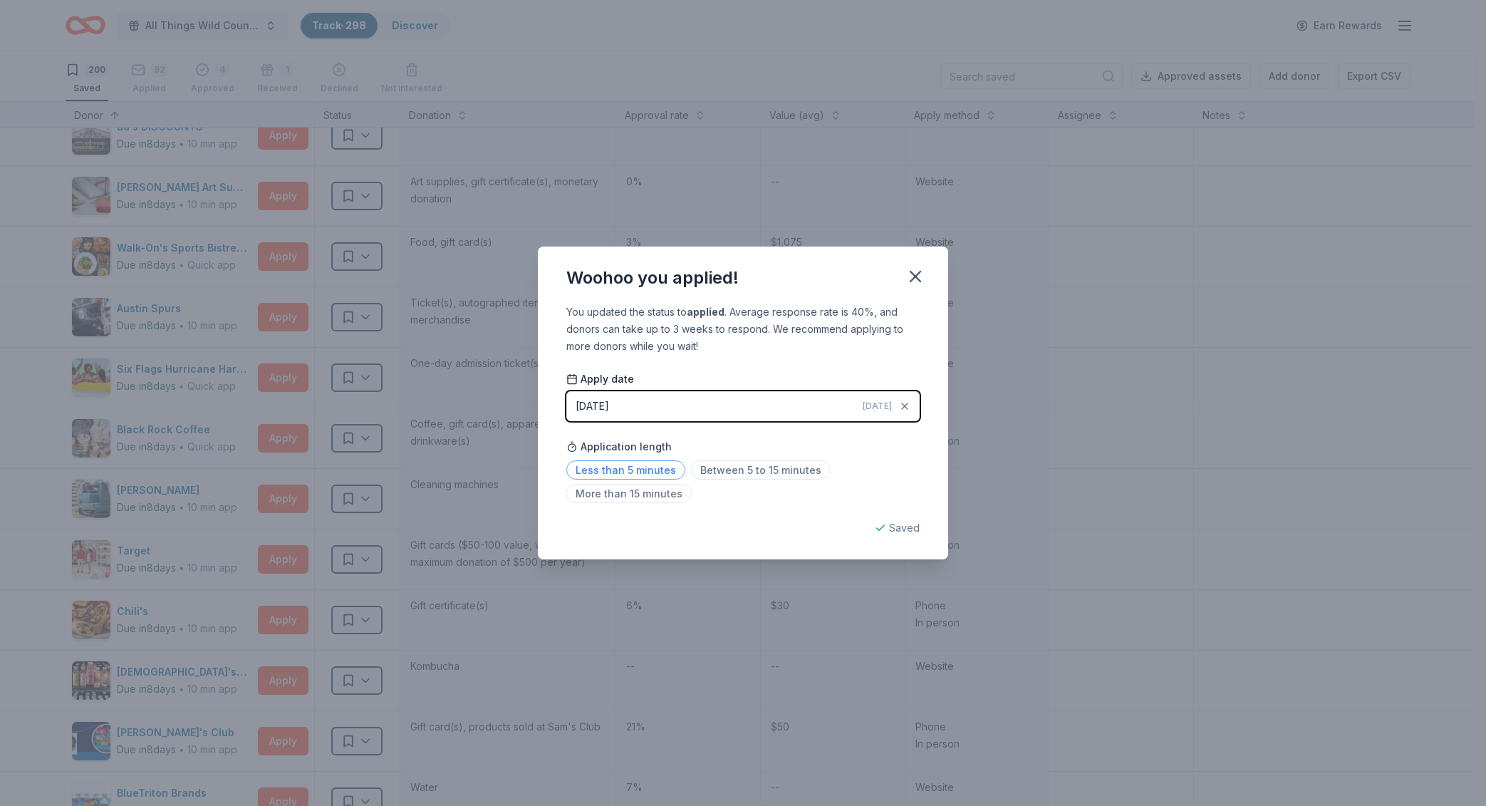
click at [654, 472] on span "Less than 5 minutes" at bounding box center [625, 469] width 119 height 19
click at [910, 281] on icon "button" at bounding box center [915, 276] width 10 height 10
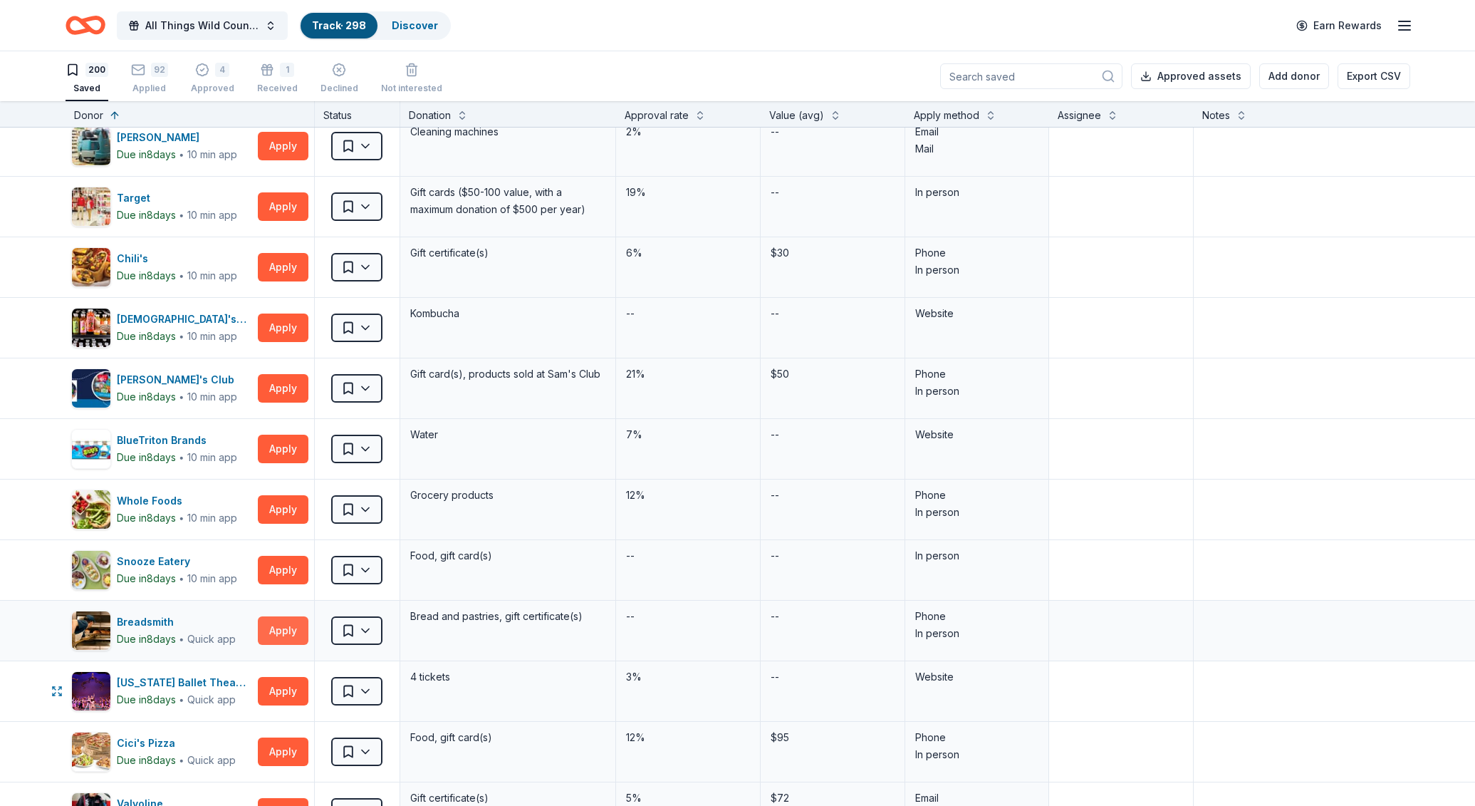
scroll to position [2264, 0]
click at [284, 687] on button "Apply" at bounding box center [283, 690] width 51 height 28
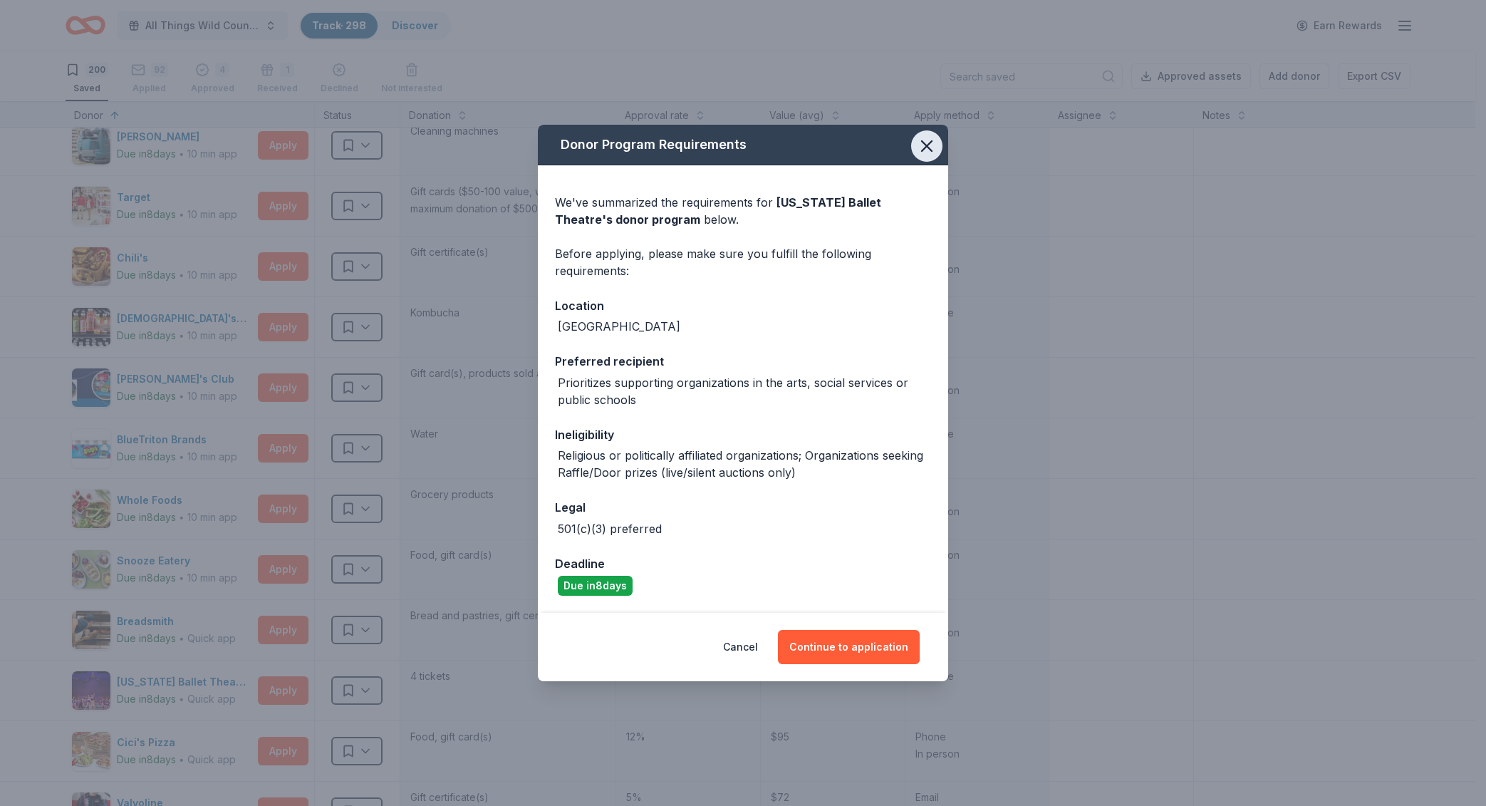
click at [933, 155] on icon "button" at bounding box center [927, 146] width 20 height 20
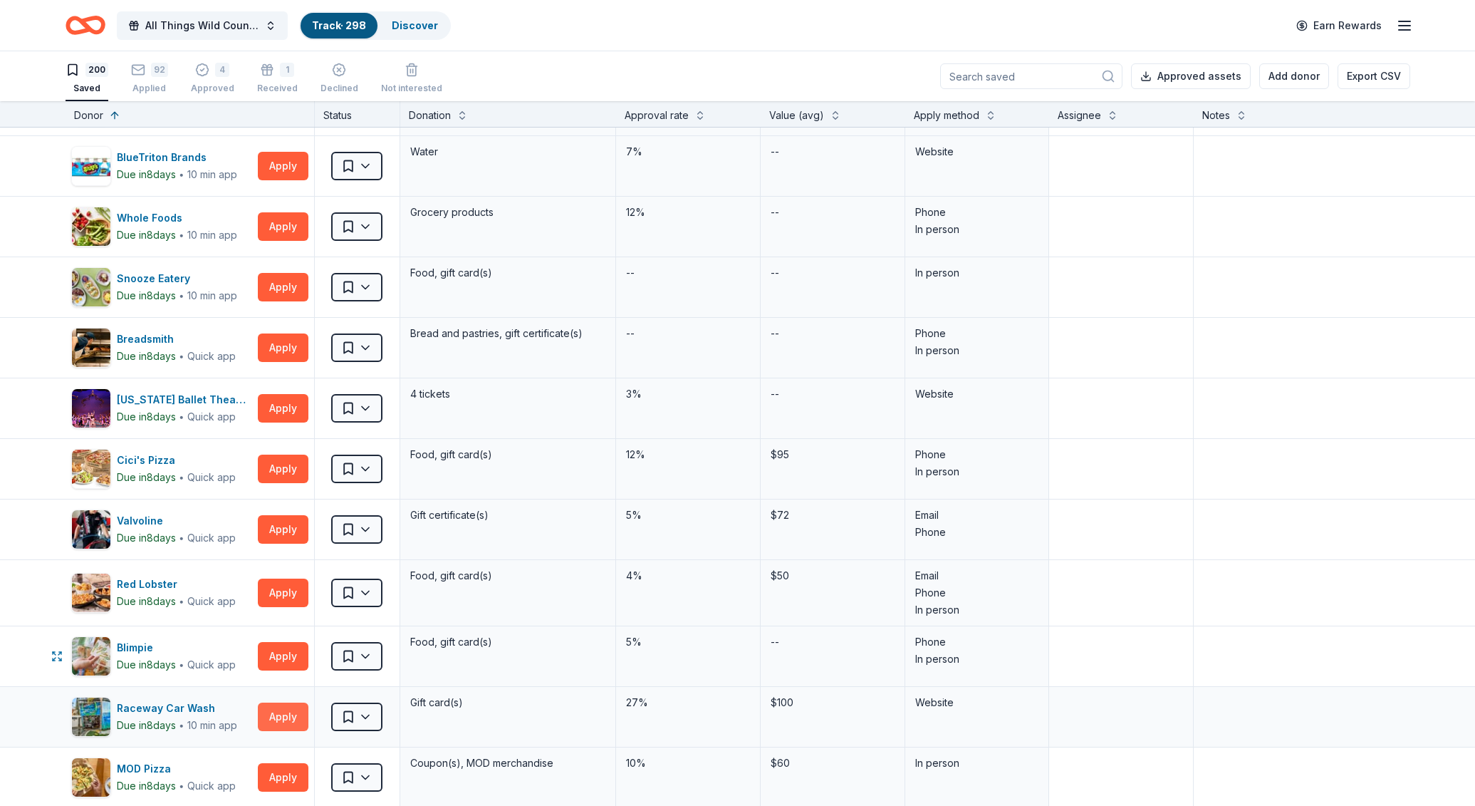
scroll to position [2547, 0]
click at [283, 714] on button "Apply" at bounding box center [283, 716] width 51 height 28
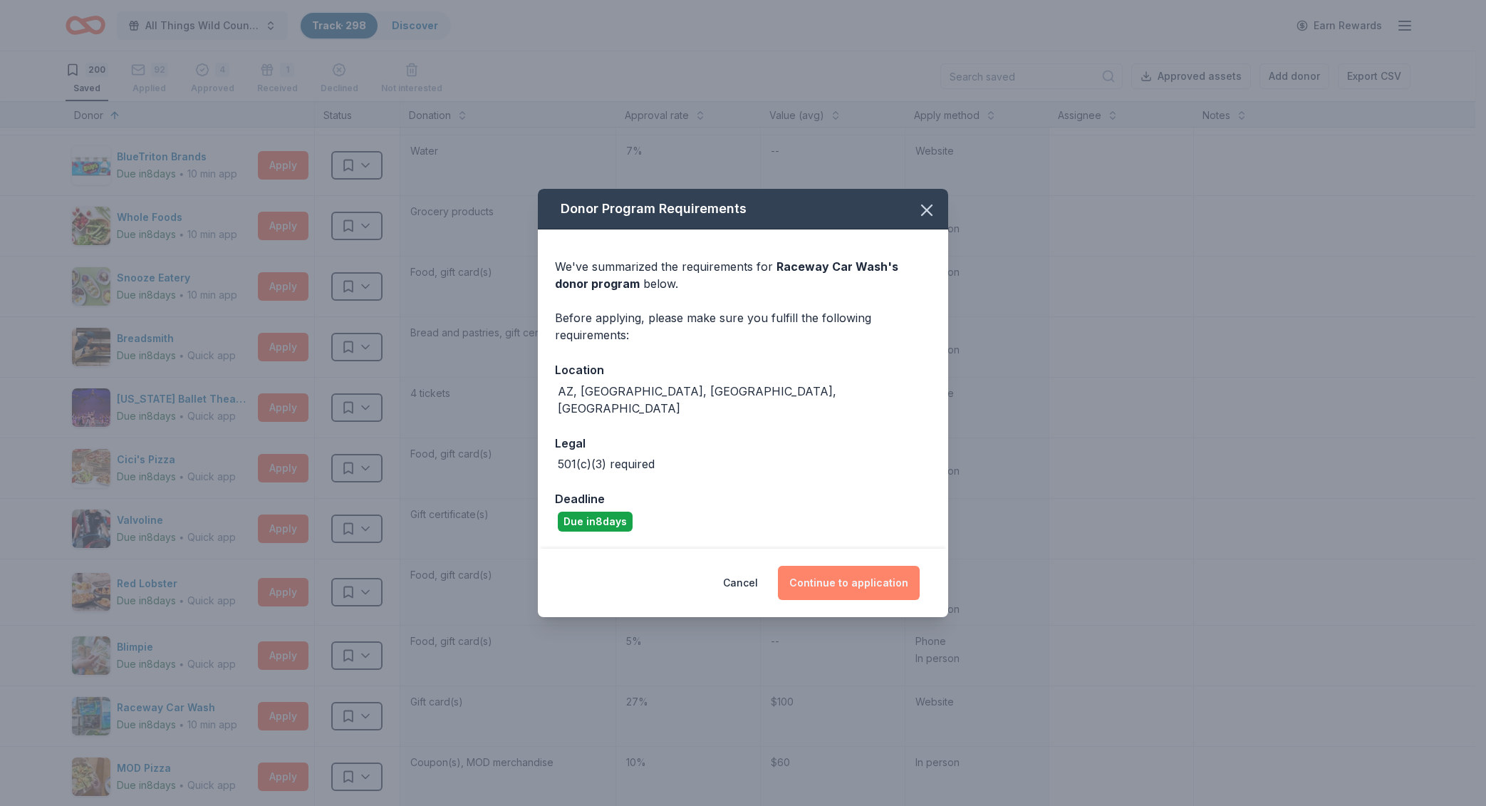
click at [847, 573] on button "Continue to application" at bounding box center [849, 583] width 142 height 34
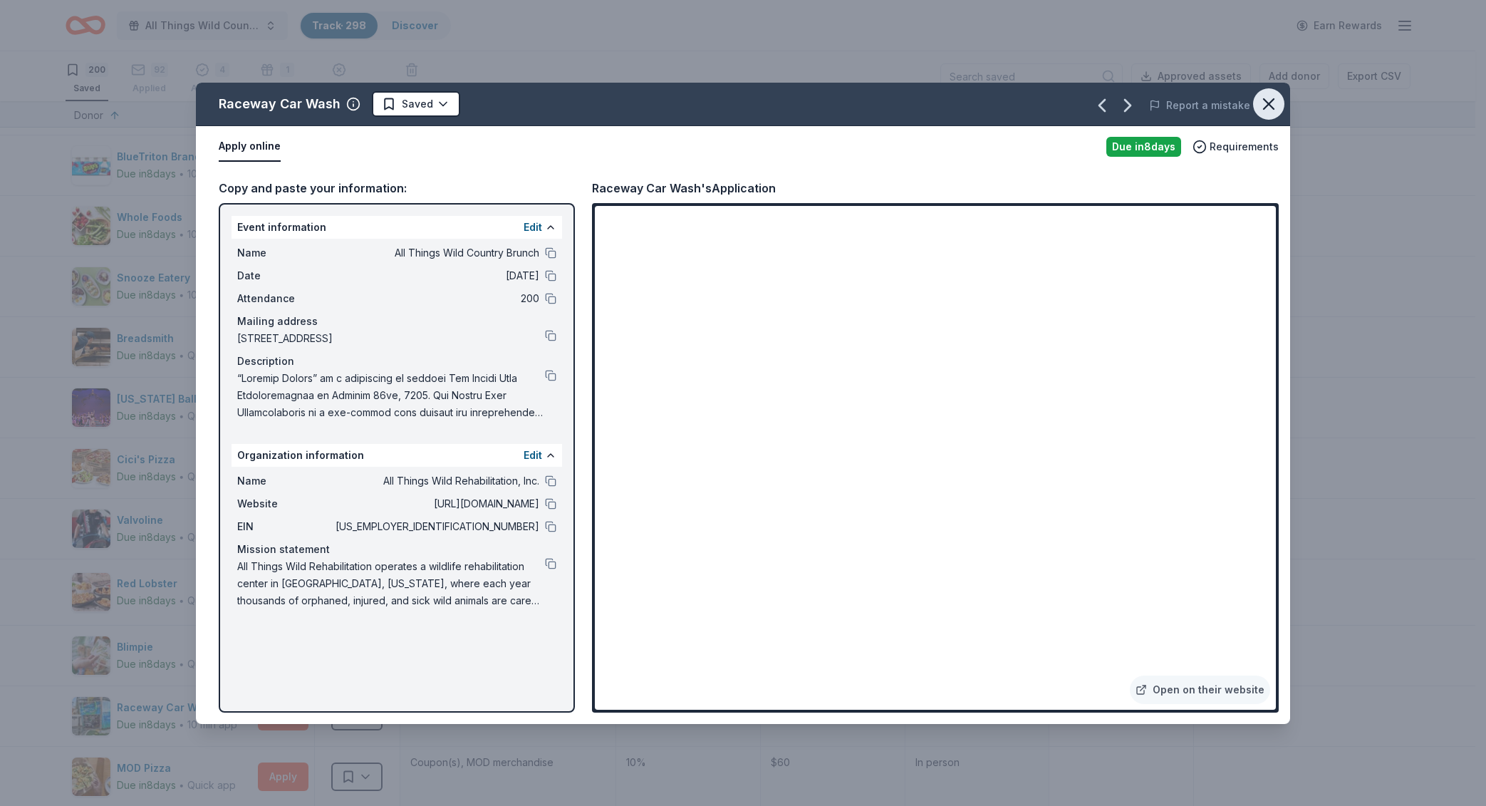
drag, startPoint x: 1270, startPoint y: 105, endPoint x: 1264, endPoint y: 113, distance: 10.7
click at [1270, 105] on icon "button" at bounding box center [1269, 104] width 10 height 10
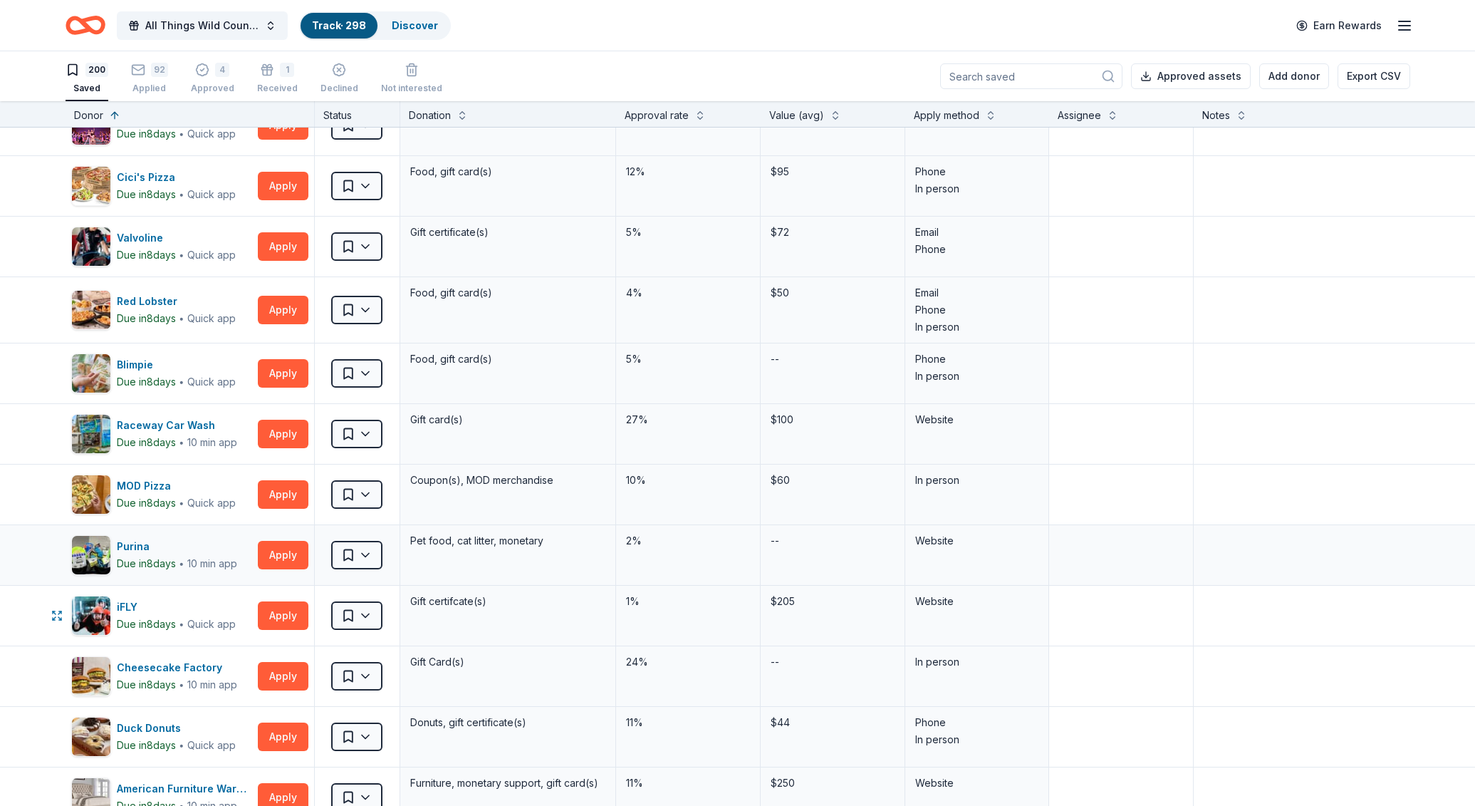
scroll to position [2830, 0]
click at [268, 546] on button "Apply" at bounding box center [283, 554] width 51 height 28
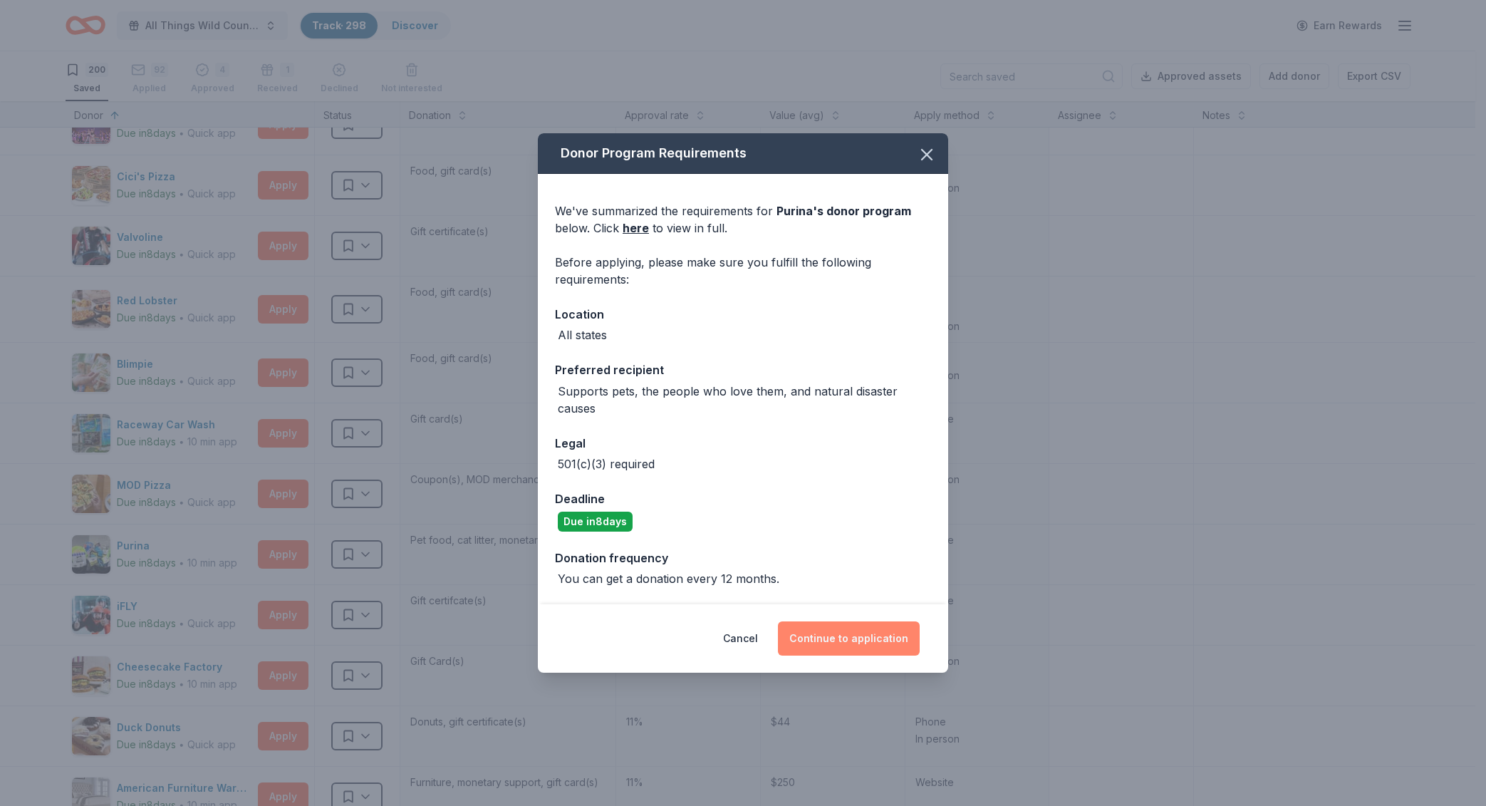
click at [852, 650] on button "Continue to application" at bounding box center [849, 638] width 142 height 34
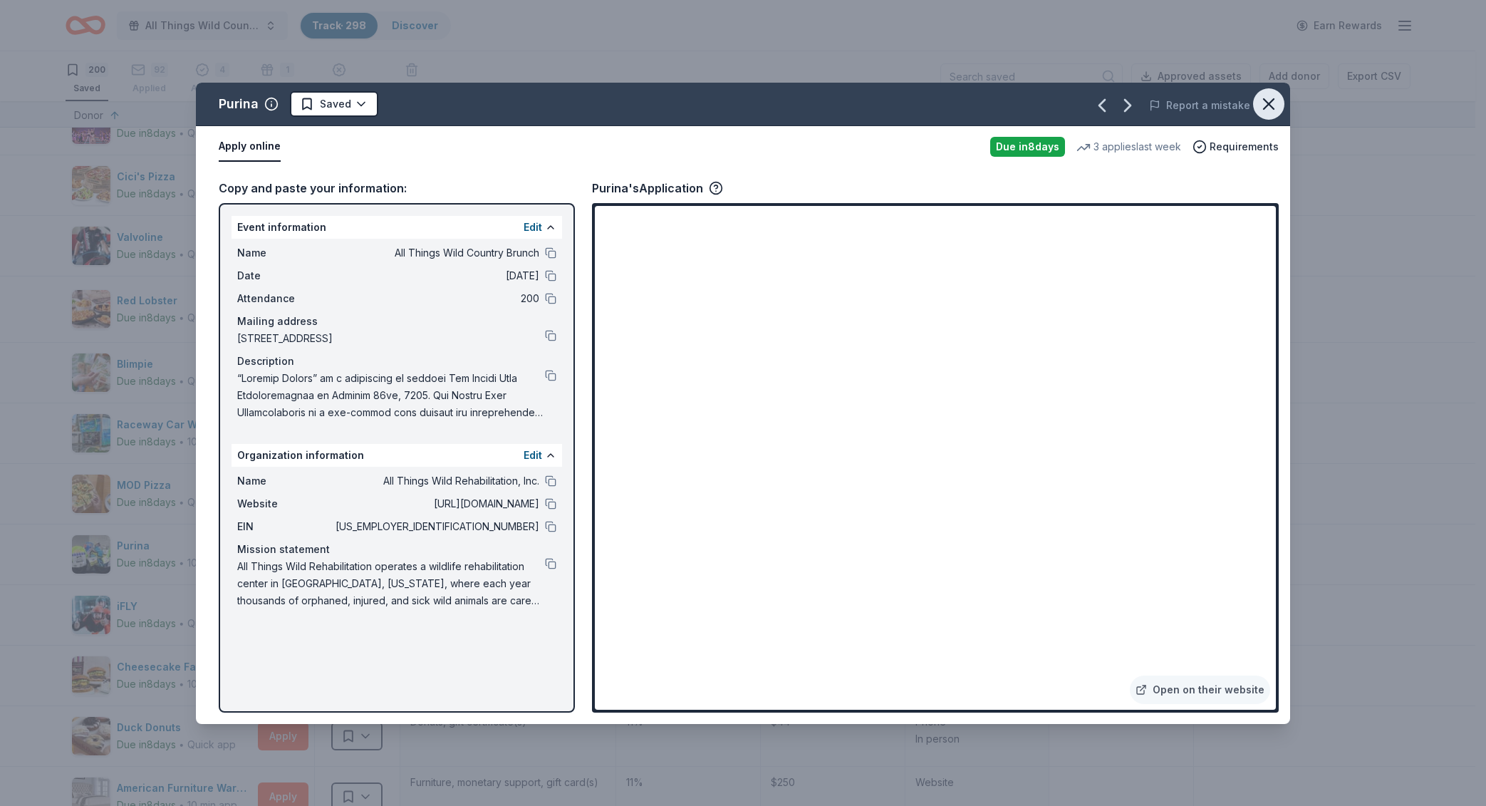
click at [1273, 105] on icon "button" at bounding box center [1269, 104] width 20 height 20
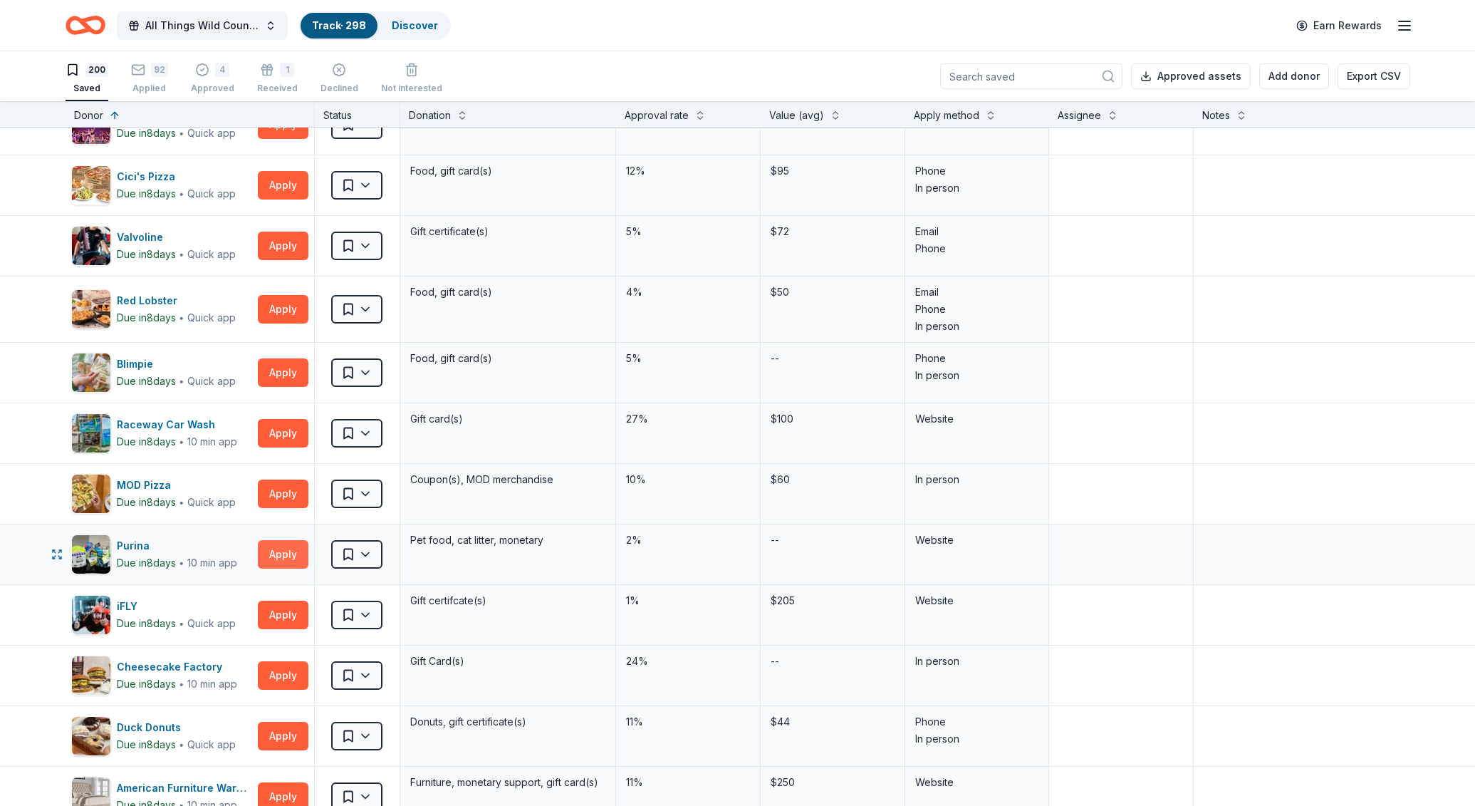
click at [279, 548] on button "Apply" at bounding box center [283, 554] width 51 height 28
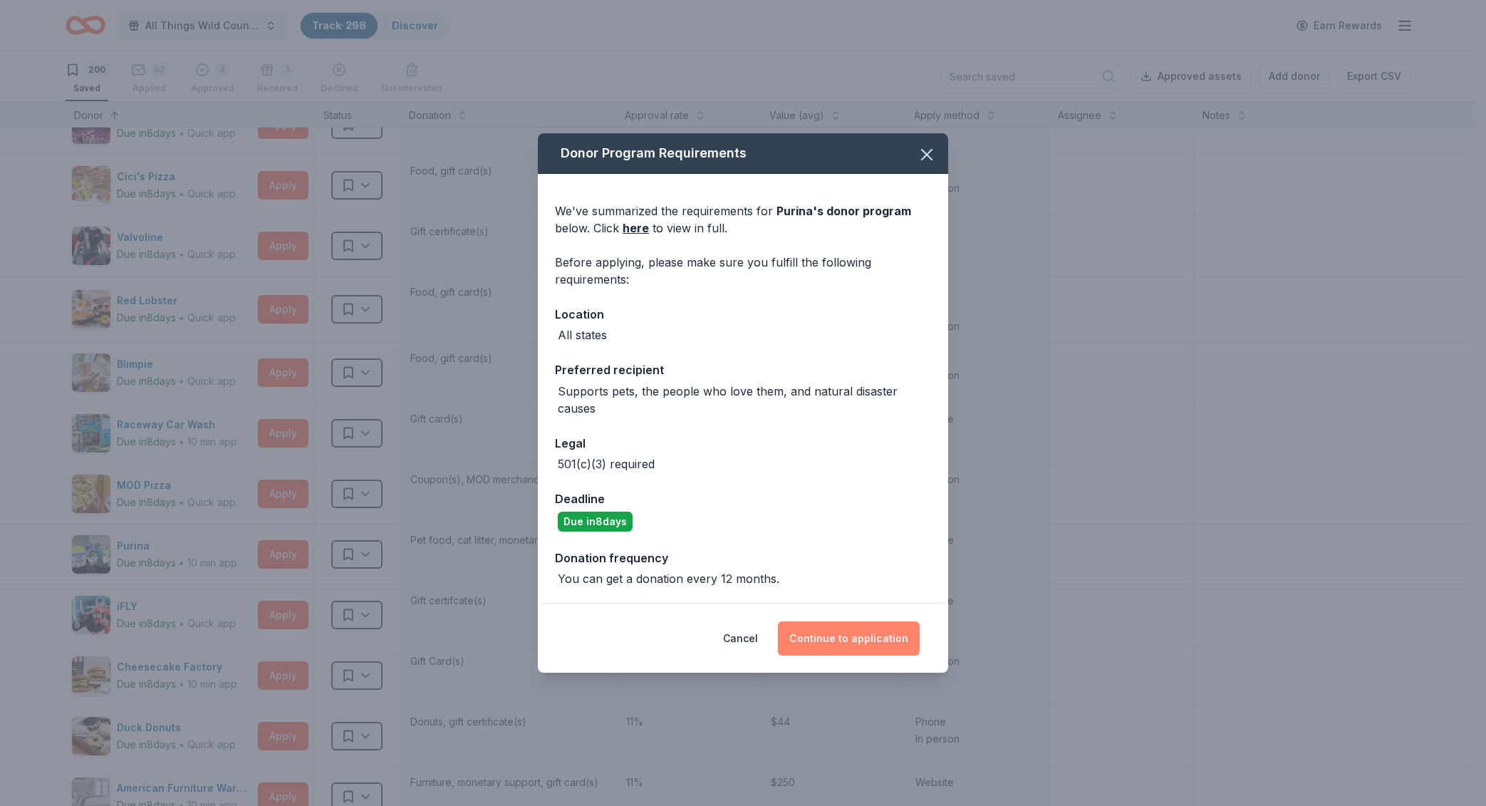
click at [885, 645] on button "Continue to application" at bounding box center [849, 638] width 142 height 34
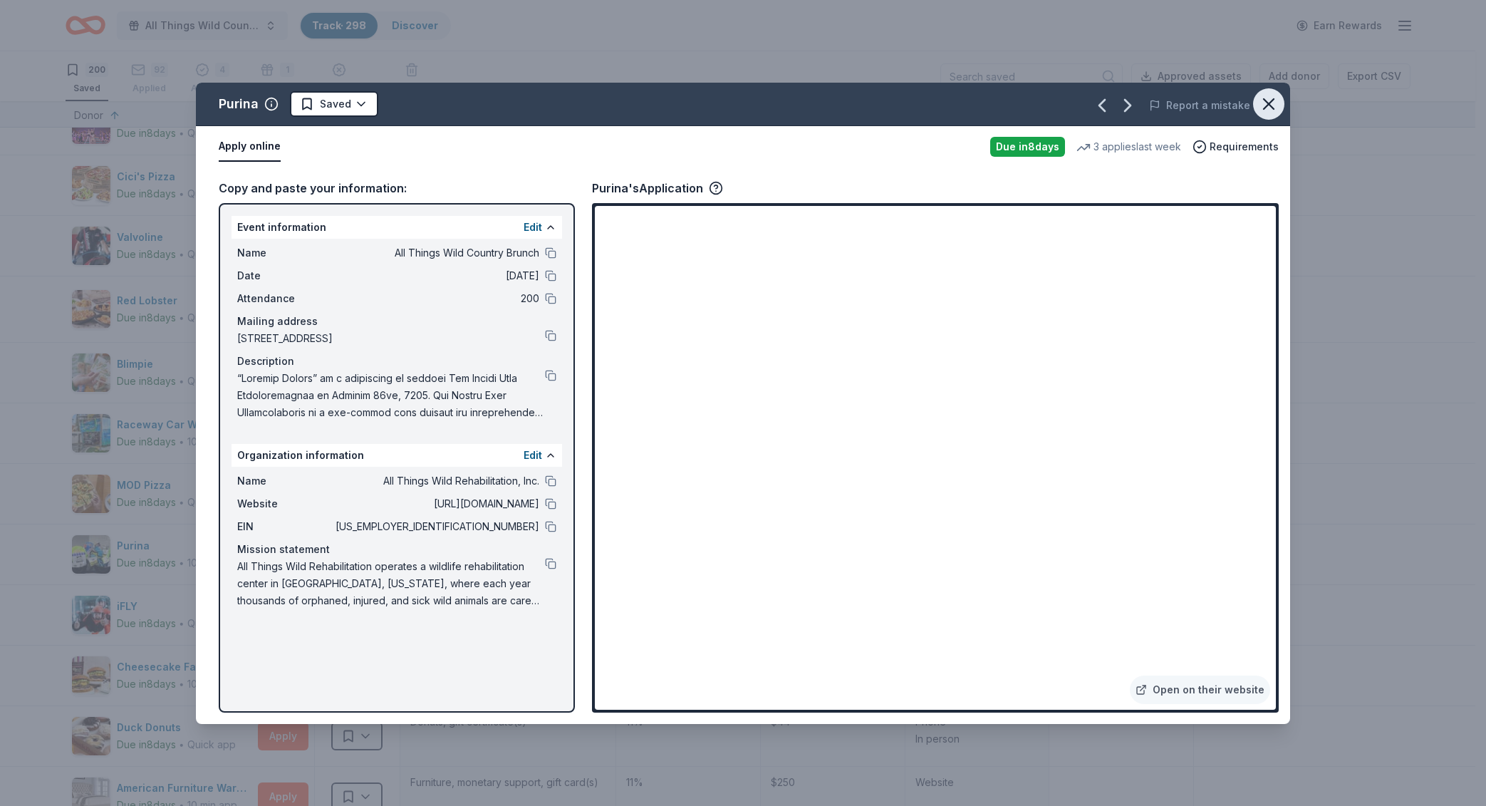
click at [1267, 106] on icon "button" at bounding box center [1269, 104] width 10 height 10
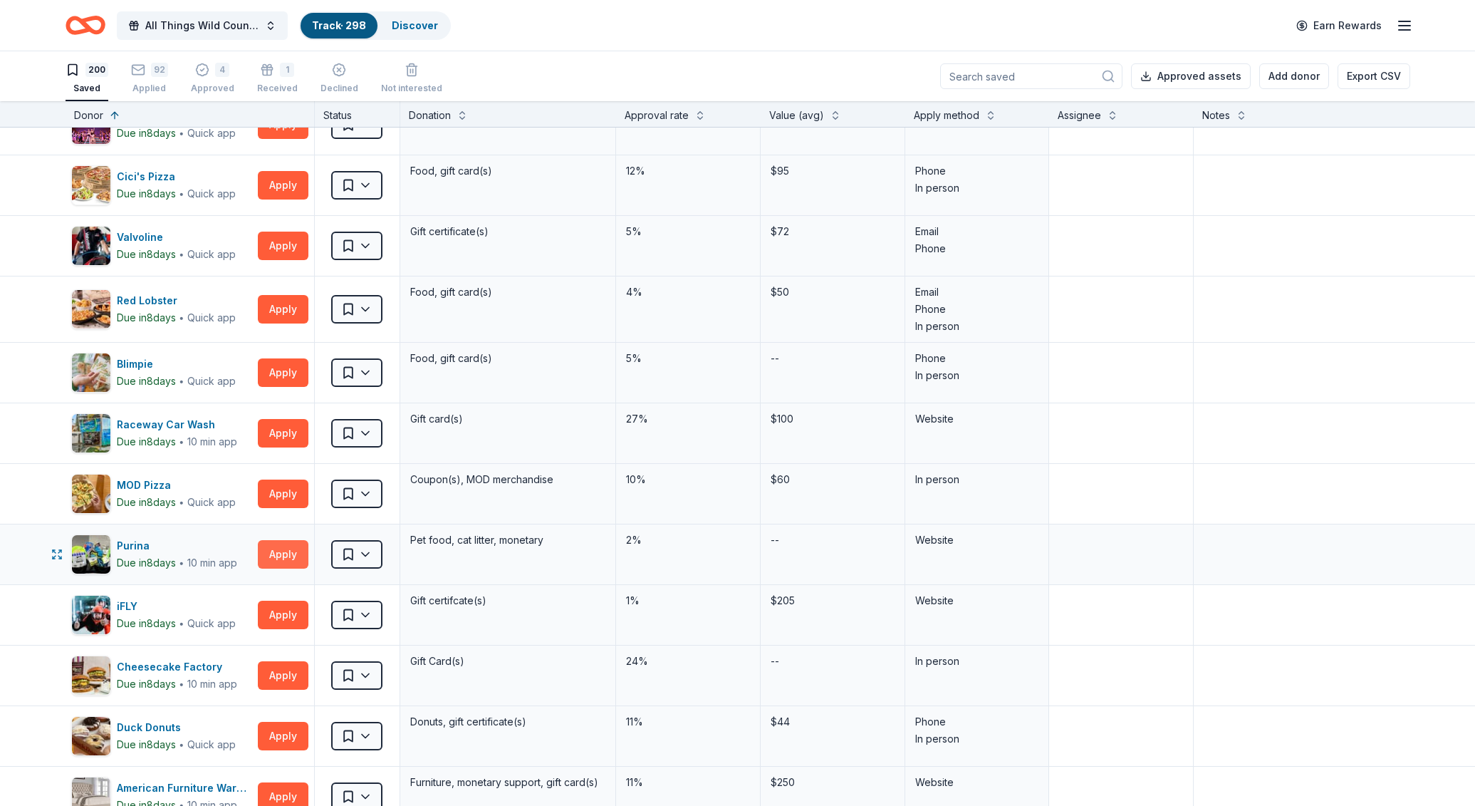
click at [275, 561] on button "Apply" at bounding box center [283, 554] width 51 height 28
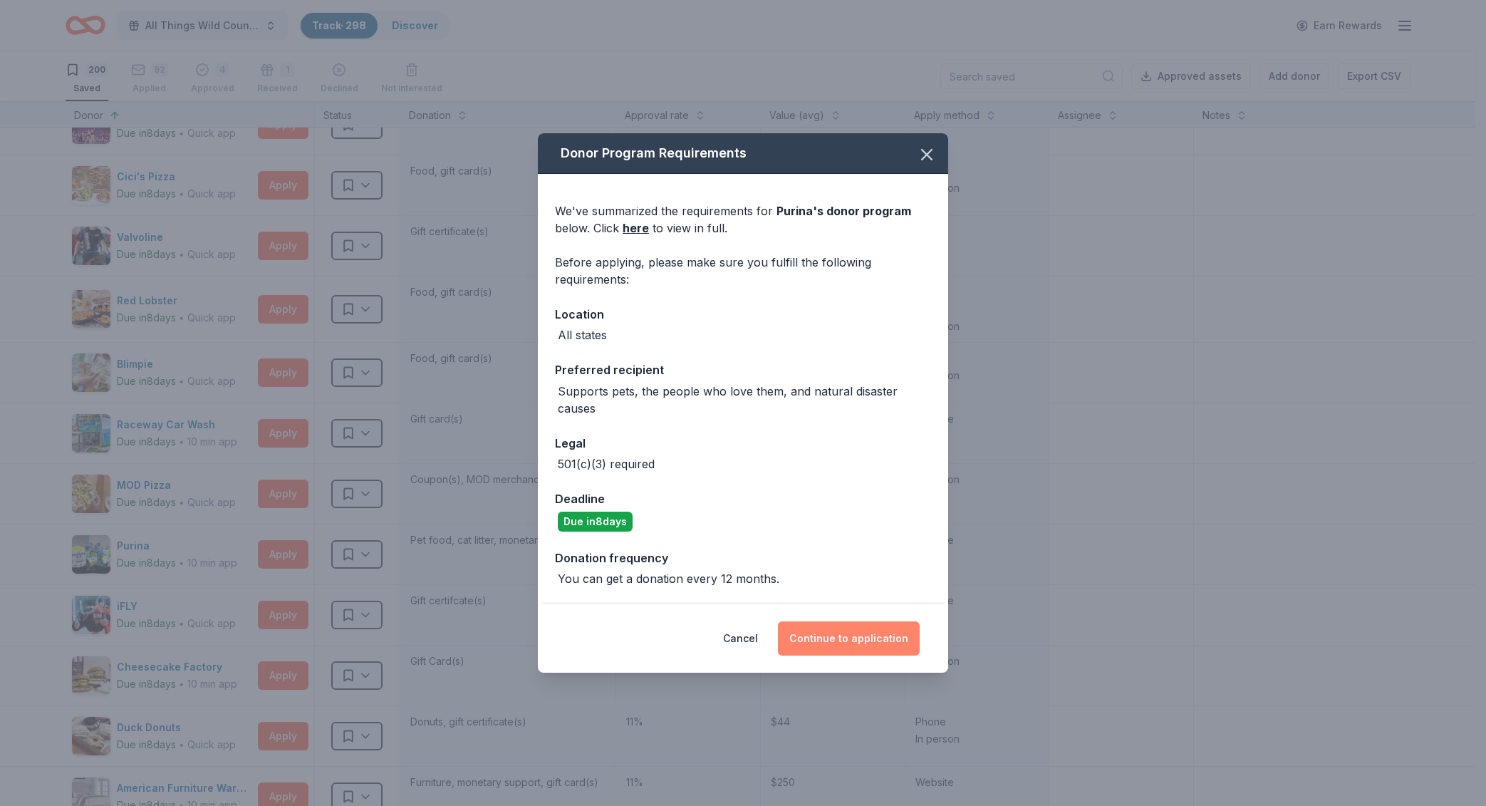
click at [878, 633] on button "Continue to application" at bounding box center [849, 638] width 142 height 34
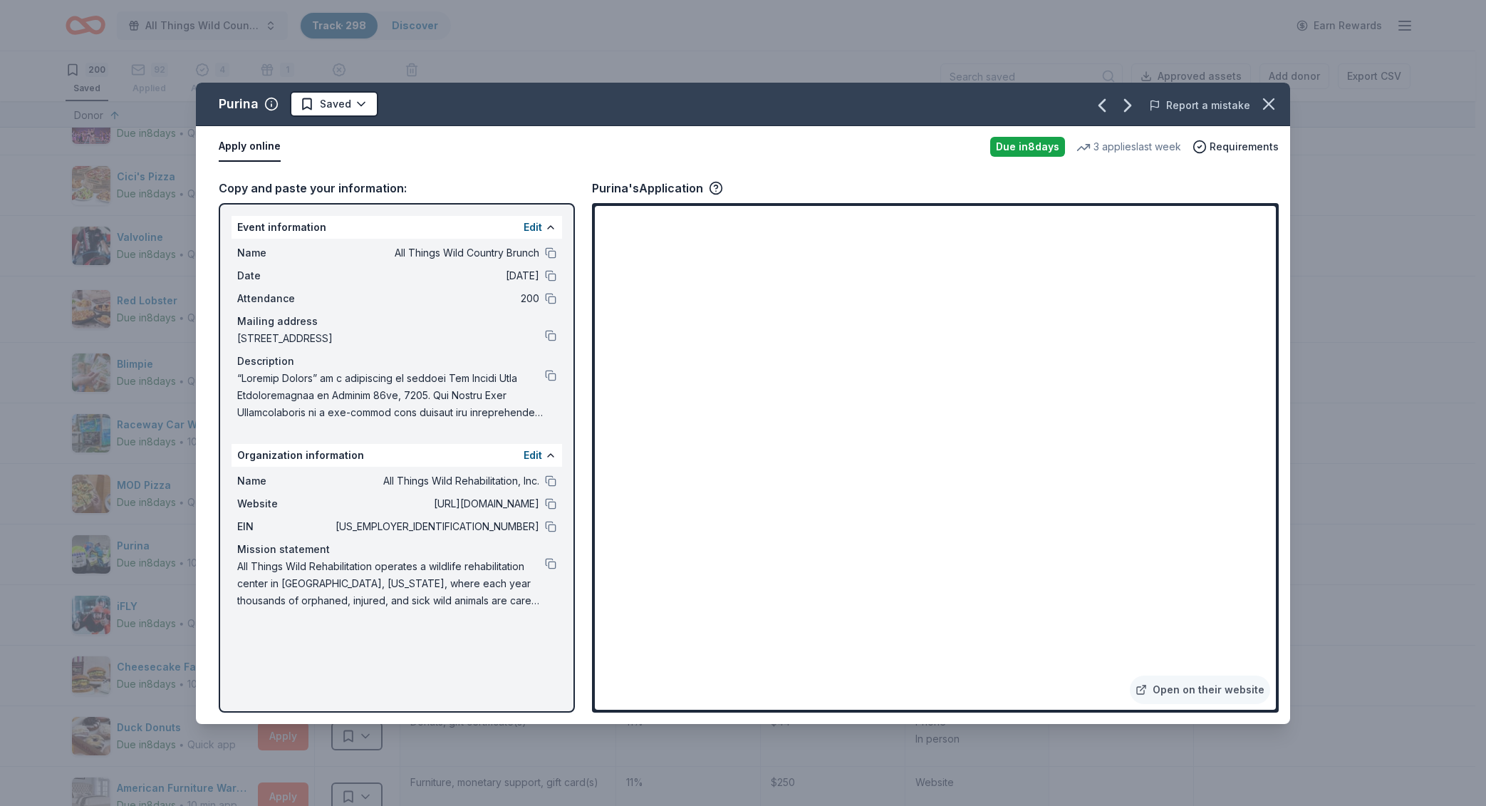
click at [1260, 98] on icon "button" at bounding box center [1269, 104] width 20 height 20
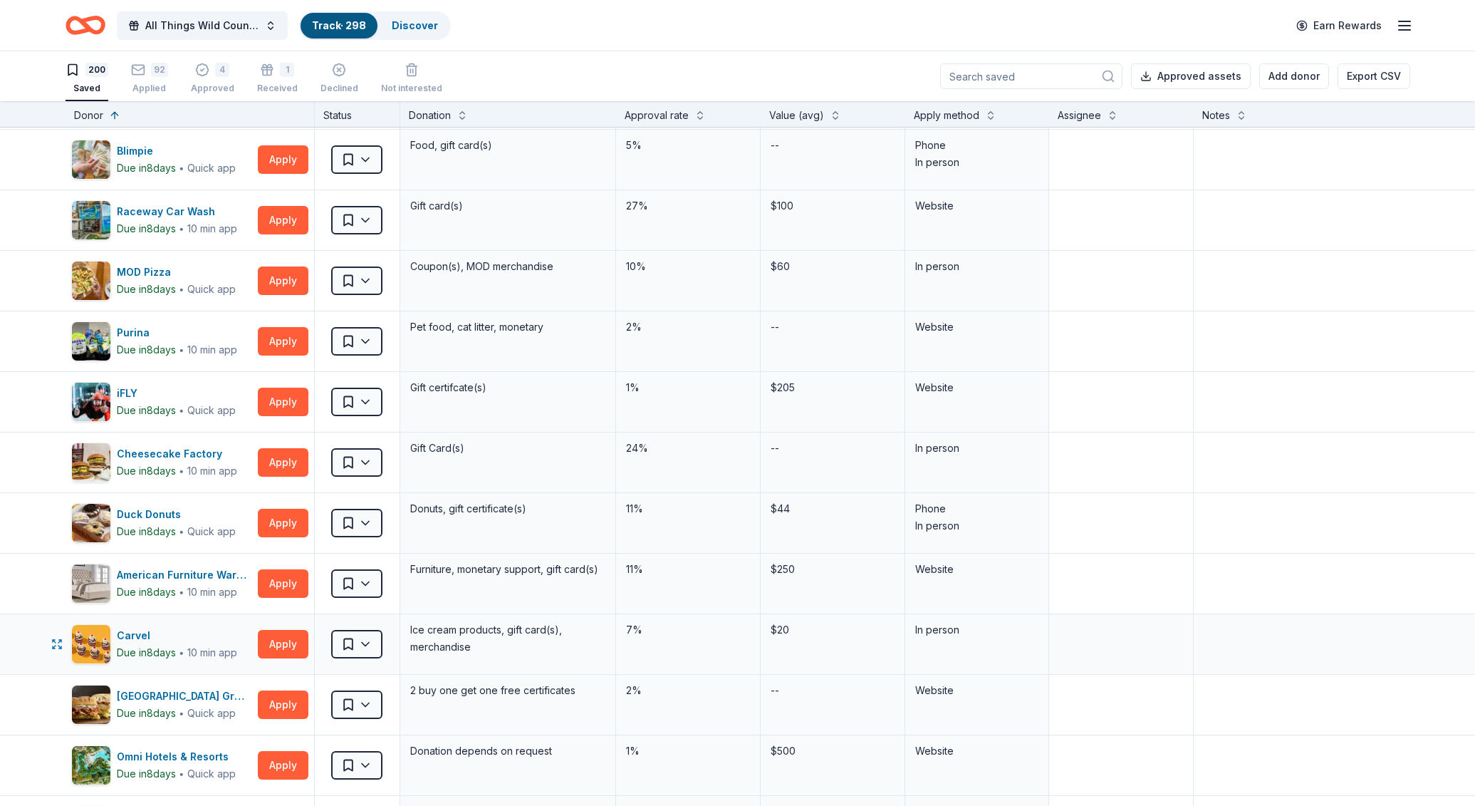
scroll to position [3043, 0]
click at [276, 695] on button "Apply" at bounding box center [283, 704] width 51 height 28
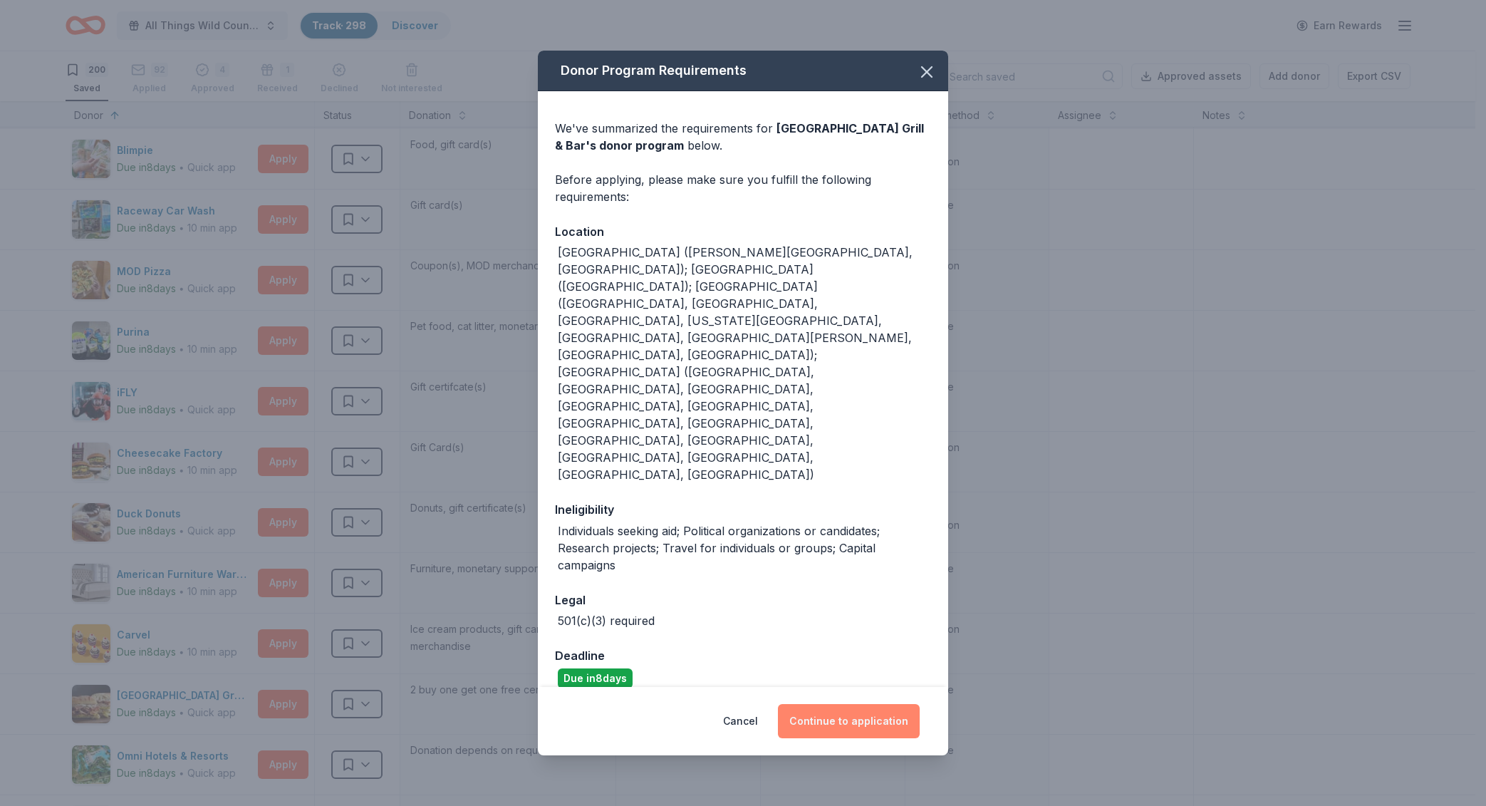
click at [844, 704] on button "Continue to application" at bounding box center [849, 721] width 142 height 34
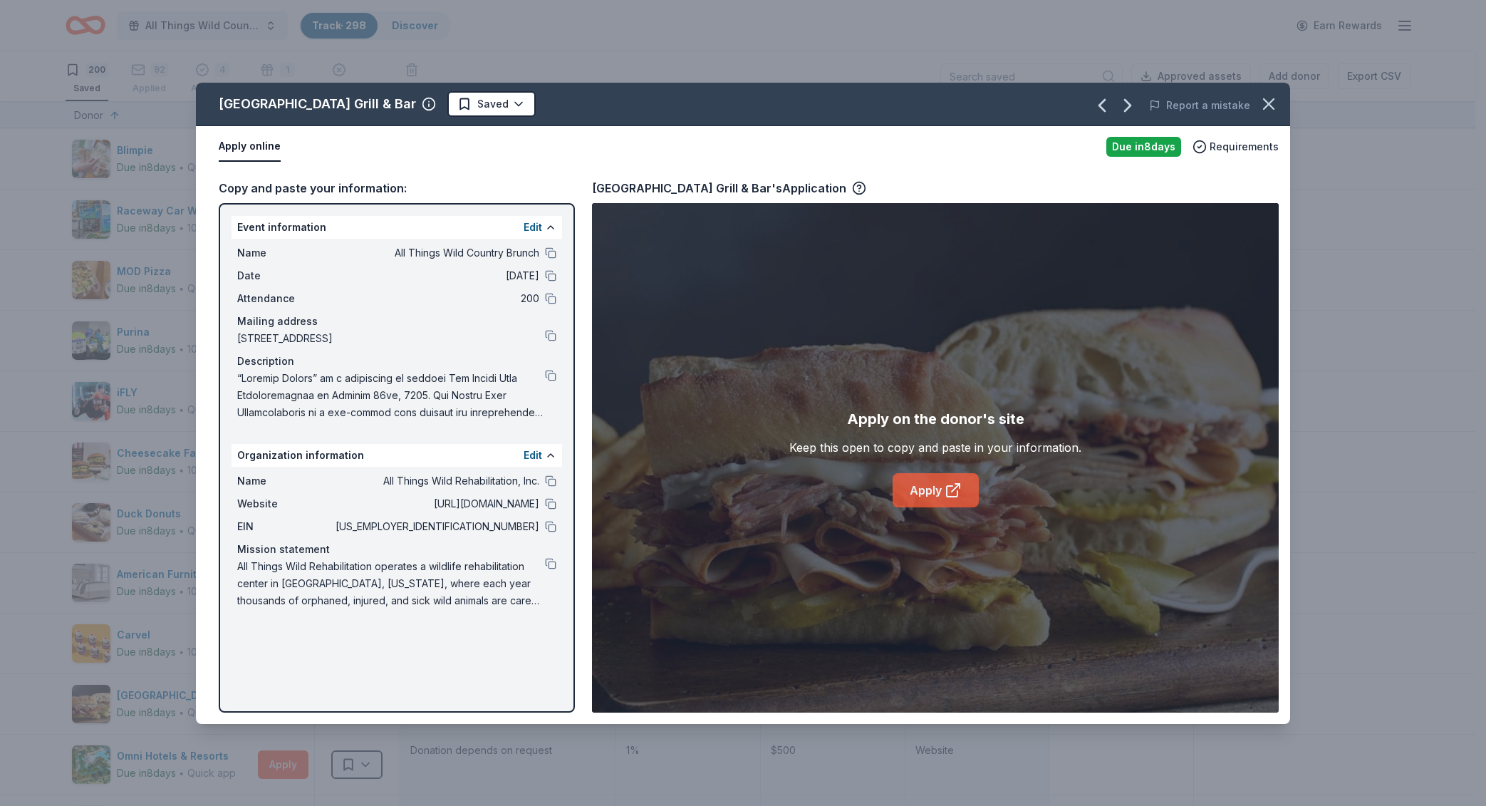
click at [951, 494] on icon at bounding box center [953, 490] width 17 height 17
click at [1267, 105] on icon "button" at bounding box center [1269, 104] width 10 height 10
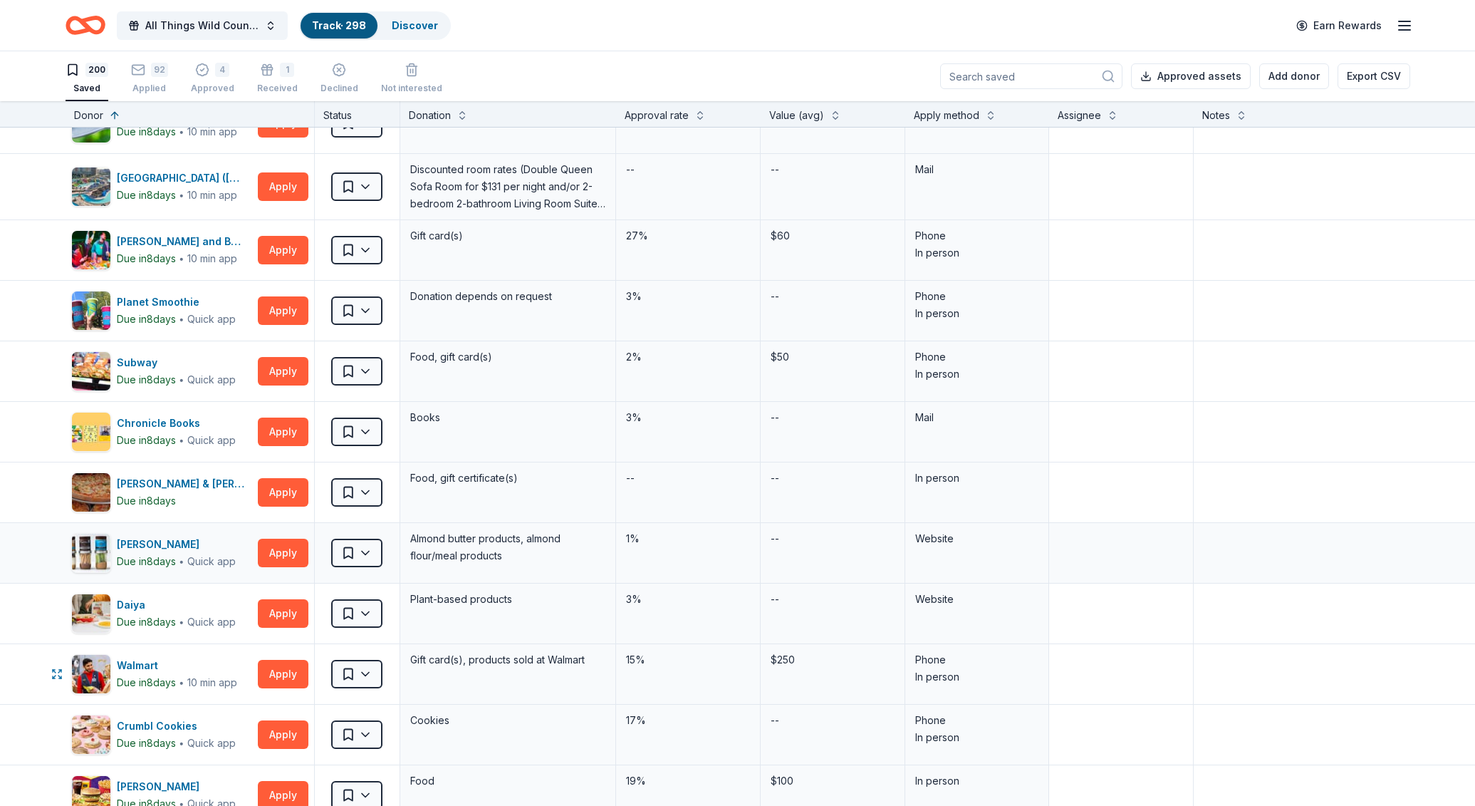
scroll to position [4110, 0]
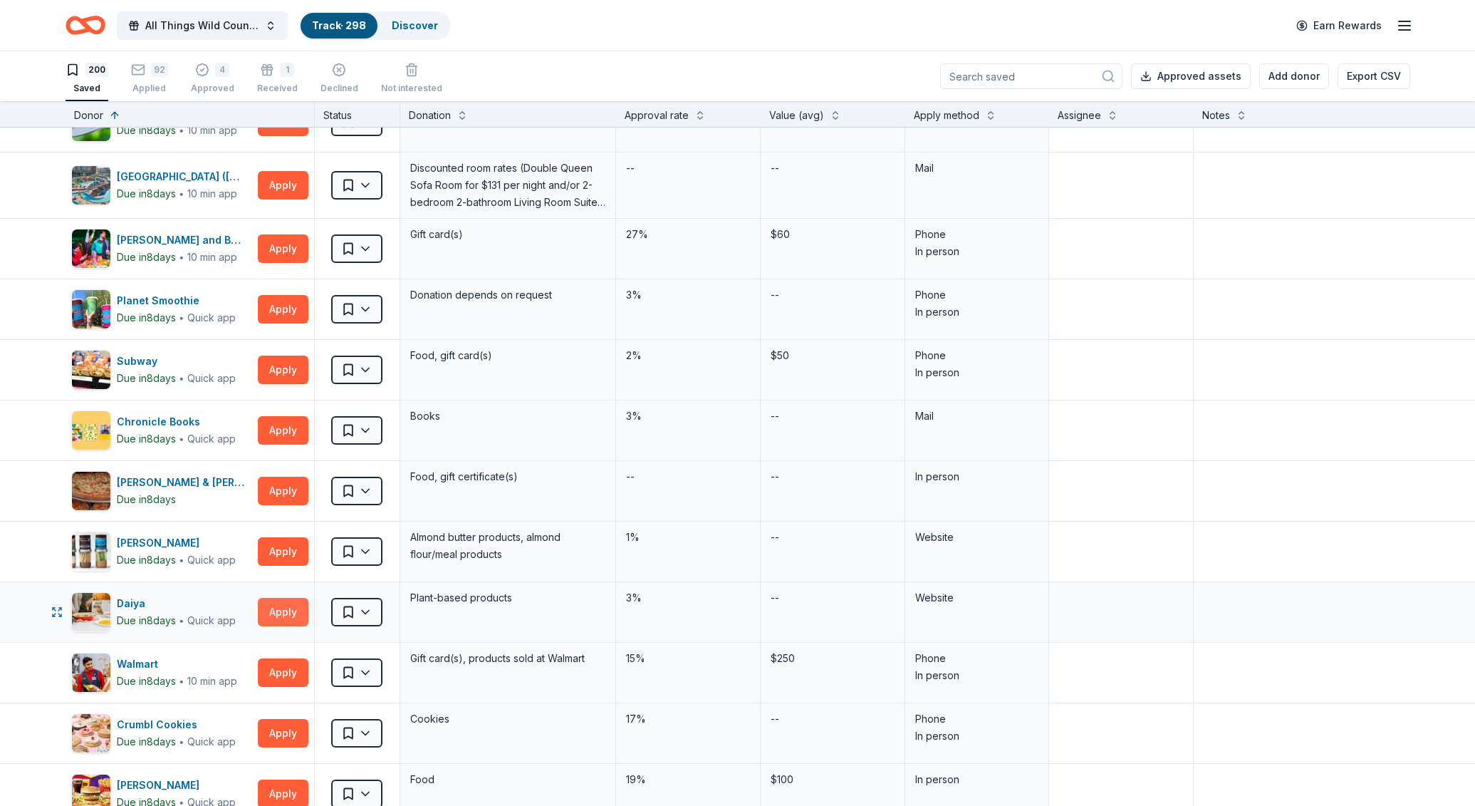
click at [279, 604] on button "Apply" at bounding box center [283, 612] width 51 height 28
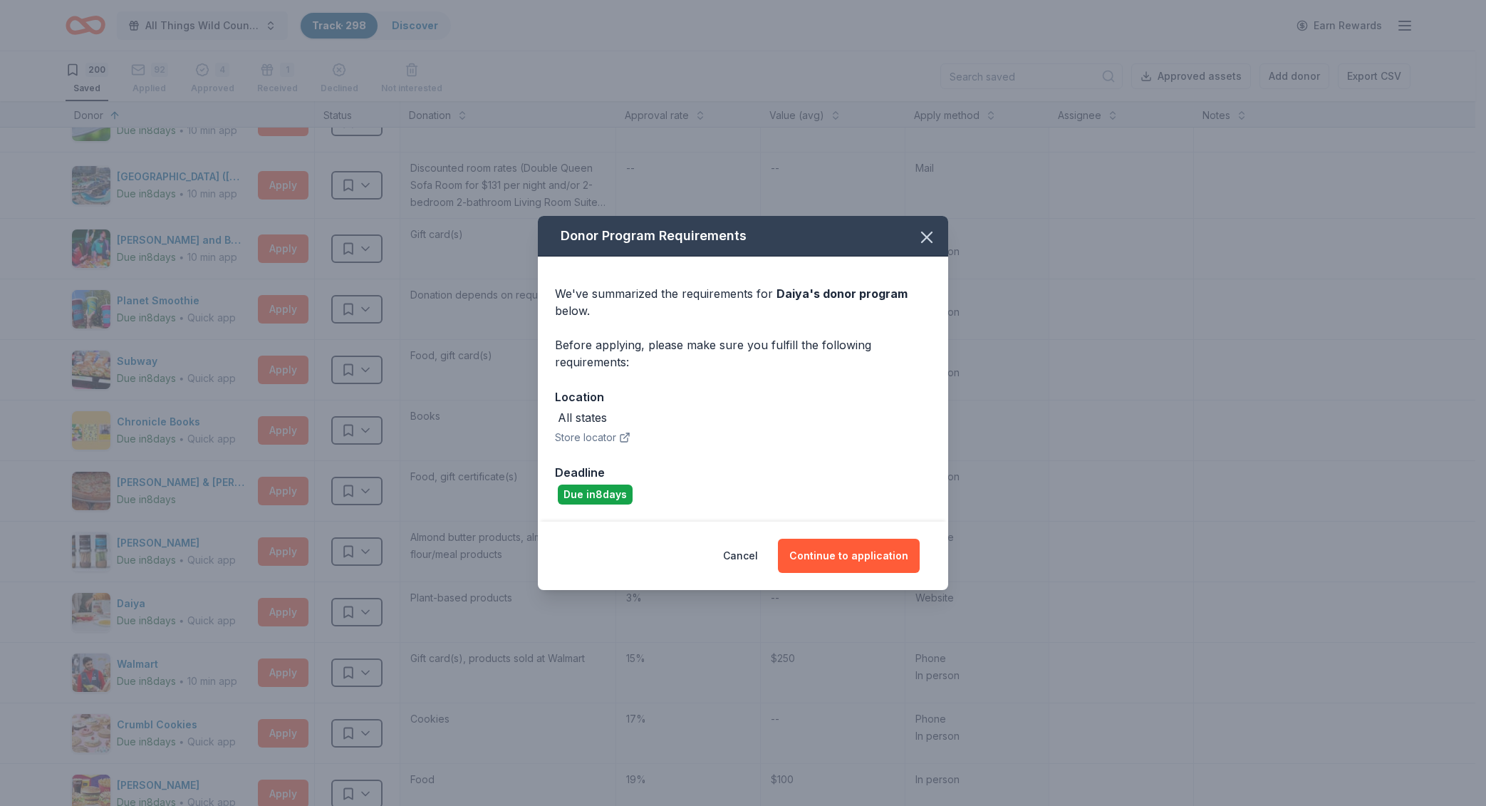
drag, startPoint x: 859, startPoint y: 224, endPoint x: 792, endPoint y: 191, distance: 74.6
click at [792, 191] on div "Donor Program Requirements We've summarized the requirements for [PERSON_NAME] …" at bounding box center [743, 403] width 1486 height 806
click at [940, 231] on button "button" at bounding box center [926, 237] width 31 height 31
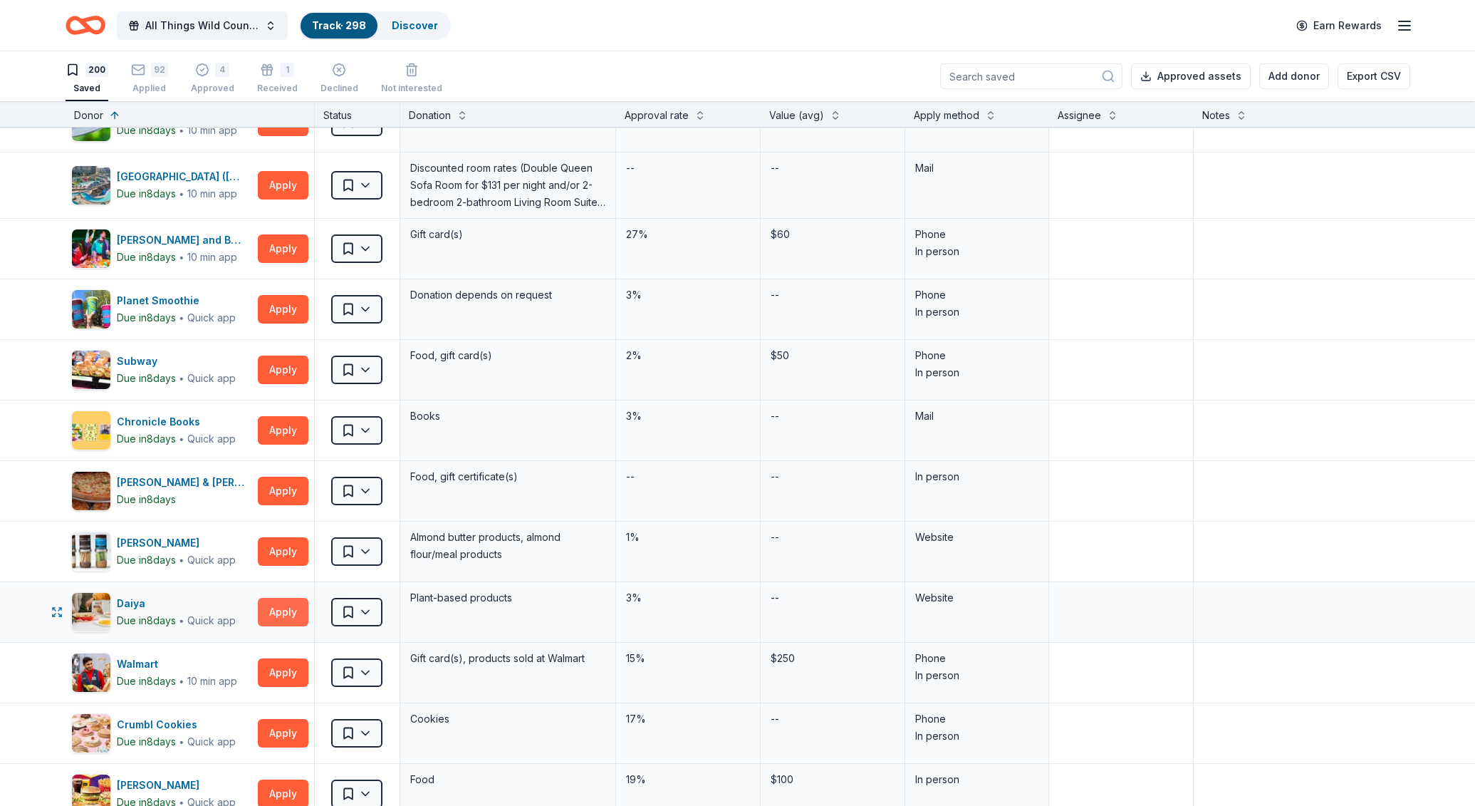
click at [273, 606] on button "Apply" at bounding box center [283, 612] width 51 height 28
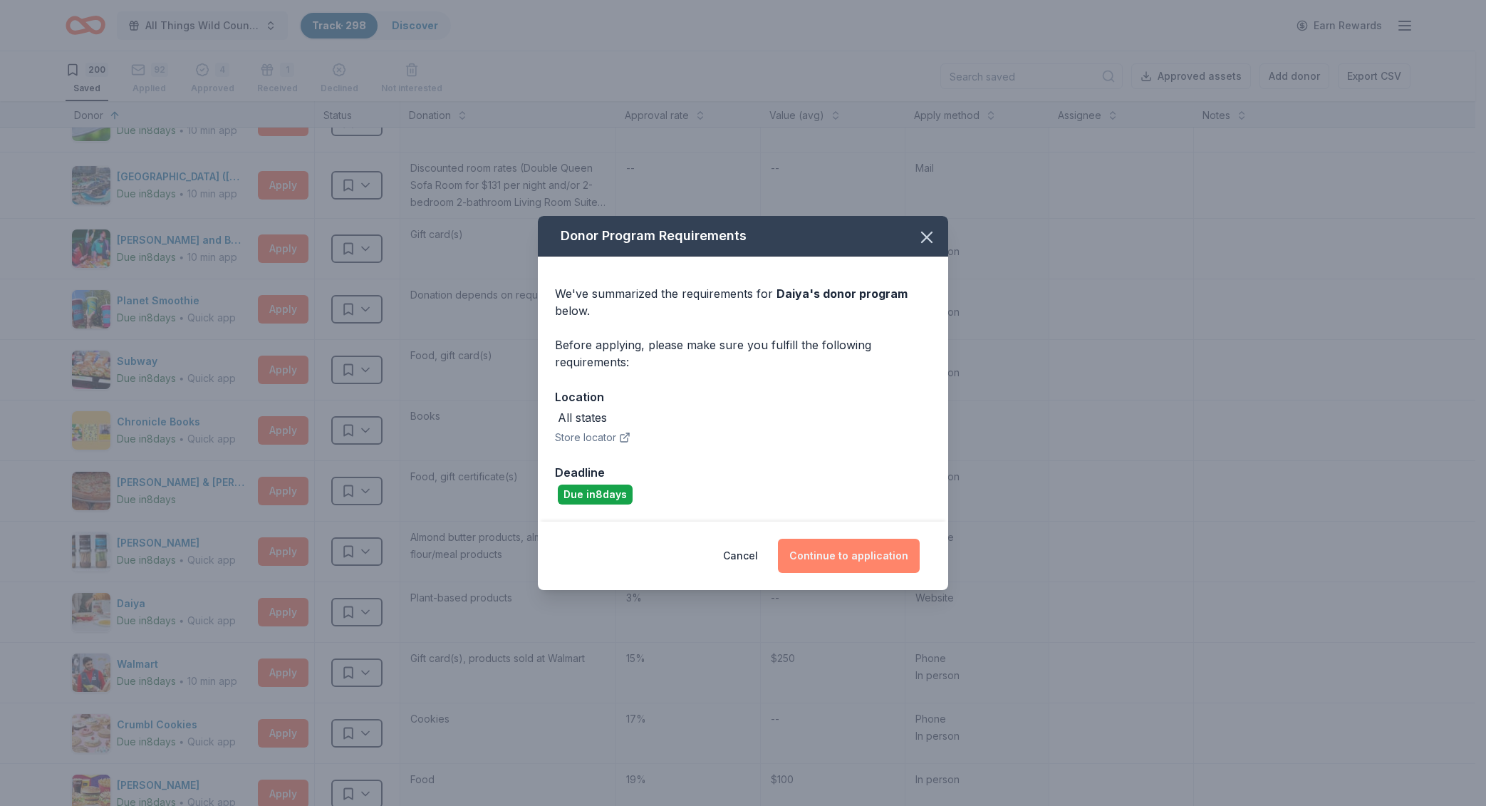
click at [816, 551] on button "Continue to application" at bounding box center [849, 556] width 142 height 34
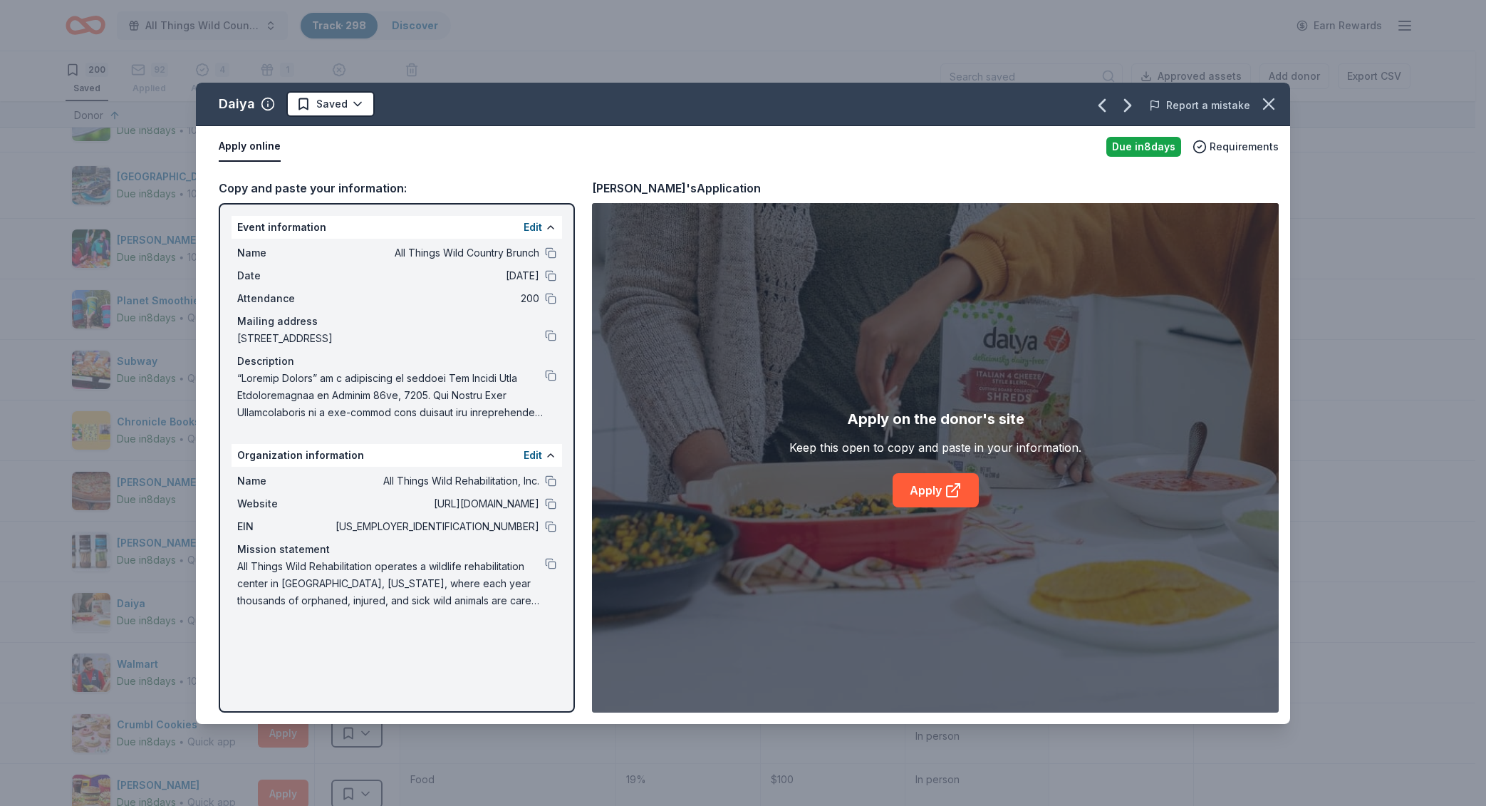
click at [1250, 105] on button "Report a mistake" at bounding box center [1199, 105] width 101 height 17
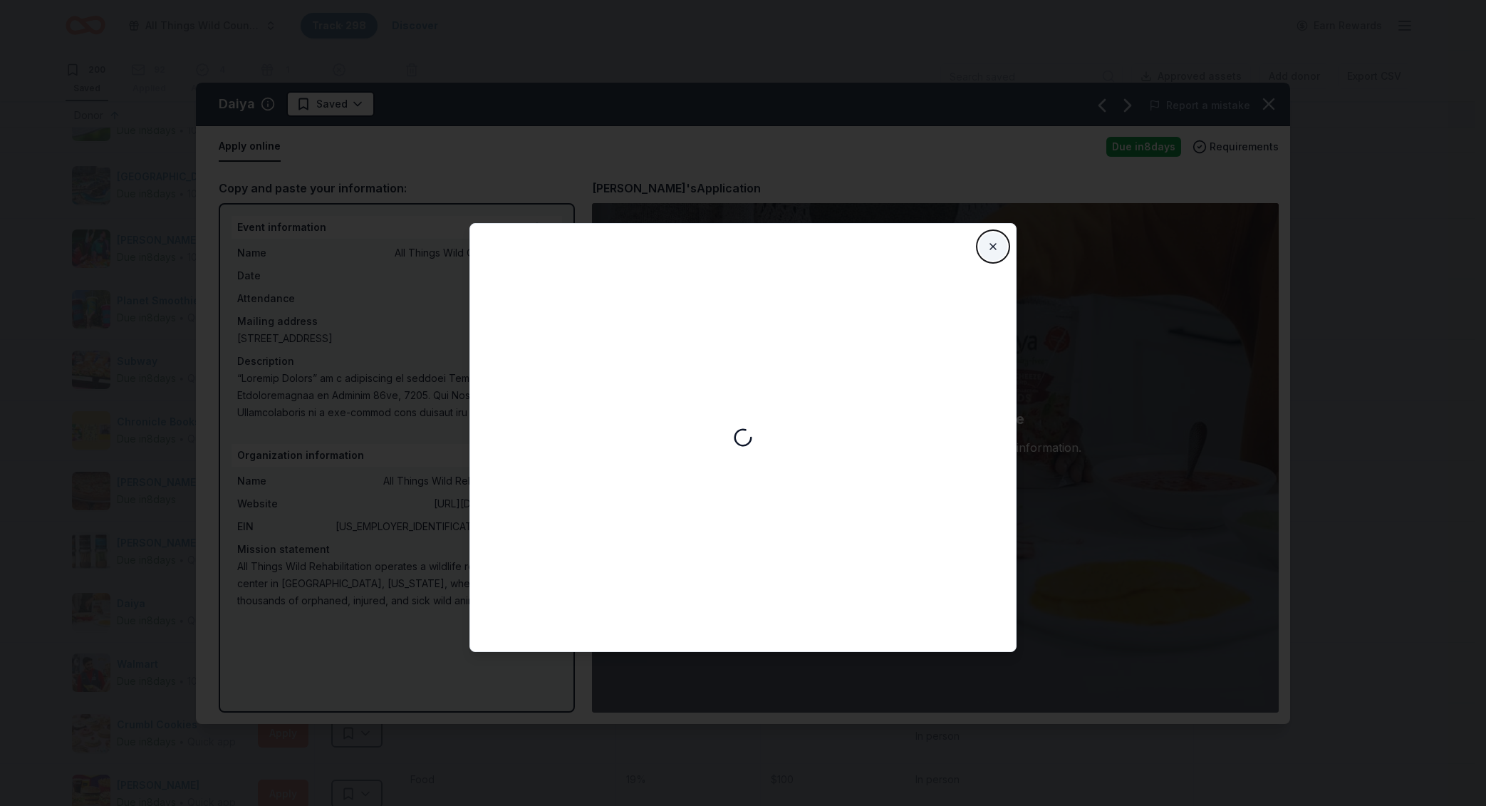
click at [989, 247] on button "Close" at bounding box center [993, 246] width 28 height 28
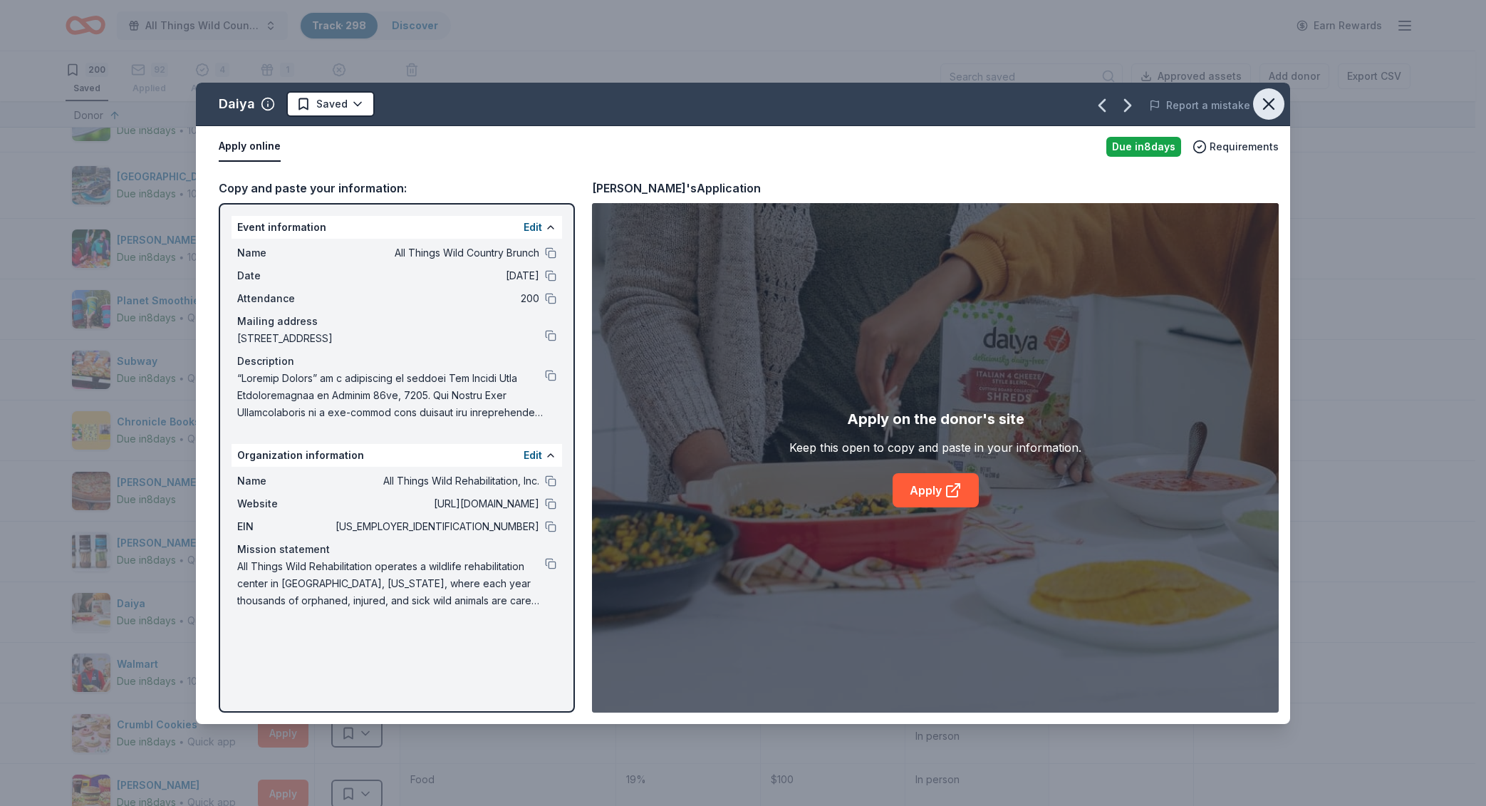
click at [1264, 113] on icon "button" at bounding box center [1269, 104] width 20 height 20
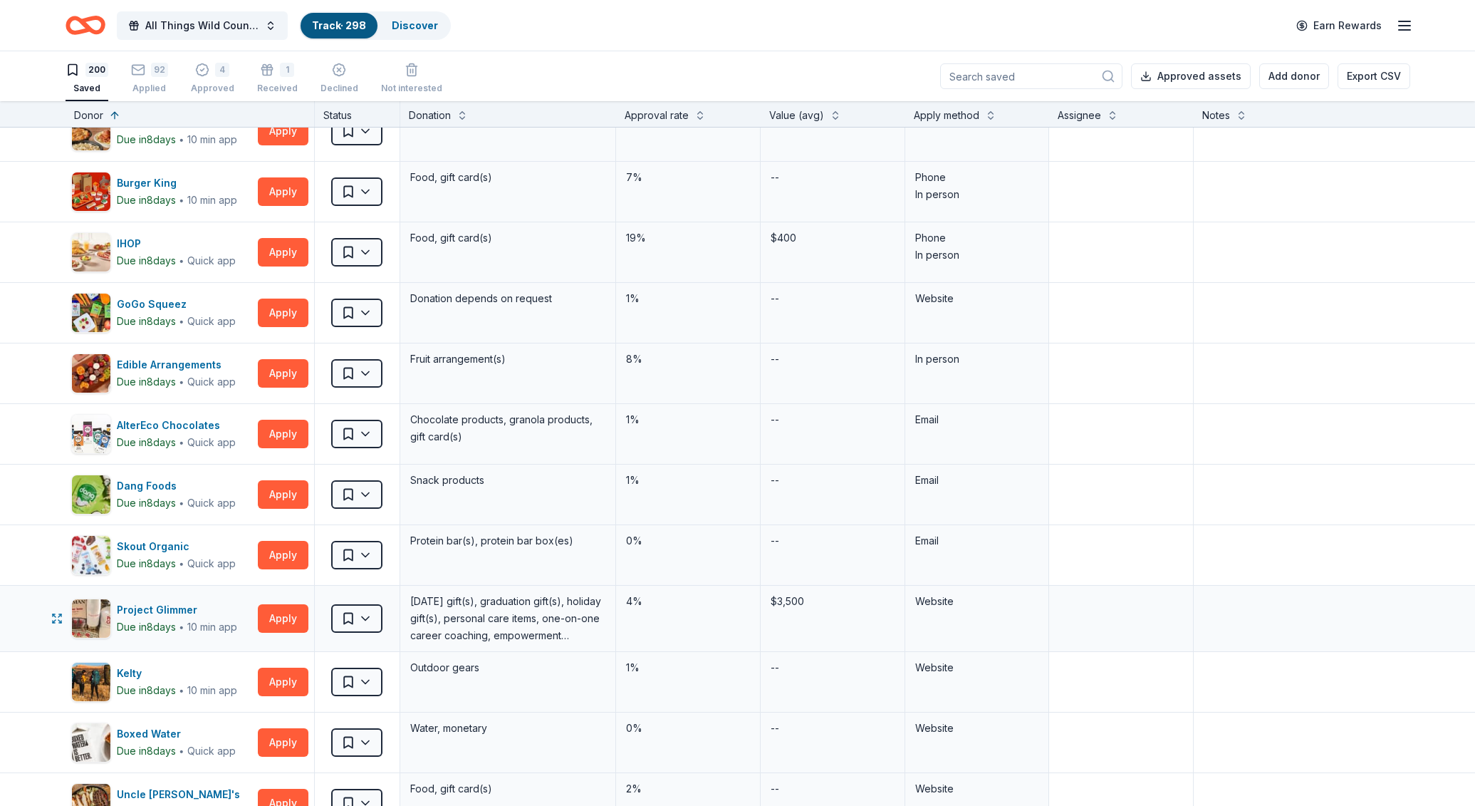
scroll to position [5318, 0]
click at [279, 613] on button "Apply" at bounding box center [283, 617] width 51 height 28
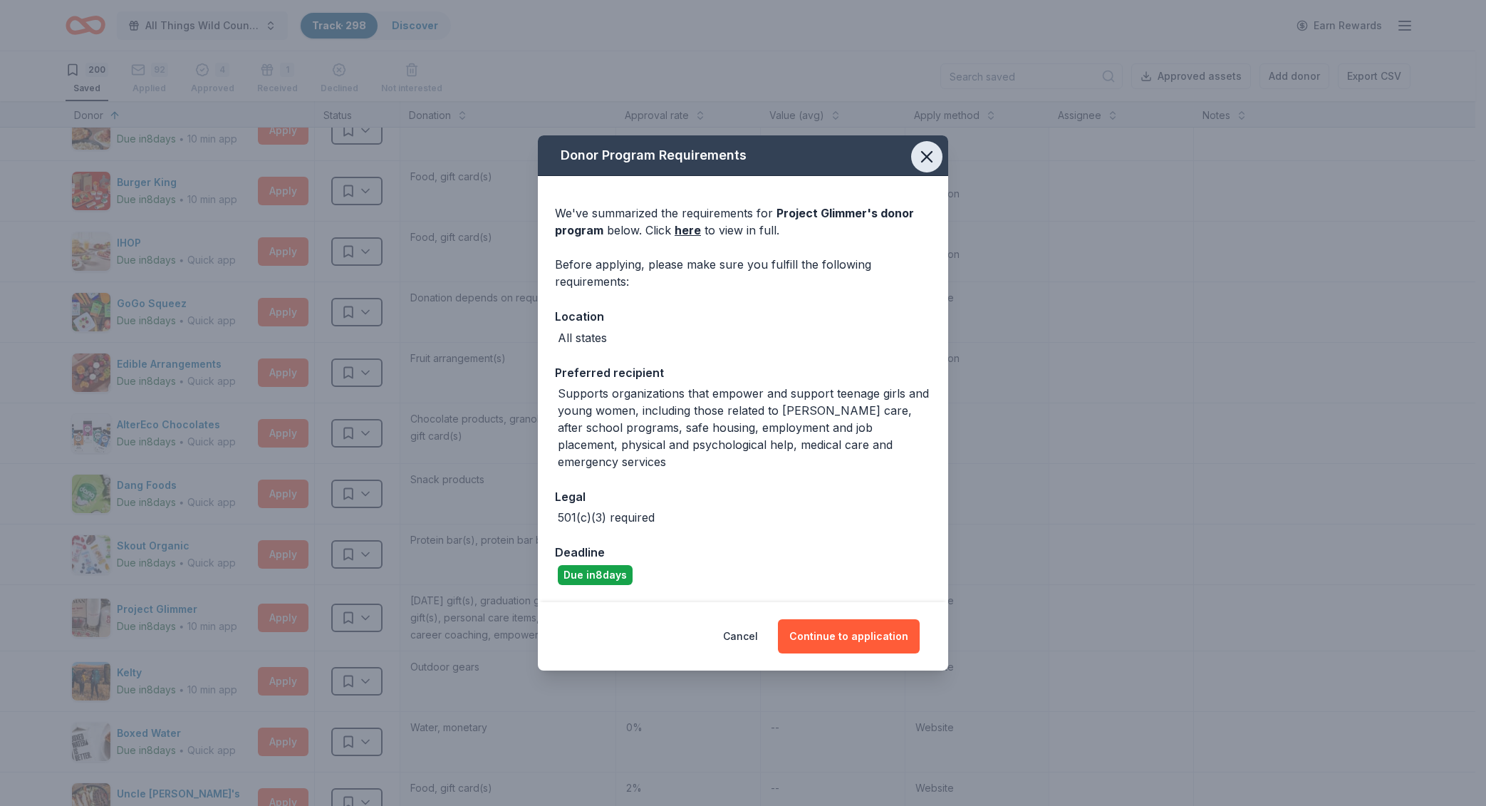
click at [926, 162] on icon "button" at bounding box center [927, 157] width 10 height 10
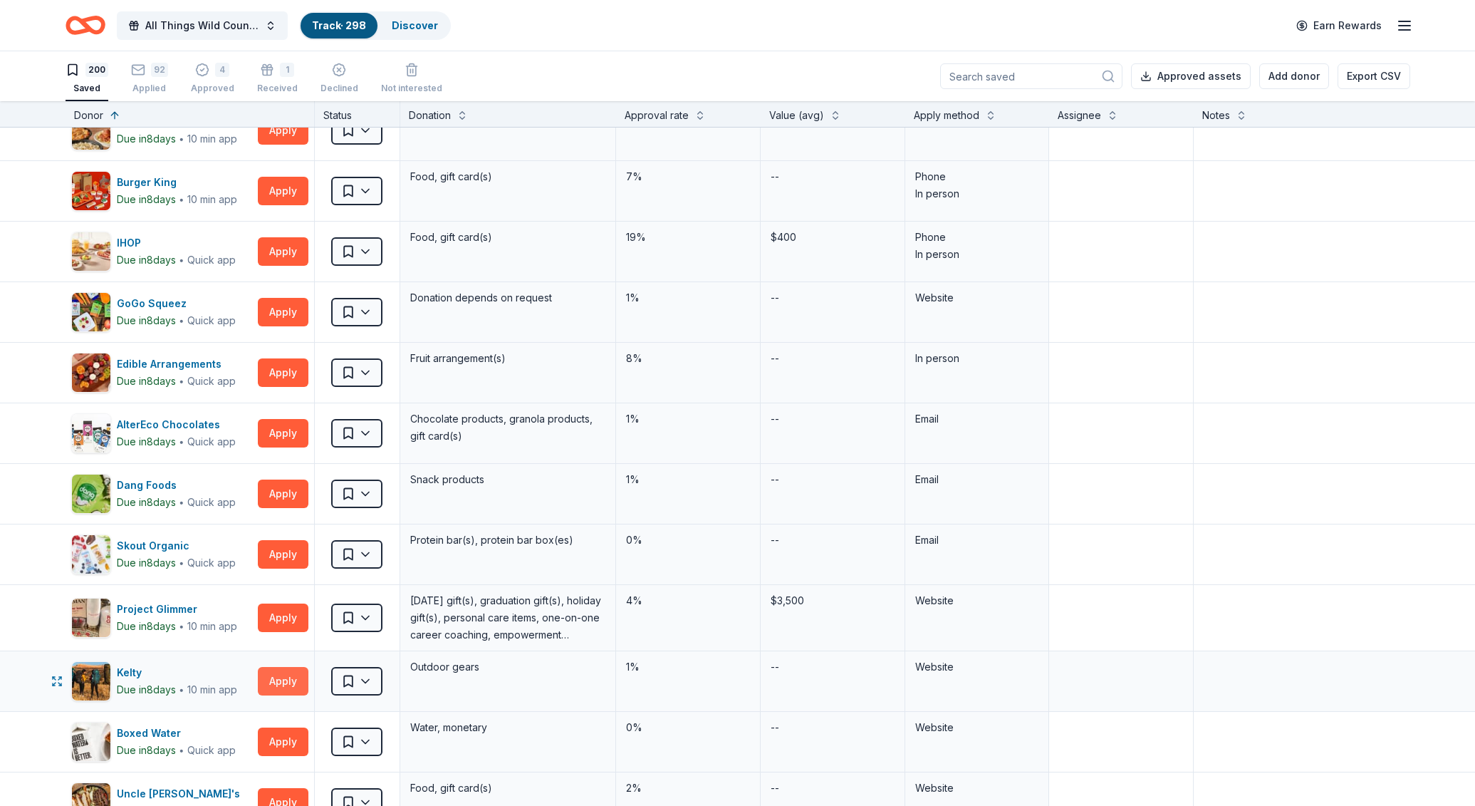
click at [285, 679] on button "Apply" at bounding box center [283, 681] width 51 height 28
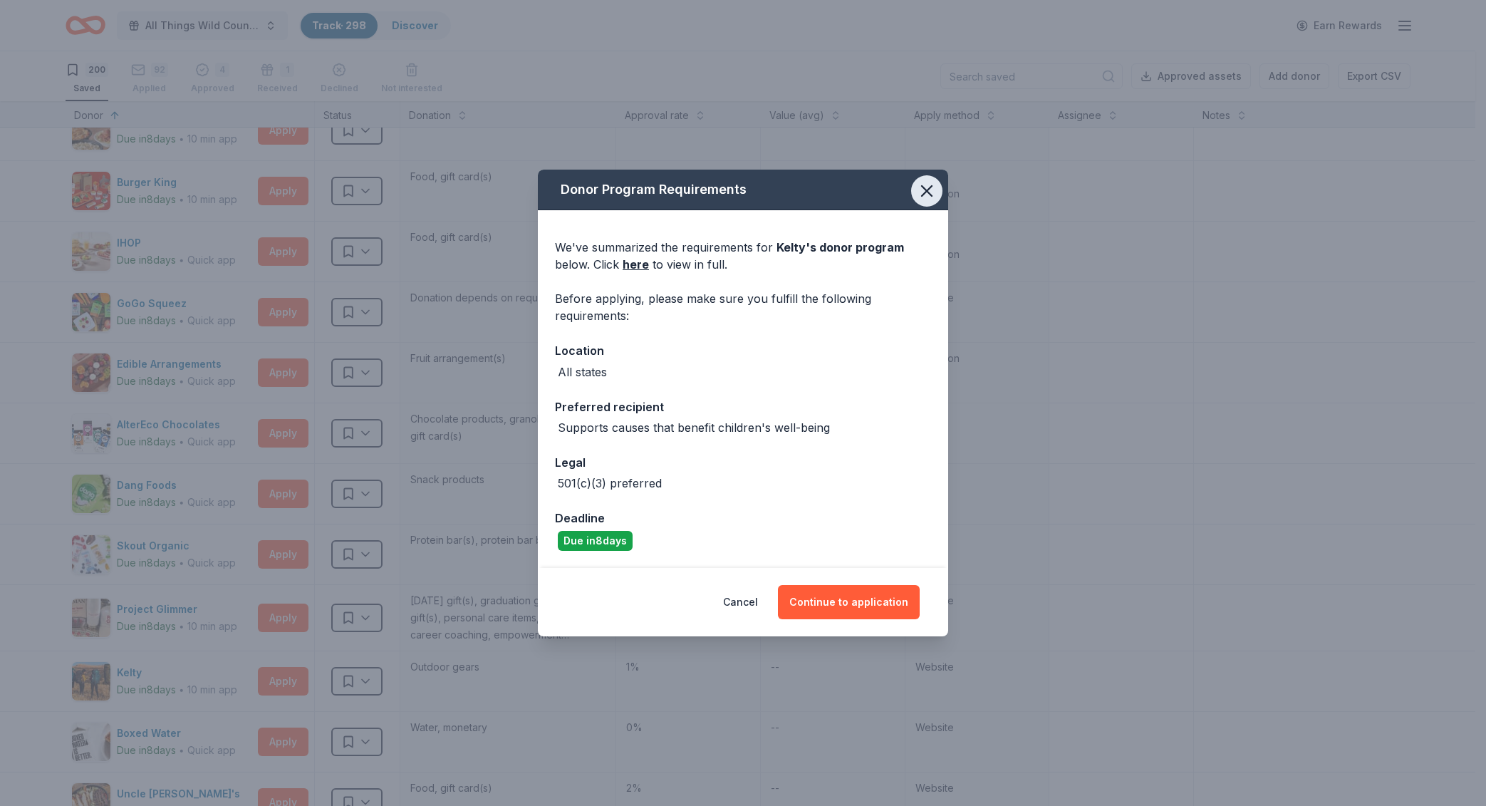
click at [931, 201] on icon "button" at bounding box center [927, 191] width 20 height 20
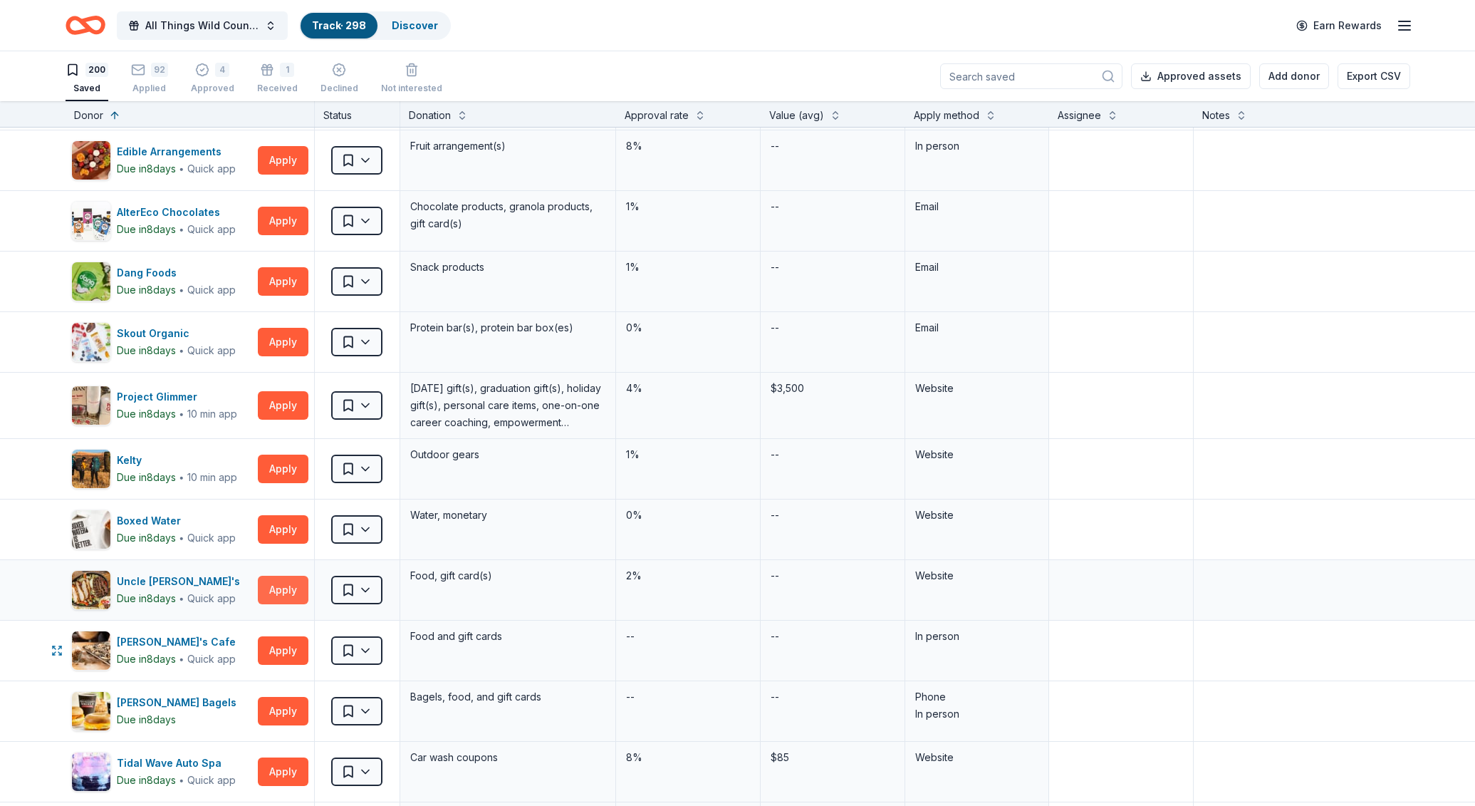
scroll to position [5531, 0]
click at [285, 584] on button "Apply" at bounding box center [283, 589] width 51 height 28
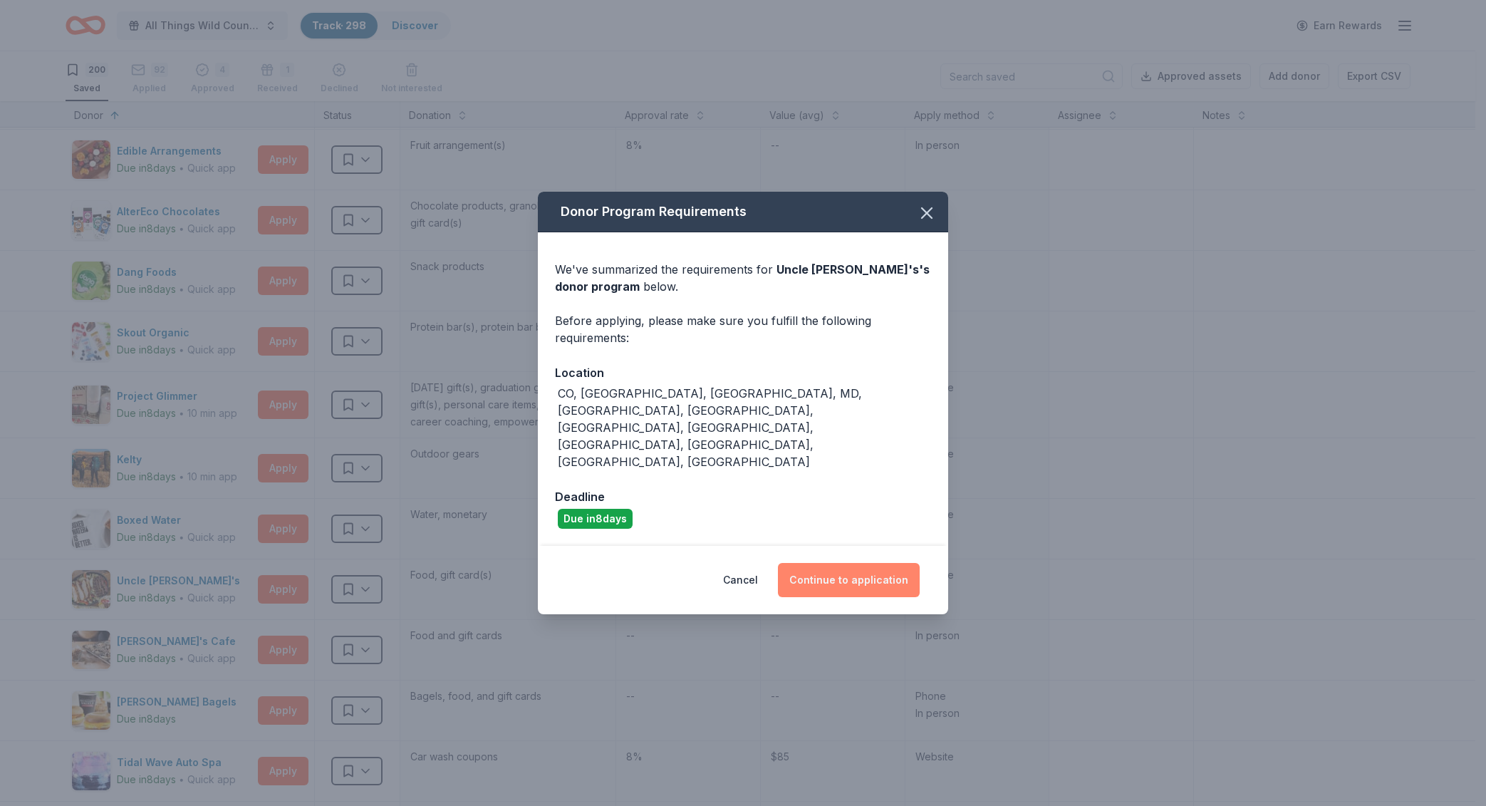
click at [863, 563] on button "Continue to application" at bounding box center [849, 580] width 142 height 34
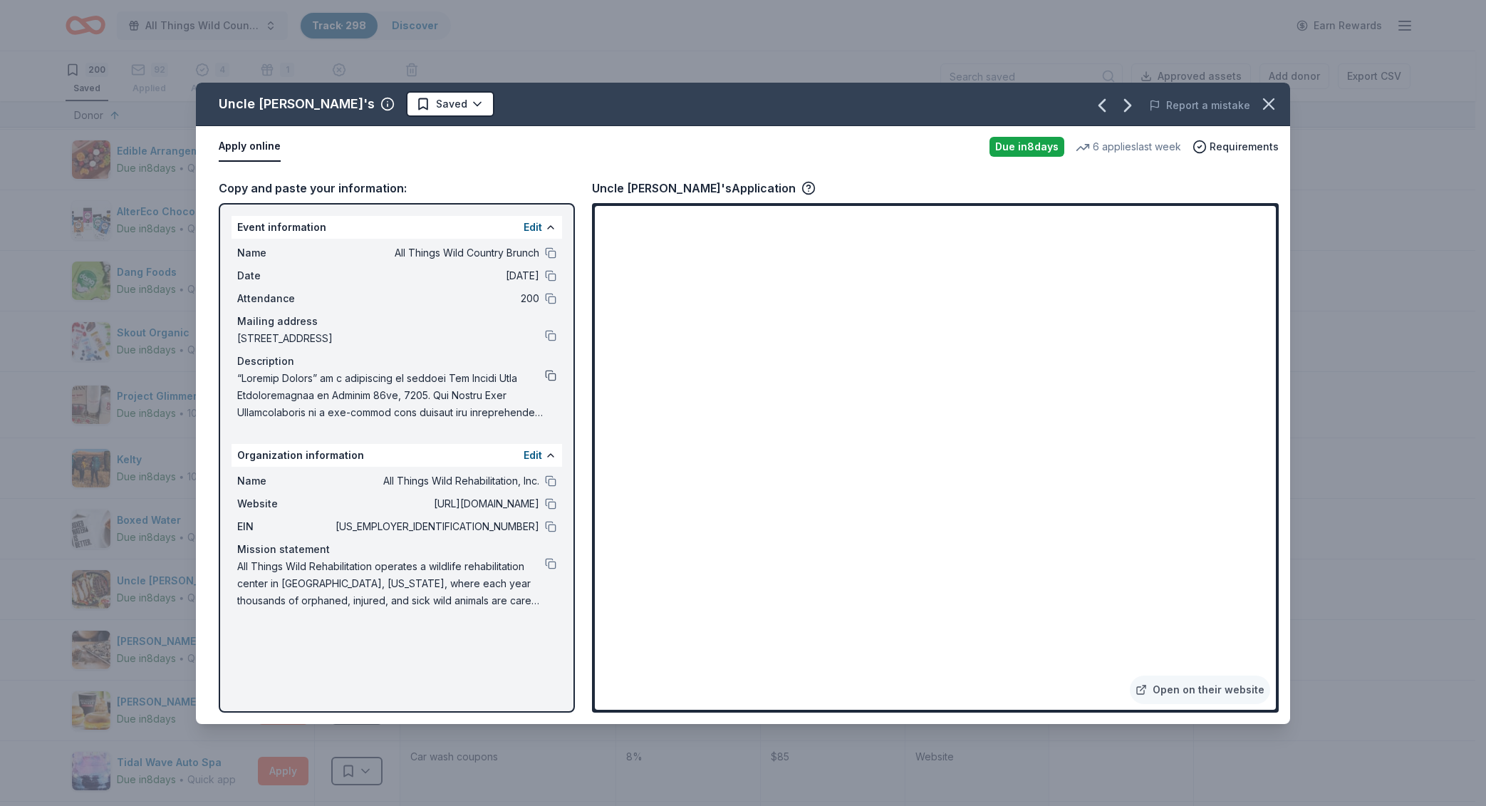
click at [551, 373] on button at bounding box center [550, 375] width 11 height 11
click at [398, 103] on html "All Things Wild Country Brunch Track · 298 Discover Earn Rewards 200 Saved 92 A…" at bounding box center [743, 403] width 1486 height 806
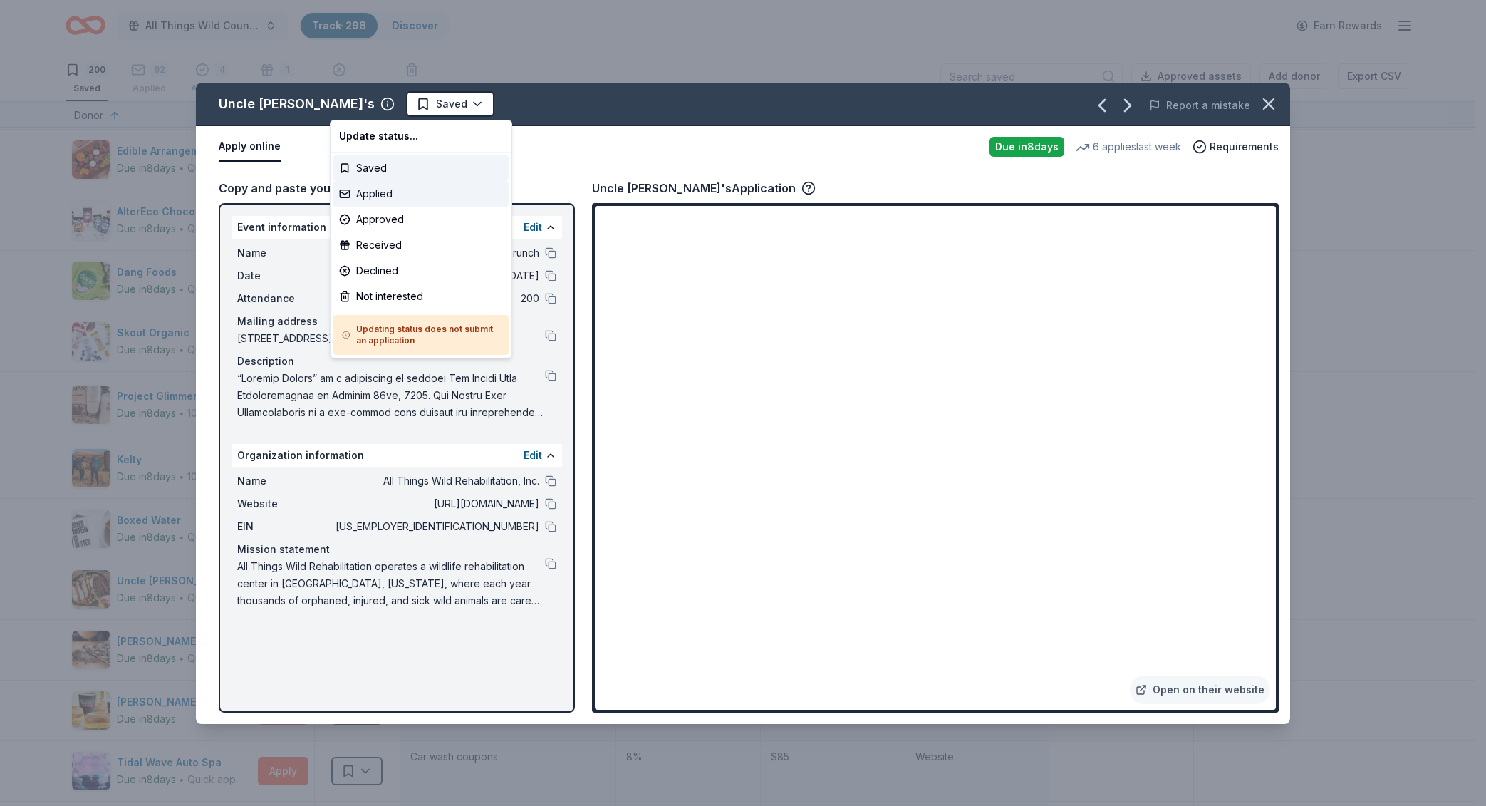
click at [402, 202] on div "Applied" at bounding box center [420, 194] width 175 height 26
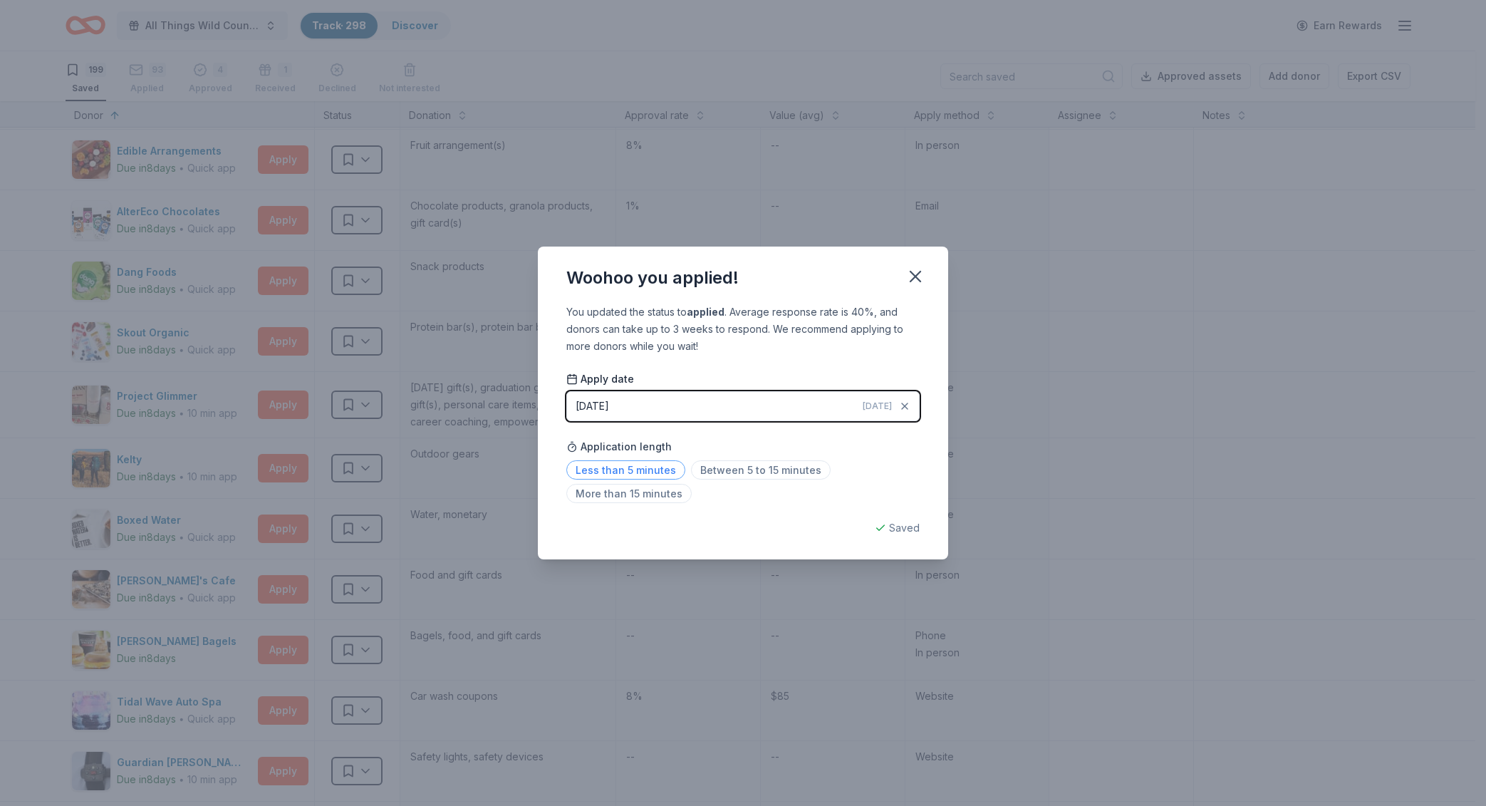
click at [630, 467] on span "Less than 5 minutes" at bounding box center [625, 469] width 119 height 19
click at [916, 280] on icon "button" at bounding box center [915, 276] width 20 height 20
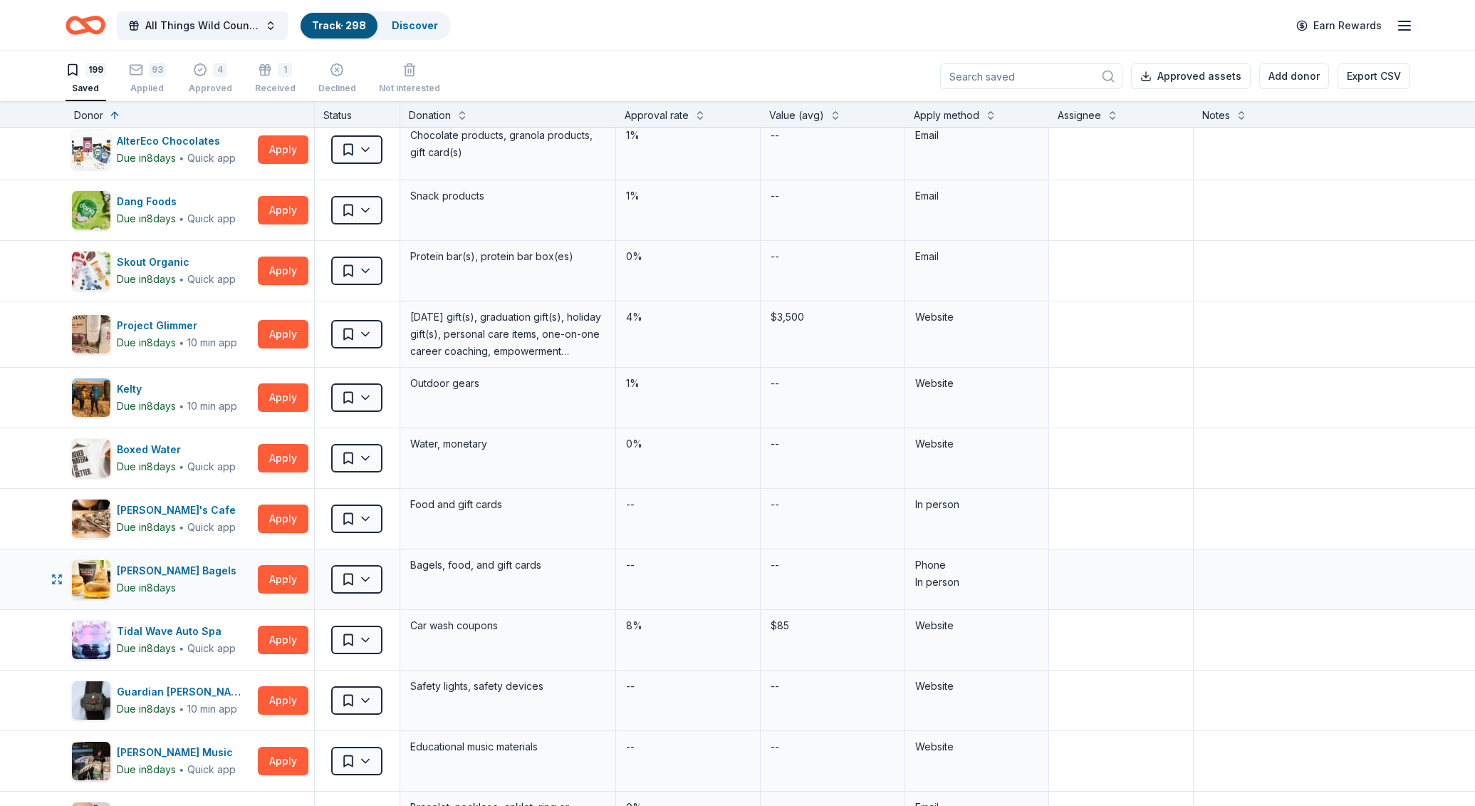
scroll to position [5602, 0]
click at [281, 640] on button "Apply" at bounding box center [283, 639] width 51 height 28
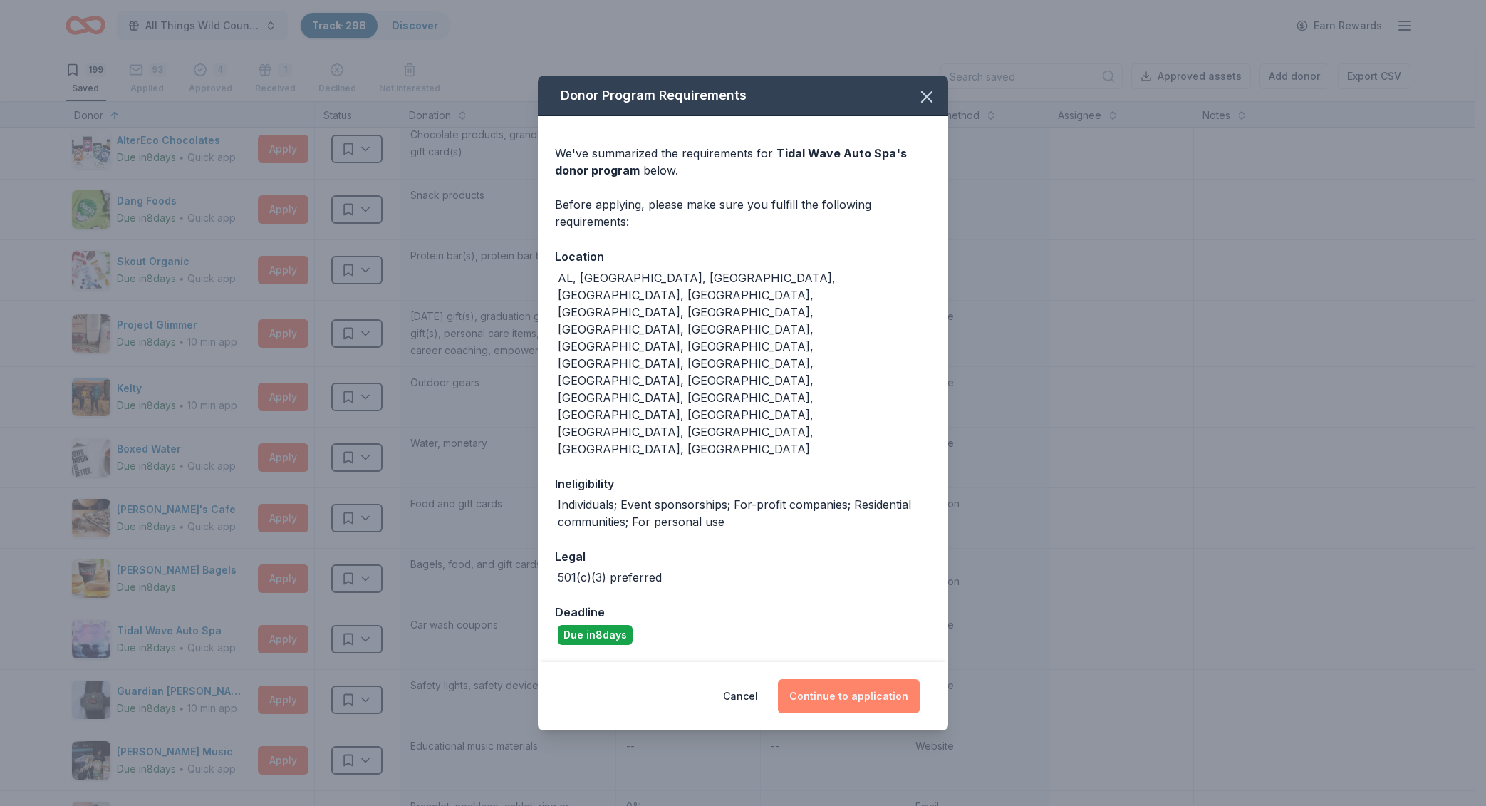
click at [831, 679] on button "Continue to application" at bounding box center [849, 696] width 142 height 34
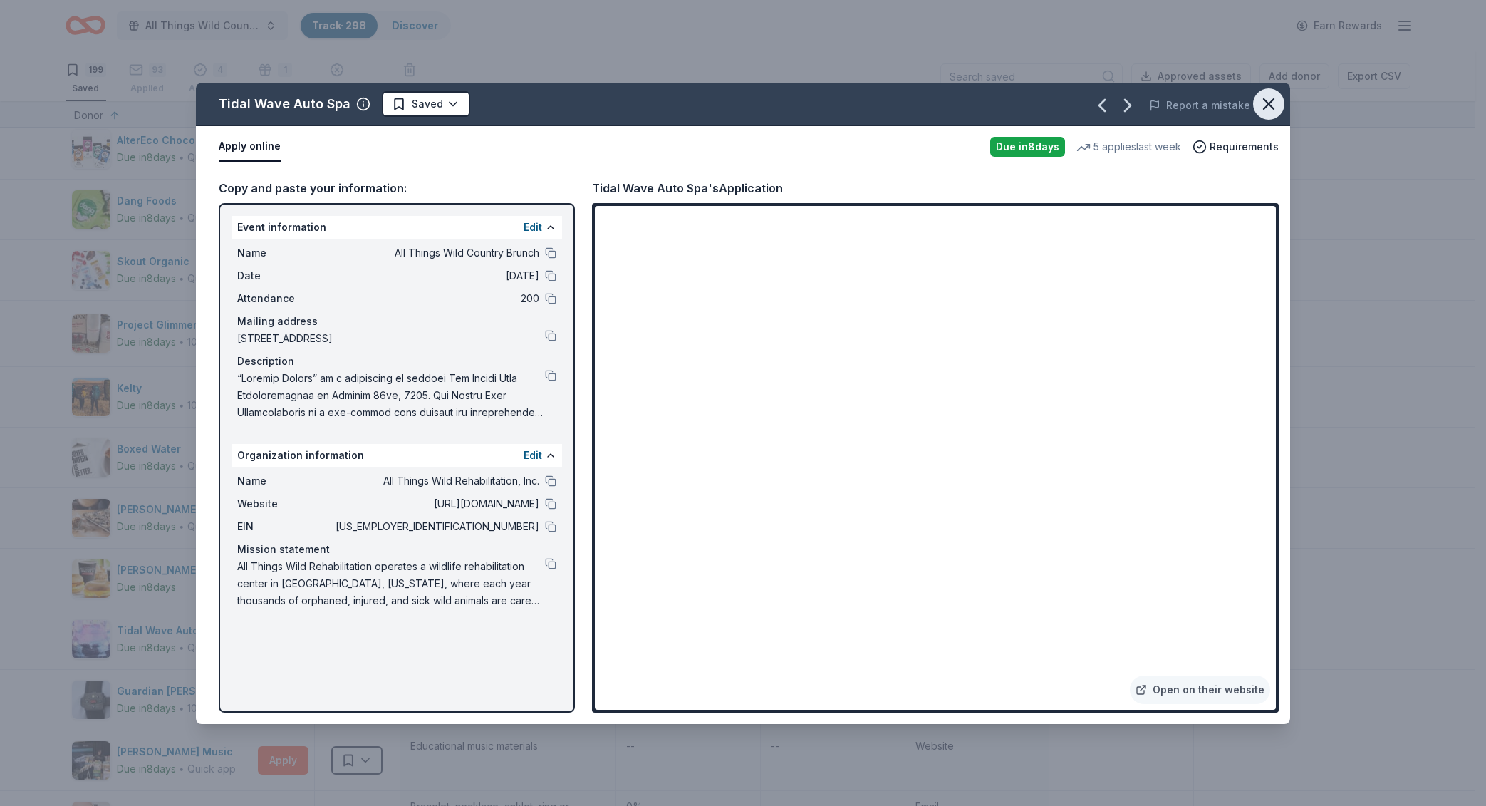
click at [1267, 108] on icon "button" at bounding box center [1269, 104] width 20 height 20
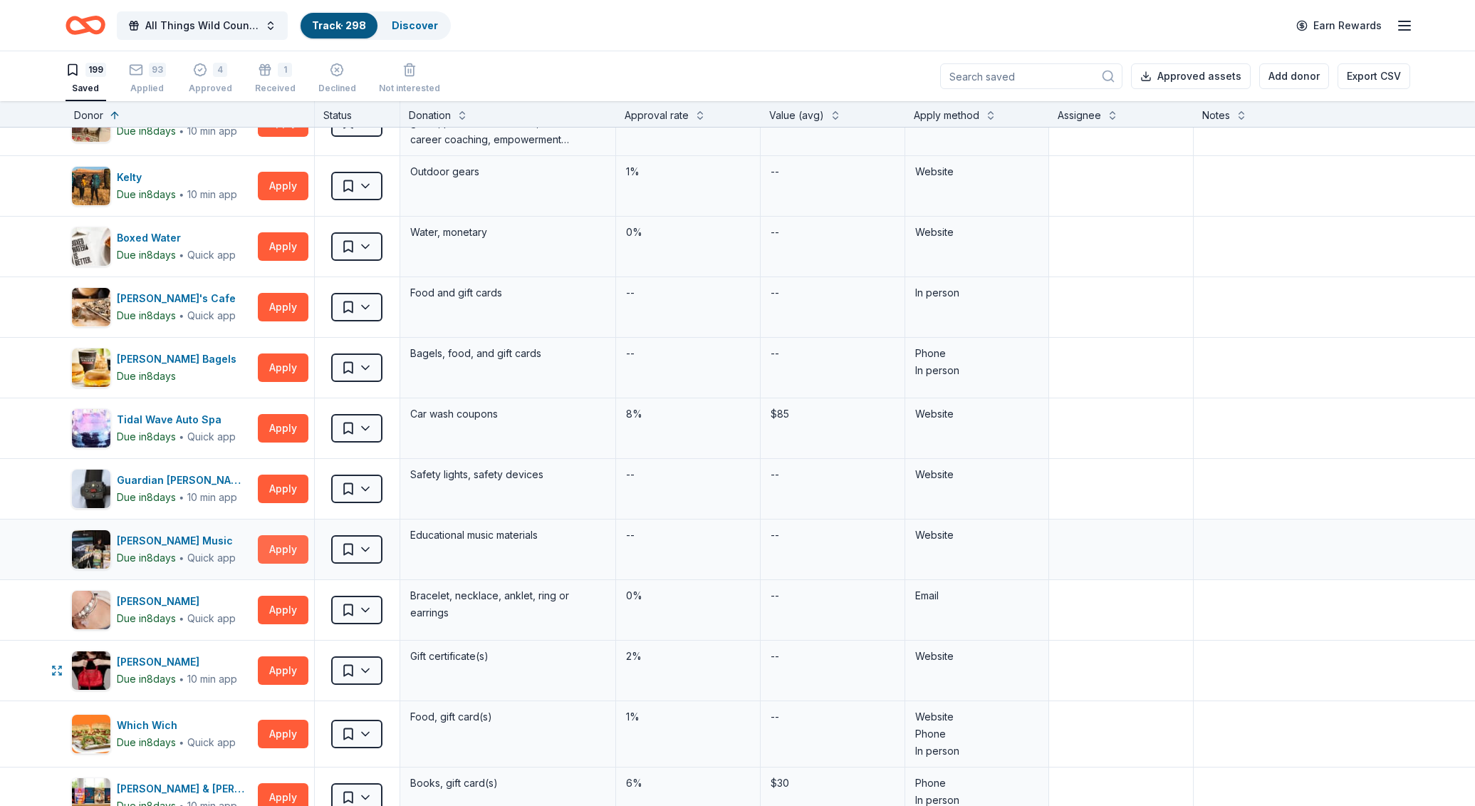
scroll to position [5814, 0]
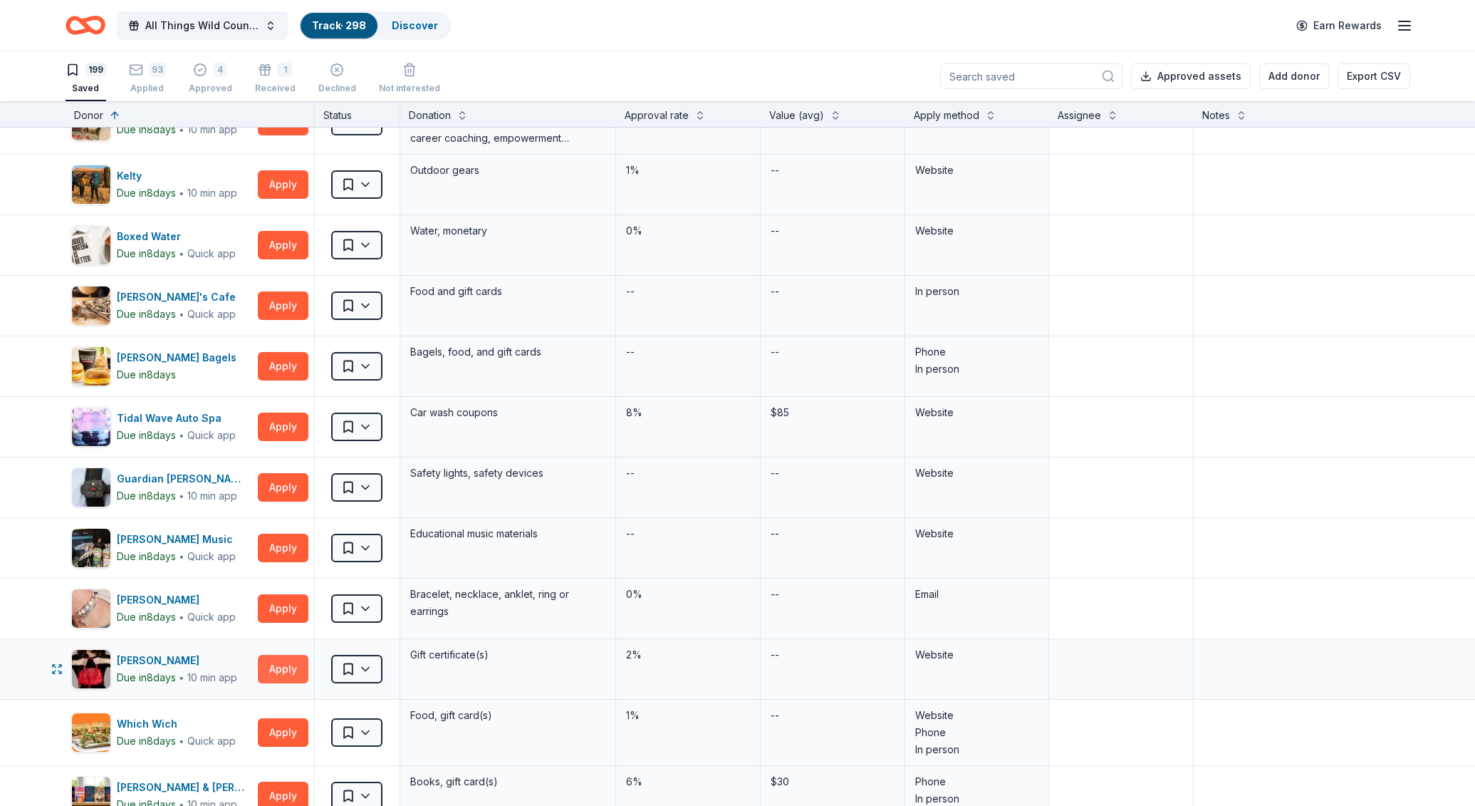
click at [281, 659] on button "Apply" at bounding box center [283, 669] width 51 height 28
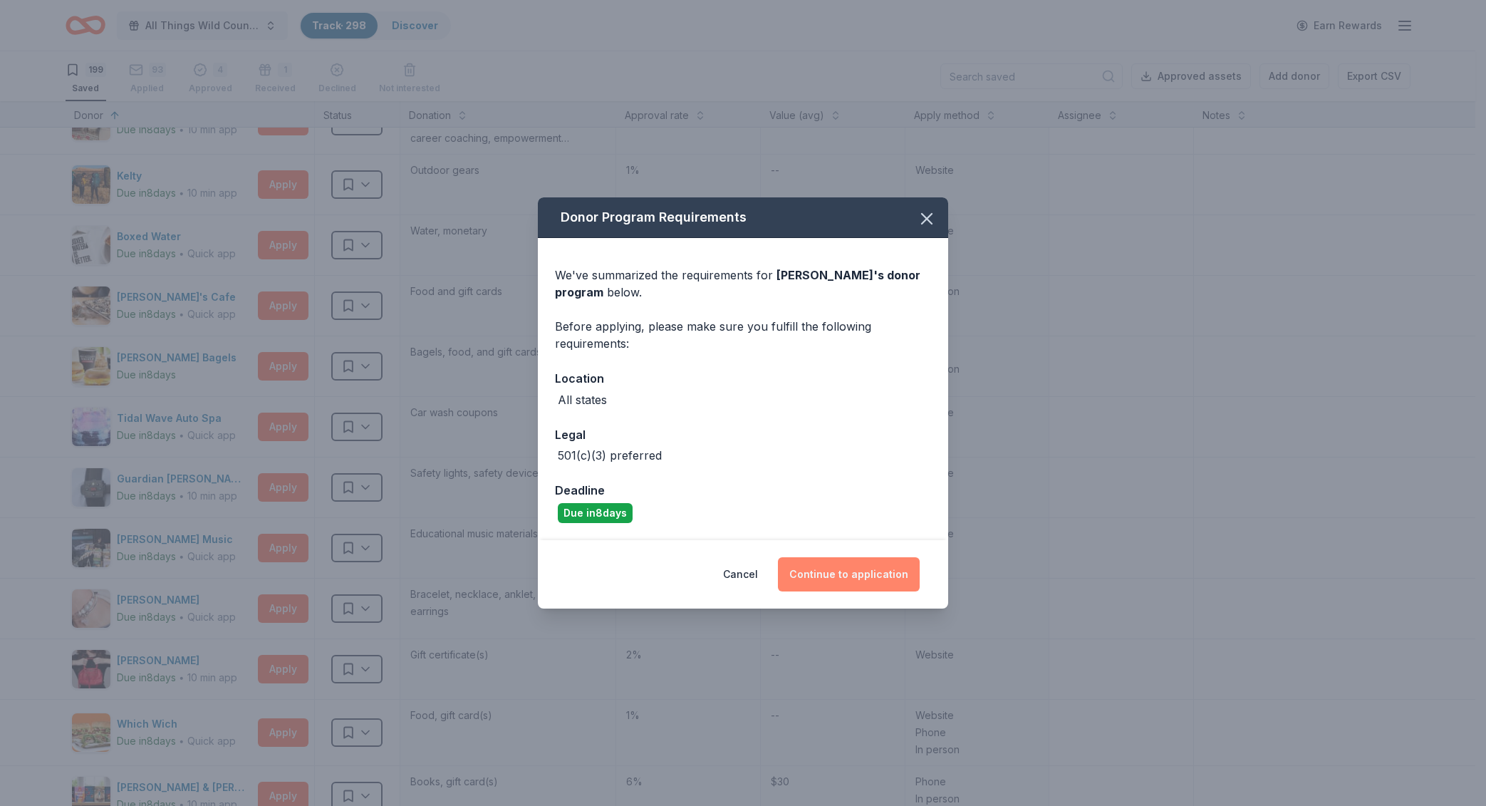
click at [824, 581] on button "Continue to application" at bounding box center [849, 574] width 142 height 34
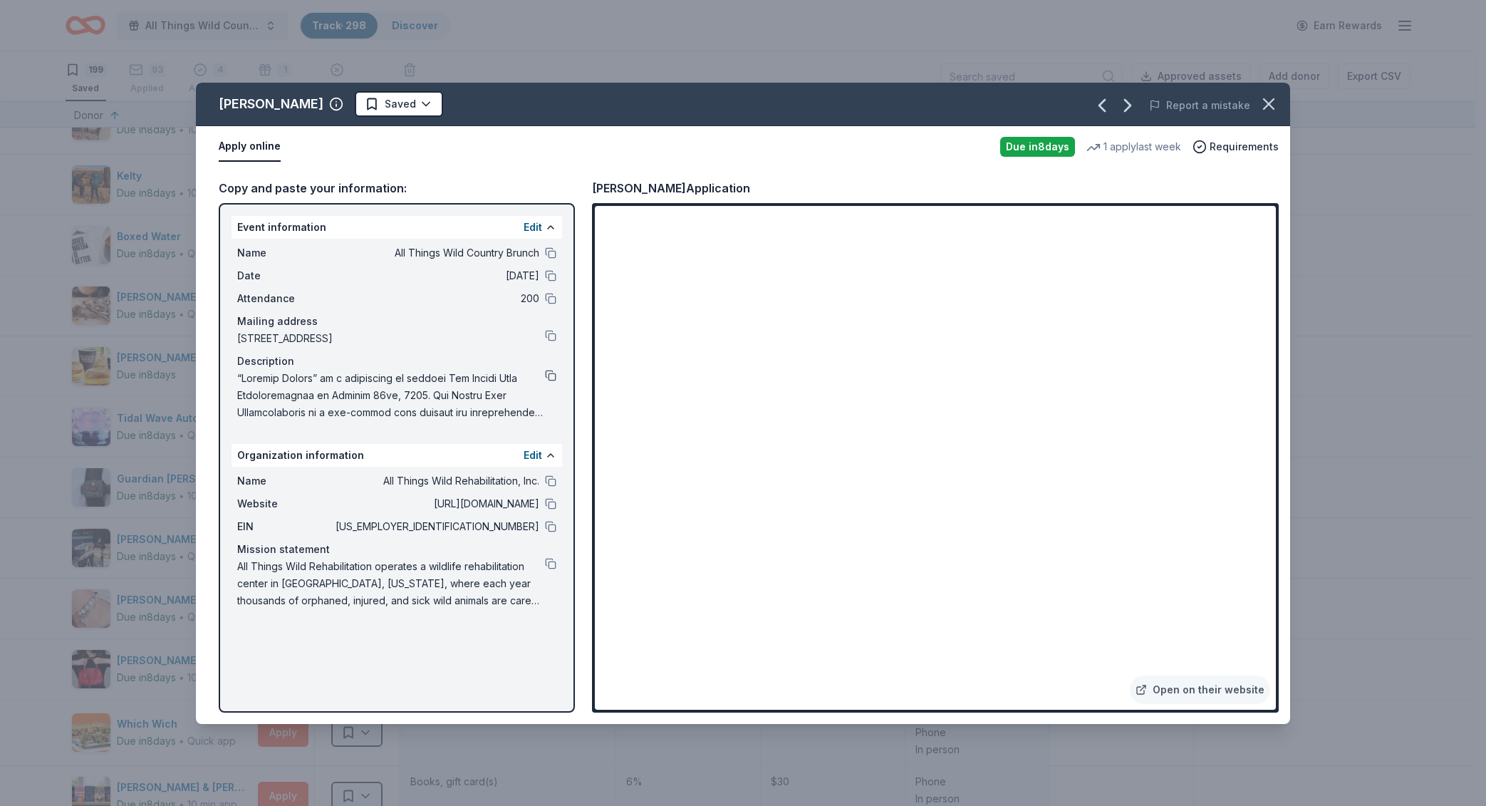
click at [553, 375] on button at bounding box center [550, 375] width 11 height 11
click at [555, 479] on button at bounding box center [550, 480] width 11 height 11
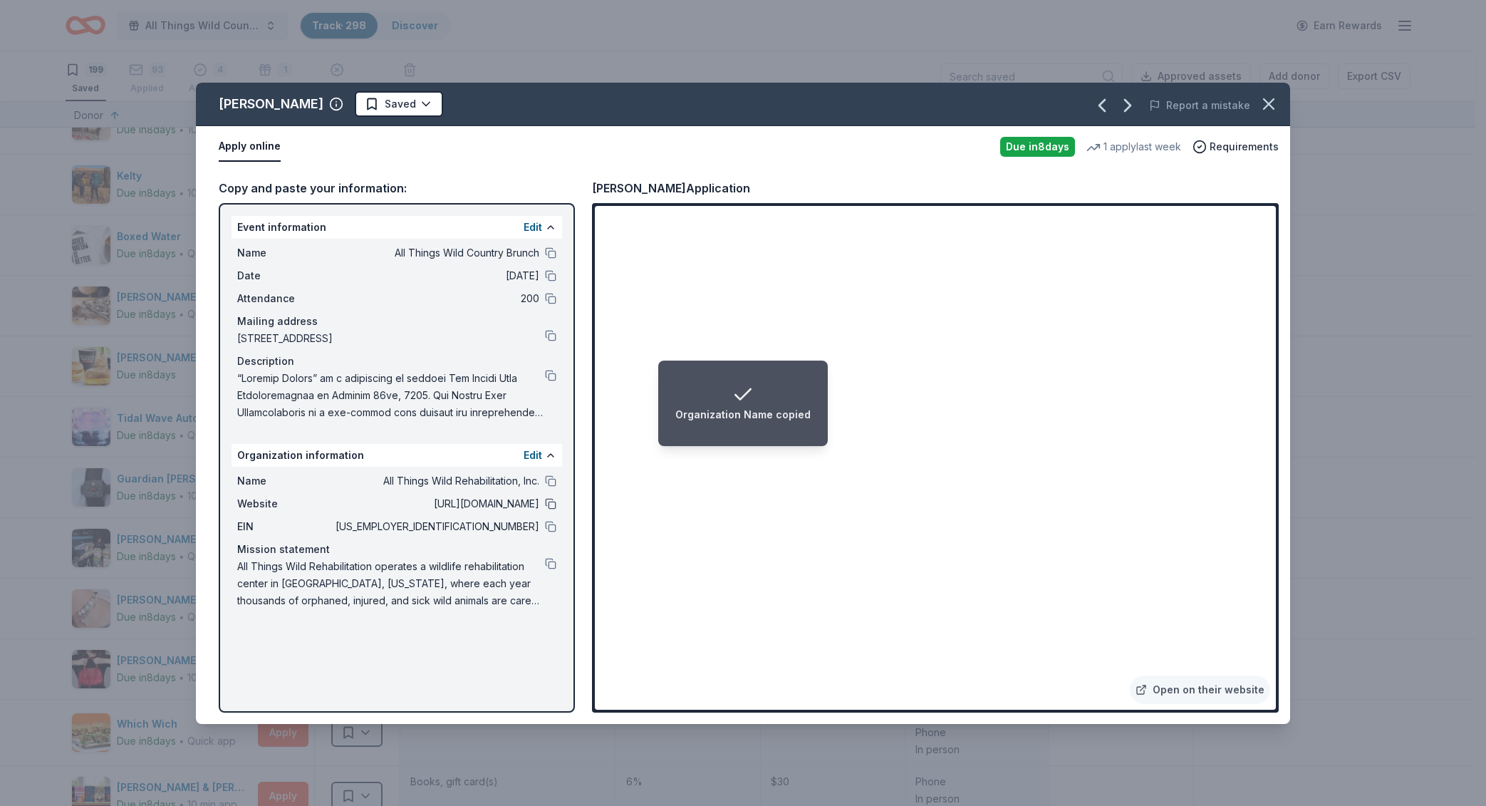
click at [552, 505] on button at bounding box center [550, 503] width 11 height 11
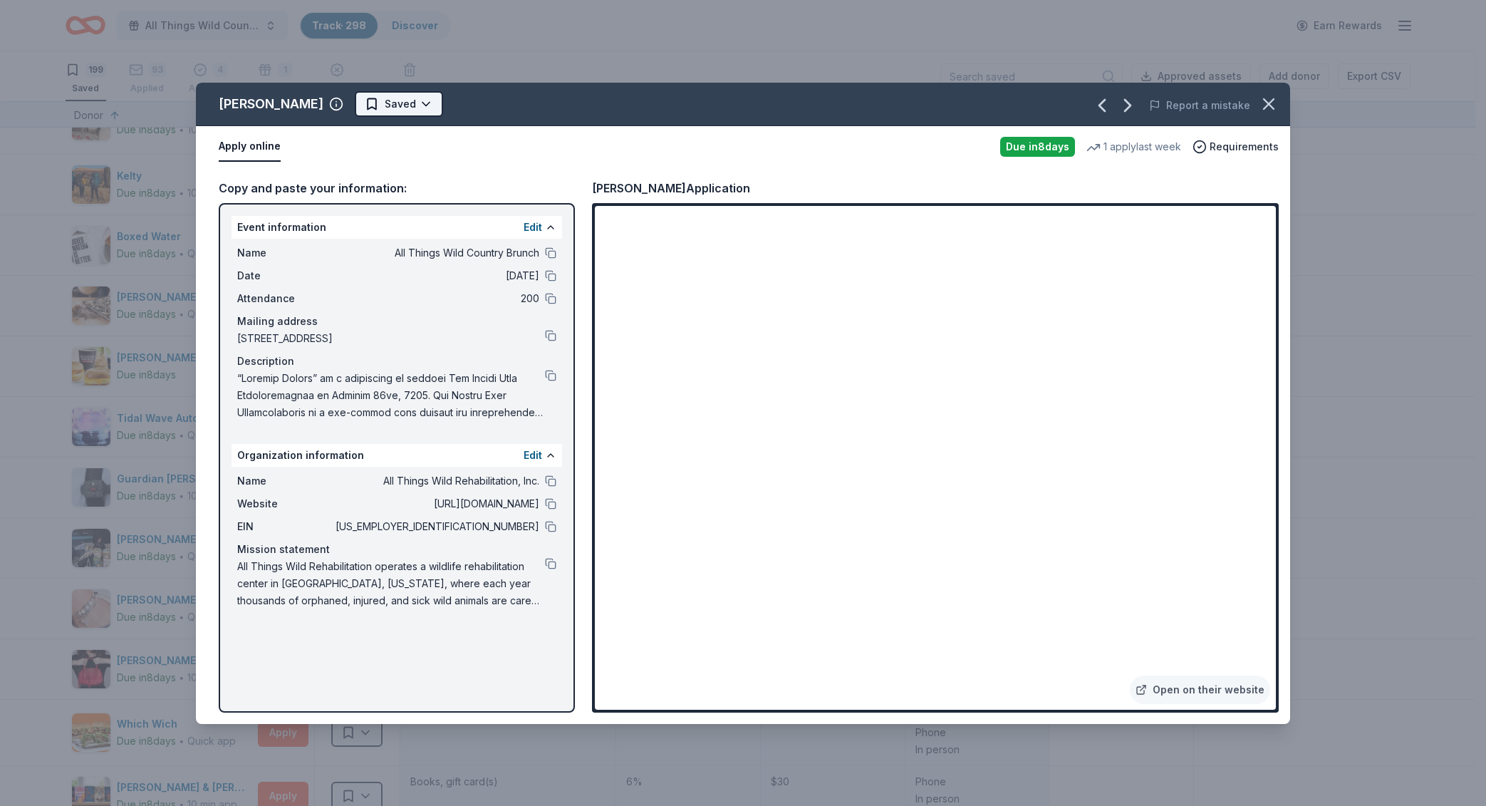
click at [358, 106] on html "All Things Wild Country Brunch Track · 298 Discover Earn Rewards 199 Saved 93 A…" at bounding box center [743, 403] width 1486 height 806
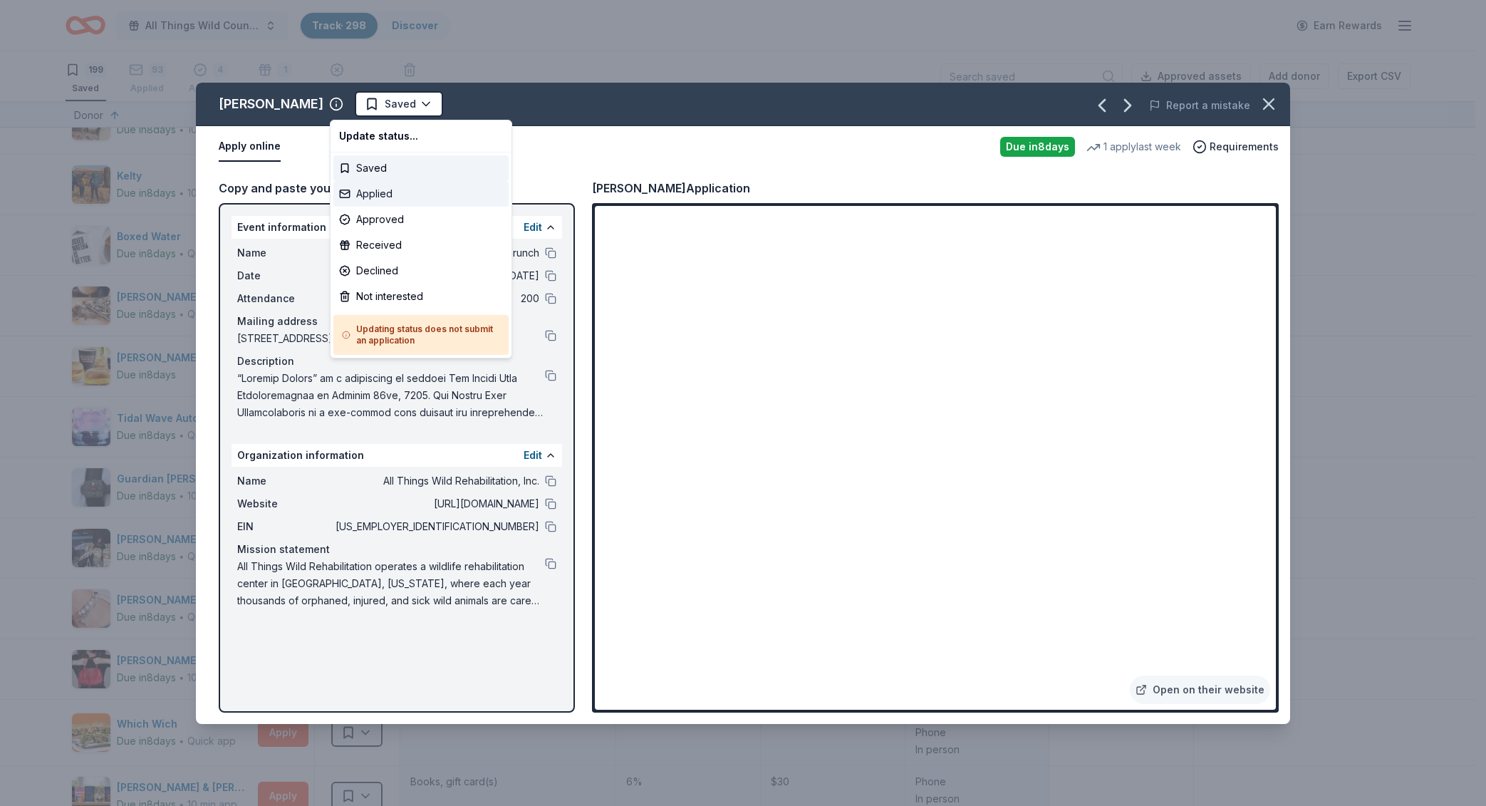
click at [385, 194] on div "Applied" at bounding box center [420, 194] width 175 height 26
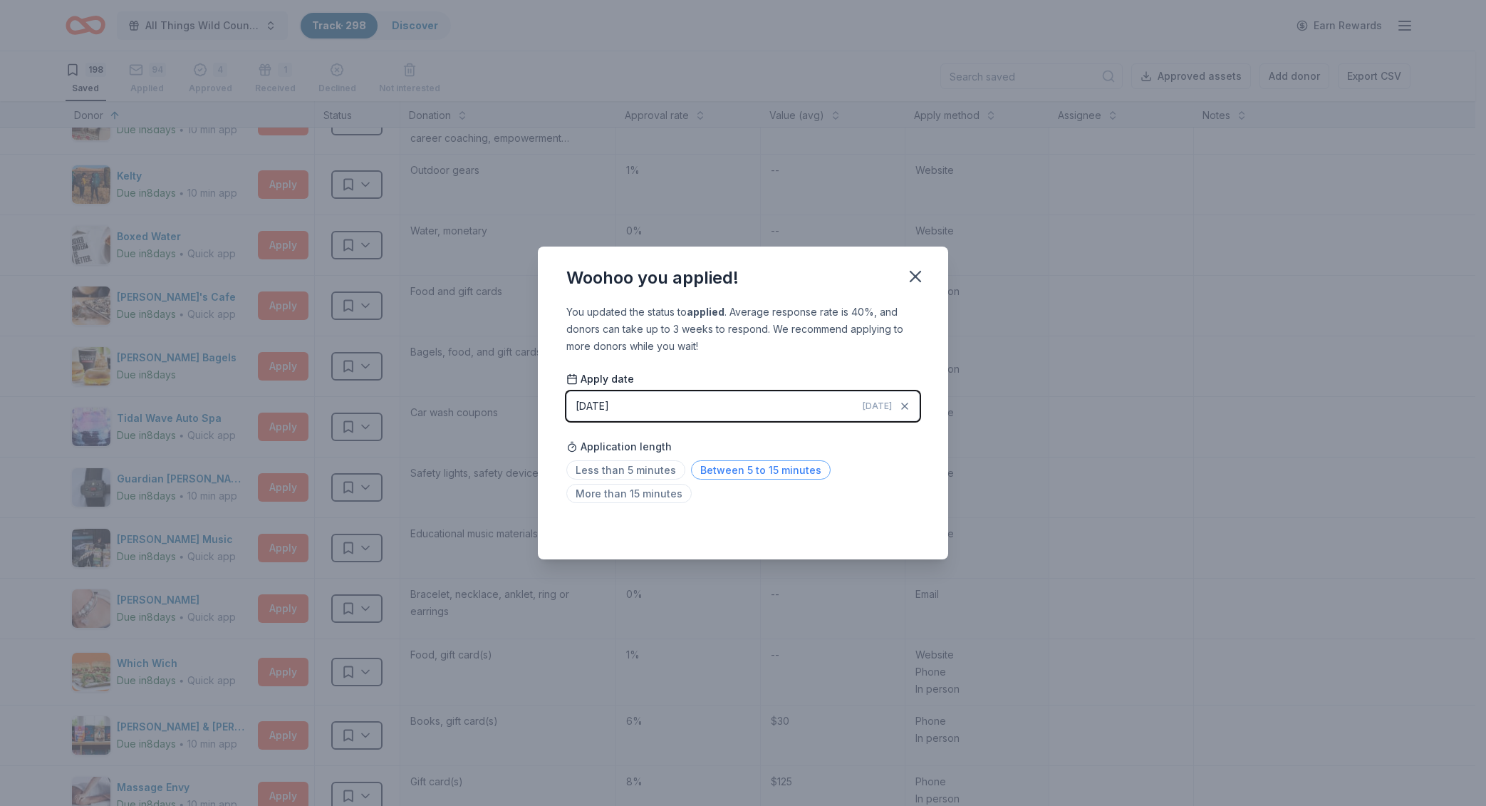
click at [776, 474] on span "Between 5 to 15 minutes" at bounding box center [761, 469] width 140 height 19
click at [919, 282] on icon "button" at bounding box center [915, 276] width 20 height 20
